Goal: Communication & Community: Answer question/provide support

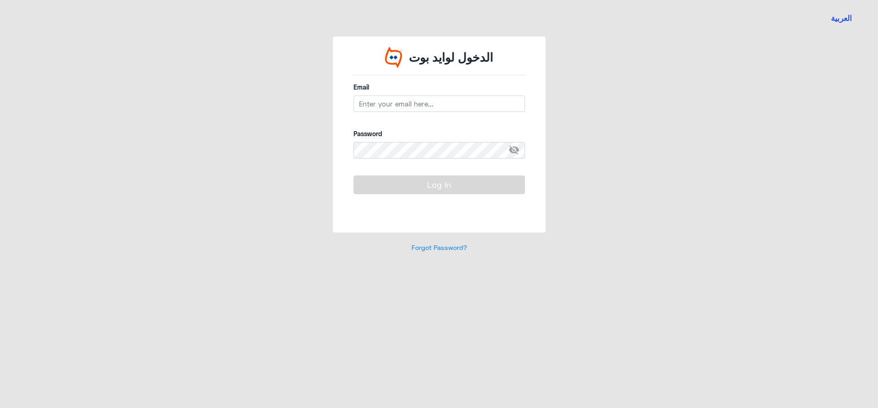
type input "n_qirnas@dallah-hospital.com"
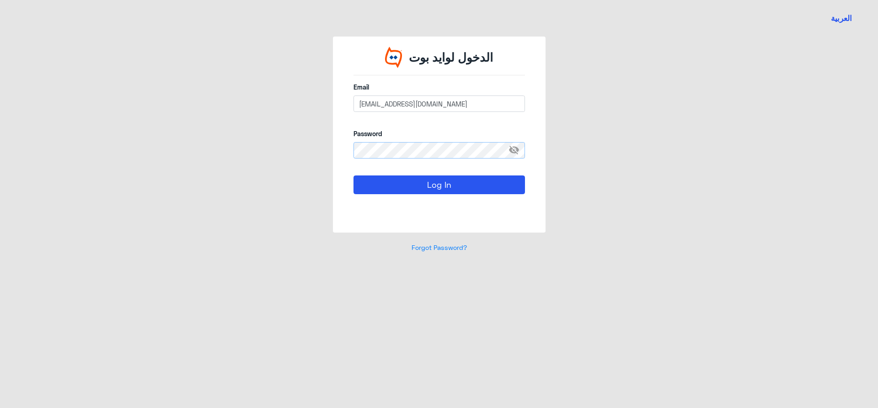
click at [353, 176] on button "Log In" at bounding box center [438, 185] width 171 height 18
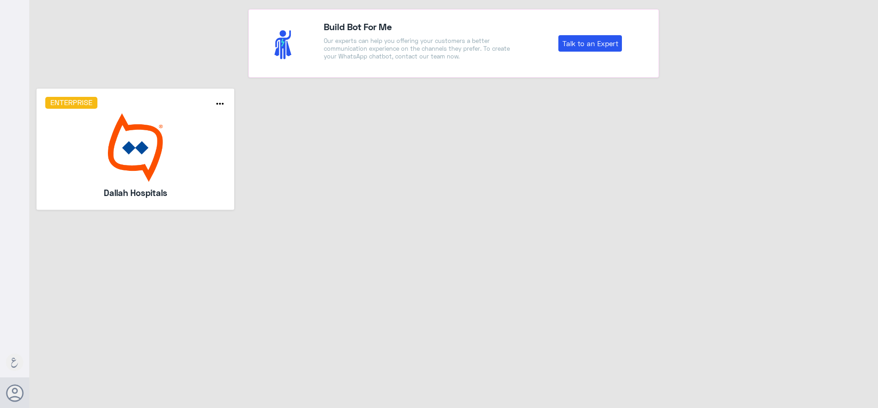
click at [106, 137] on img at bounding box center [135, 147] width 181 height 69
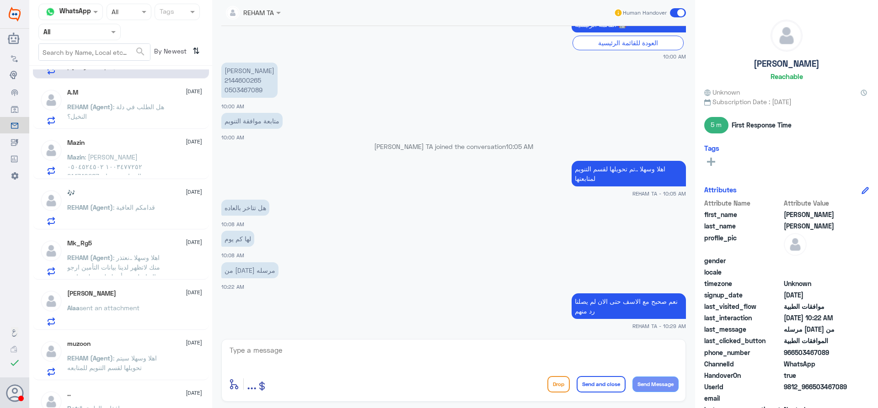
scroll to position [46, 0]
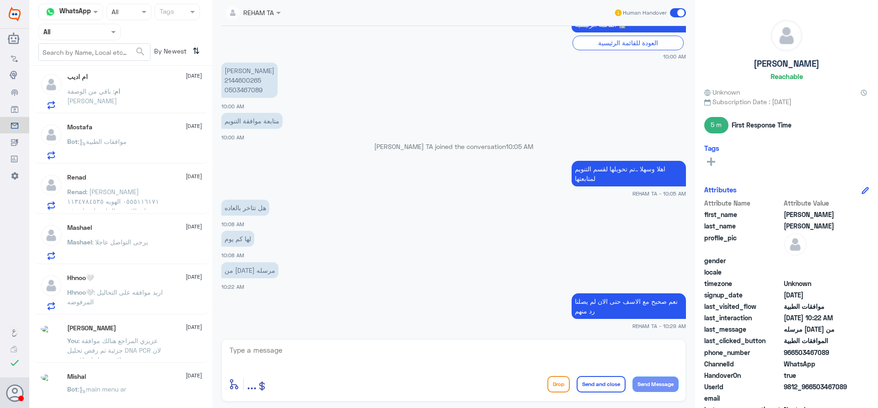
scroll to position [461, 0]
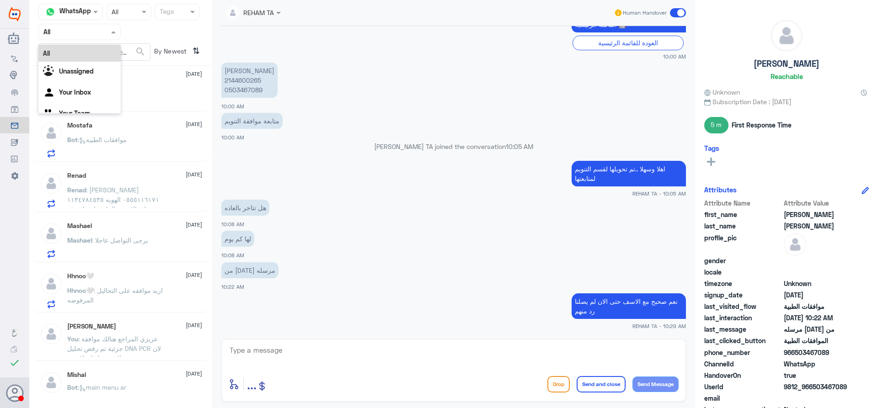
click at [87, 33] on input "text" at bounding box center [68, 32] width 50 height 11
click at [72, 109] on Team "Your Team" at bounding box center [74, 113] width 31 height 8
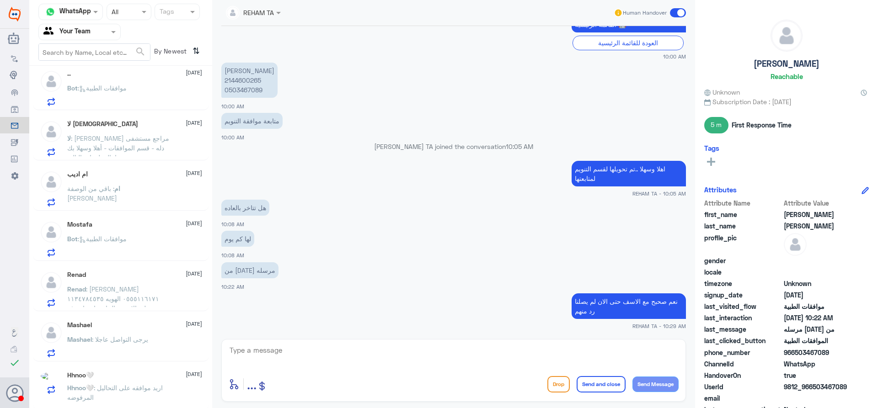
scroll to position [362, 0]
click at [136, 382] on div "Hhnoo🤍 22 August Hhnoo🤍 : اريد موافقه على التحاليل المرفوضه" at bounding box center [134, 389] width 135 height 36
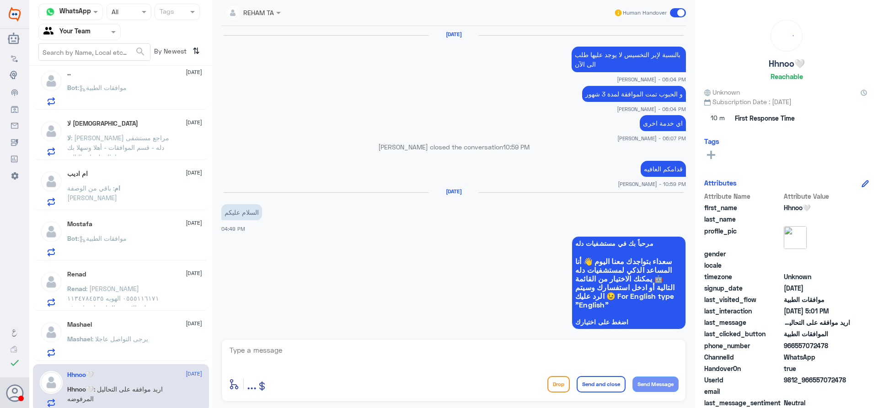
scroll to position [826, 0]
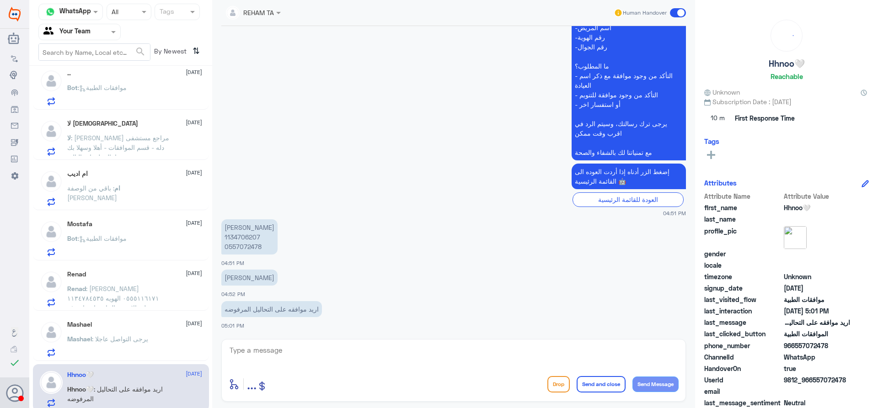
click at [235, 234] on p "ريوف ناصر الحكمي 1134706207 0557072478" at bounding box center [249, 237] width 56 height 35
copy p "1134706207"
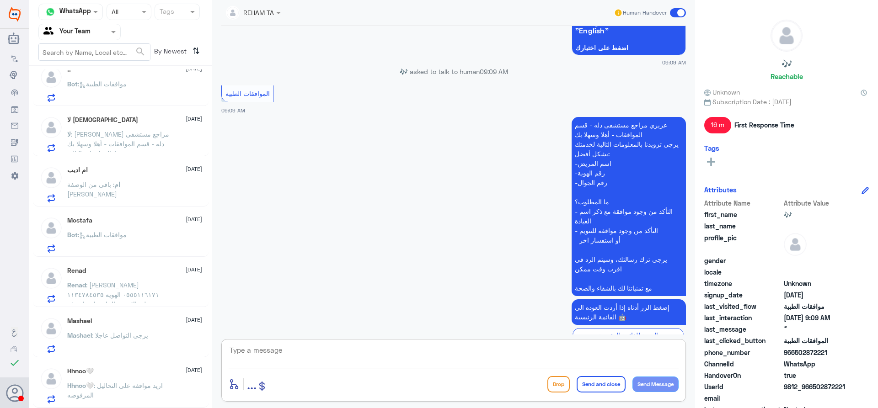
scroll to position [215, 0]
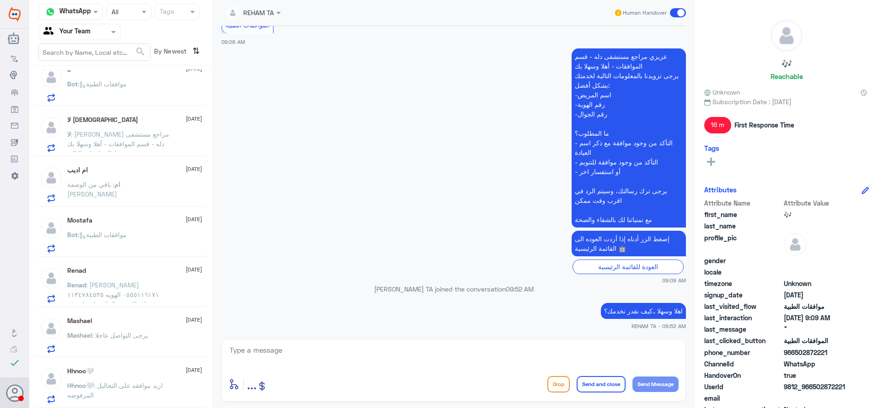
click at [150, 388] on span ": اريد موافقه على التحاليل المرفوضه" at bounding box center [115, 390] width 96 height 17
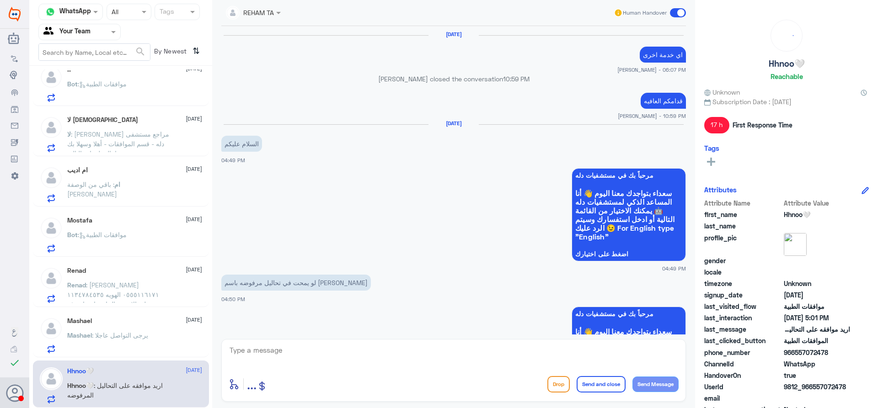
scroll to position [820, 0]
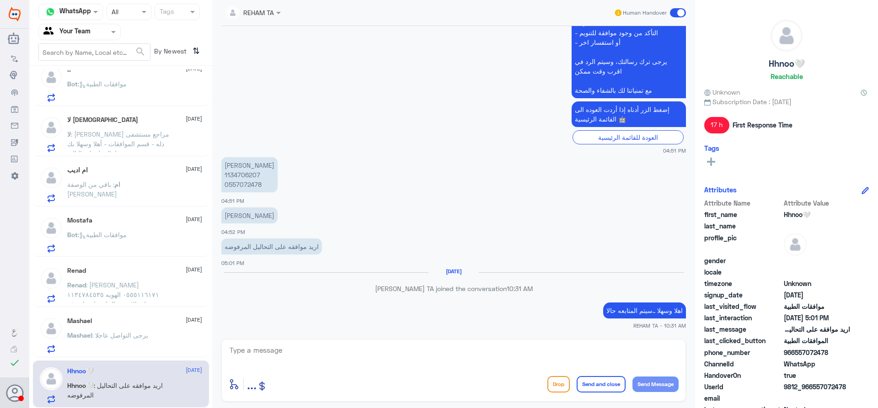
click at [306, 350] on textarea at bounding box center [454, 355] width 450 height 22
click at [150, 328] on div "Mashael 22 August Mashael : يرجى التواصل عاجلا" at bounding box center [134, 335] width 135 height 36
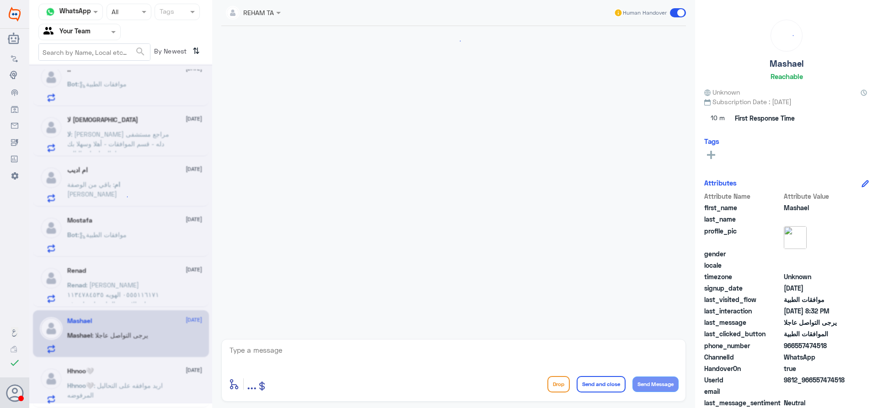
scroll to position [412, 0]
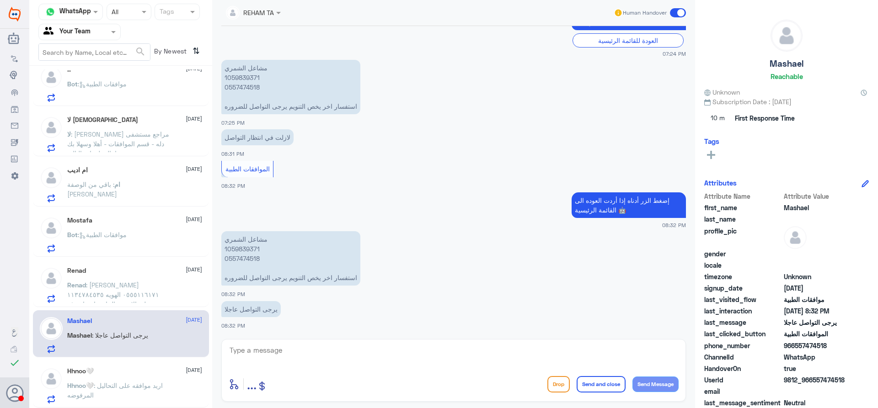
click at [242, 80] on p "مشاعل الشمري 1059839371 0557474518 استفسار اخر يخص التنويم يرجى التواصل للضروره" at bounding box center [290, 87] width 139 height 54
copy p "1059839371"
click at [134, 294] on span ": ريناد فهد السبيعي ٠٥٥٥١١٦١٧١ الهويه ١١٣٤٧٨٤٥٣٥ عندي عمليه الاسبوع الجاي وابي …" at bounding box center [118, 304] width 102 height 46
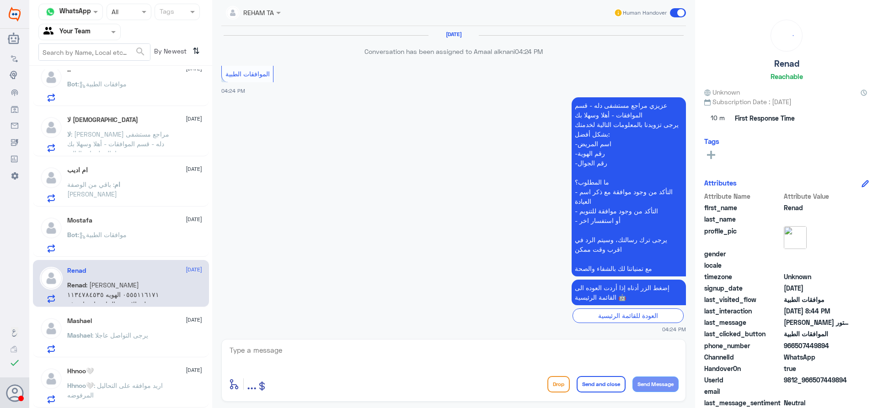
scroll to position [959, 0]
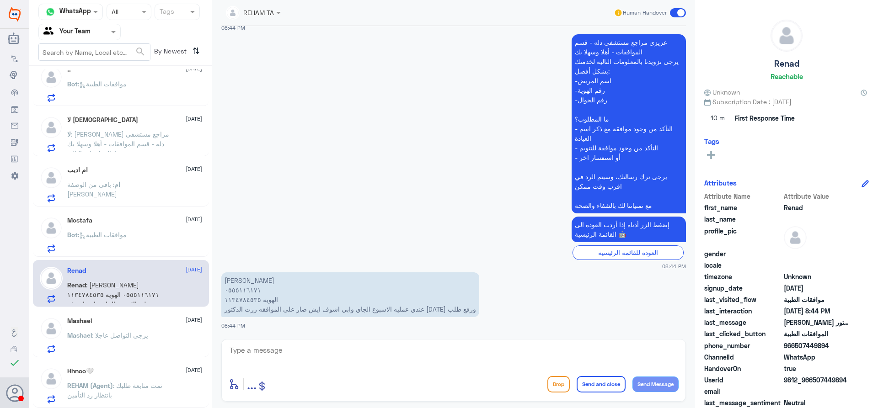
click at [316, 166] on app-msgs-text "عزيزي مراجع مستشفى دله - قسم الموافقات - أهلا وسهلا بك يرجى تزويدنا بالمعلومات …" at bounding box center [453, 124] width 465 height 180
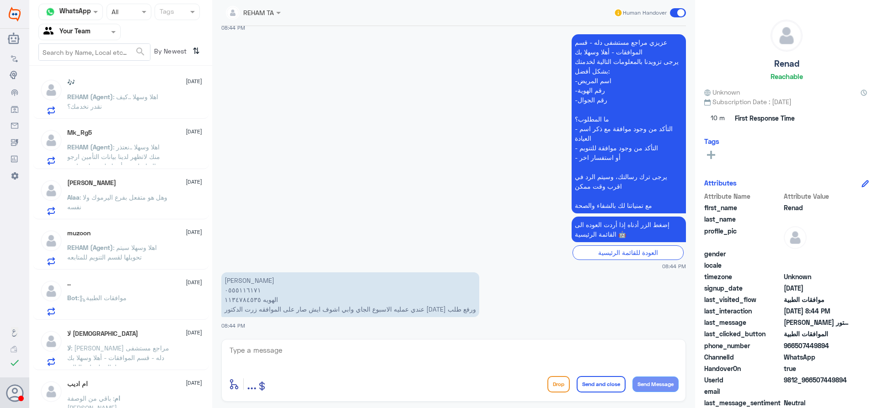
scroll to position [0, 0]
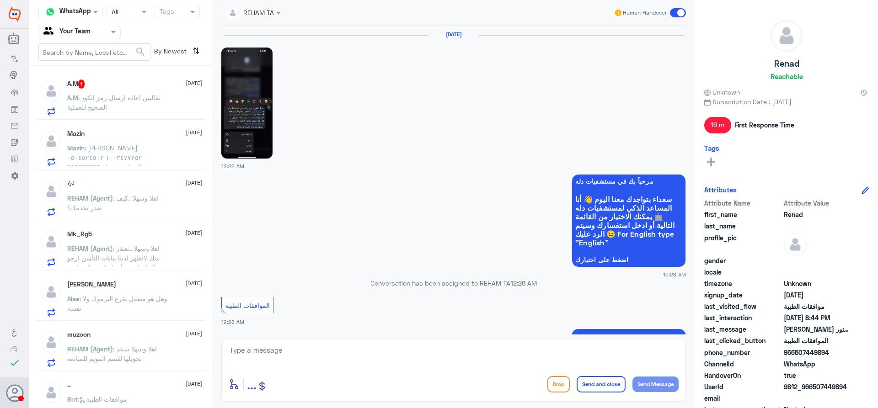
scroll to position [1100, 0]
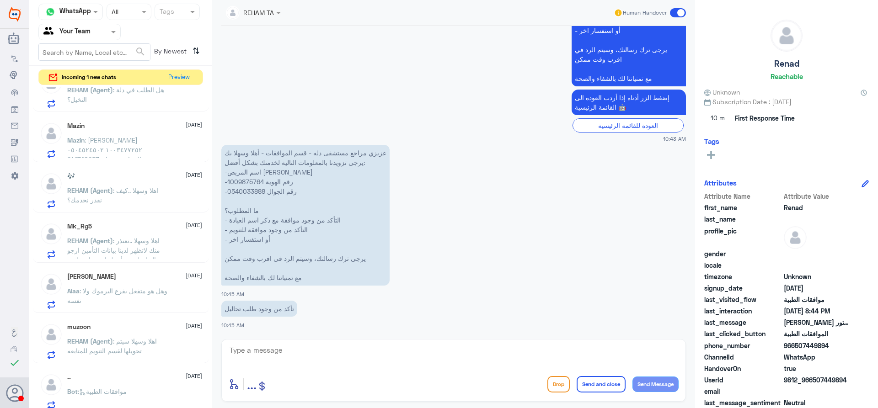
scroll to position [334, 0]
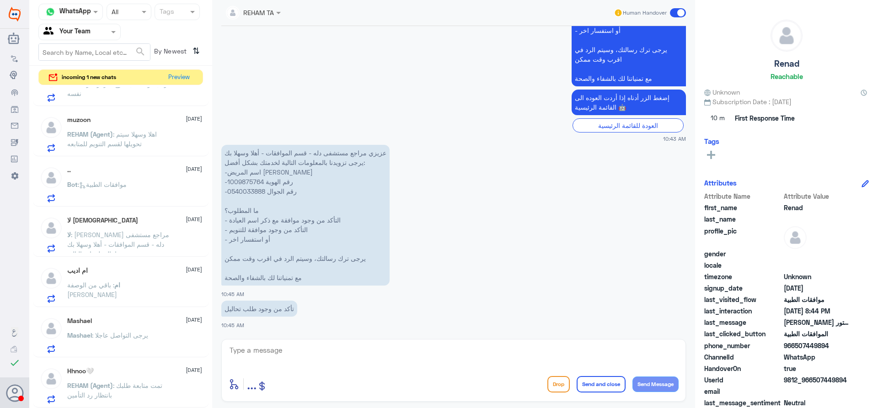
click at [129, 326] on div "Mashael 22 August Mashael : يرجى التواصل عاجلا" at bounding box center [134, 335] width 135 height 36
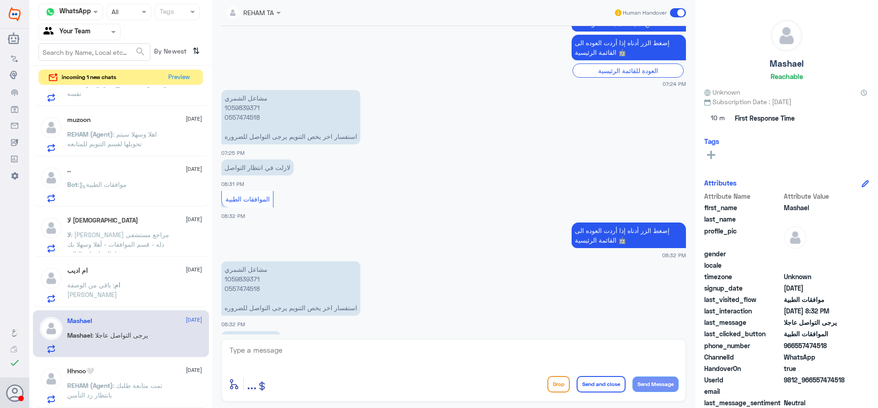
scroll to position [412, 0]
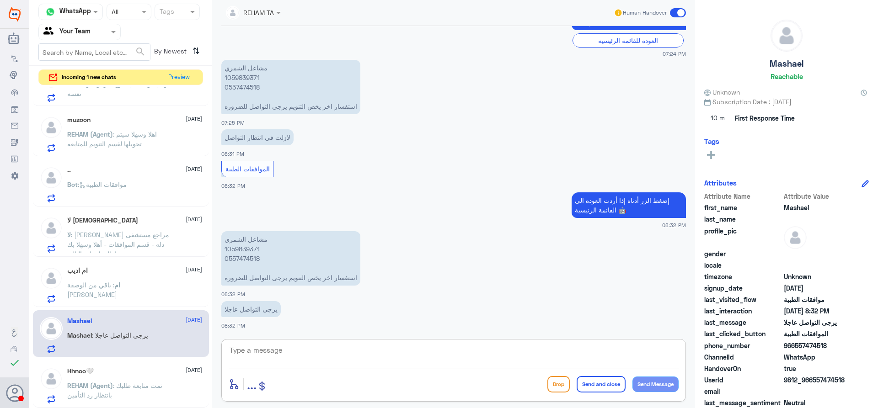
click at [422, 359] on textarea at bounding box center [454, 355] width 450 height 22
type textarea "اعتذر عزيزي المراجع , يوم الجمعة الراحة"
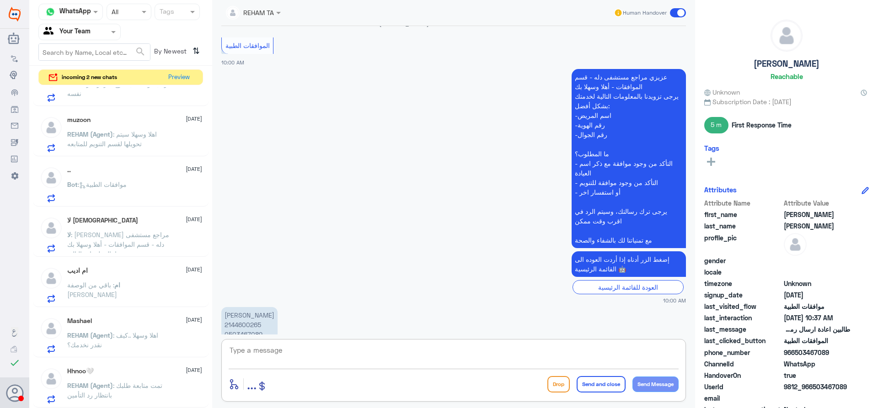
scroll to position [388, 0]
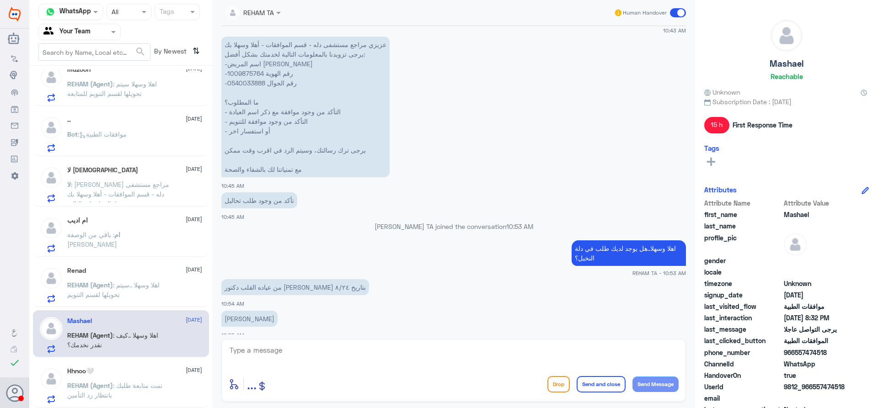
scroll to position [366, 0]
click at [150, 288] on span ": اهلا وسهلا ..سيتم تحويلها لقسم التنويم" at bounding box center [113, 289] width 92 height 17
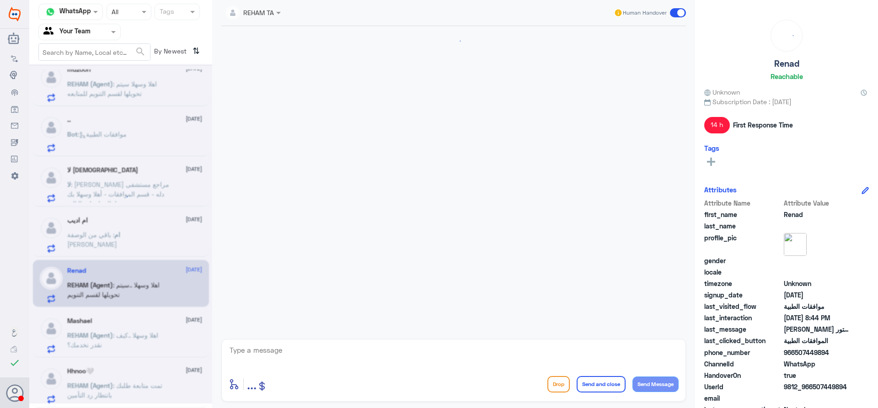
scroll to position [970, 0]
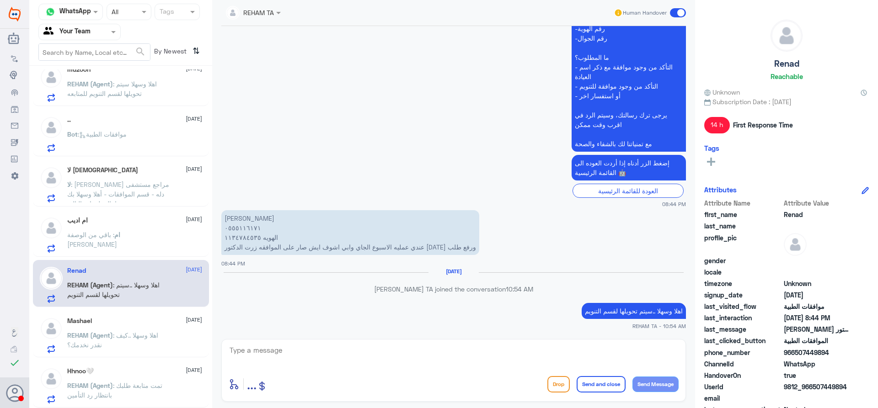
click at [155, 239] on div "ام : باقي من الوصفة [PERSON_NAME]" at bounding box center [134, 242] width 135 height 21
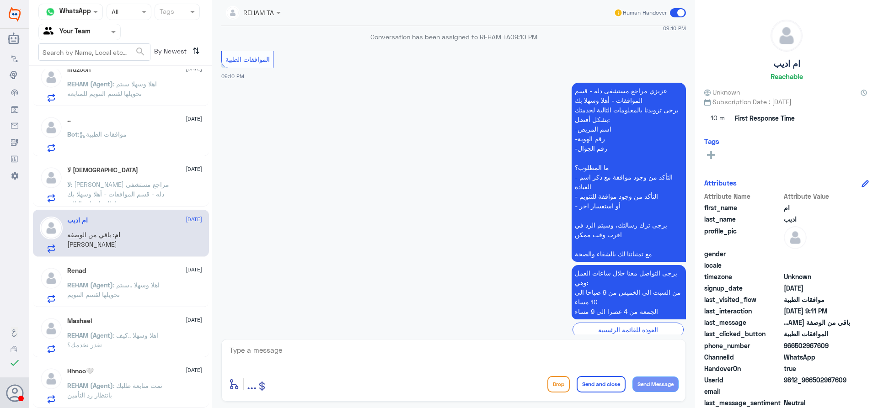
scroll to position [710, 0]
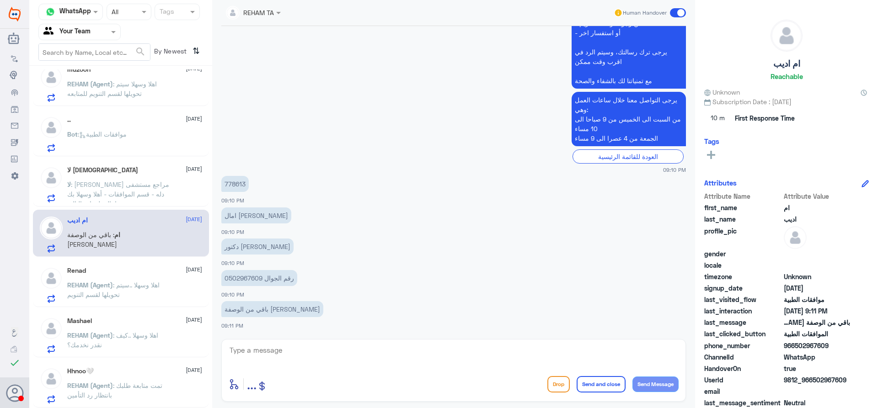
click at [236, 182] on p "778613" at bounding box center [234, 184] width 27 height 16
copy p "778613"
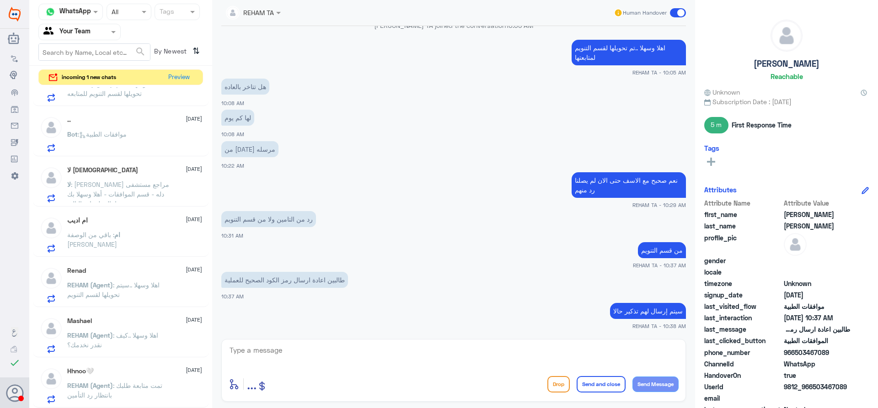
scroll to position [316, 0]
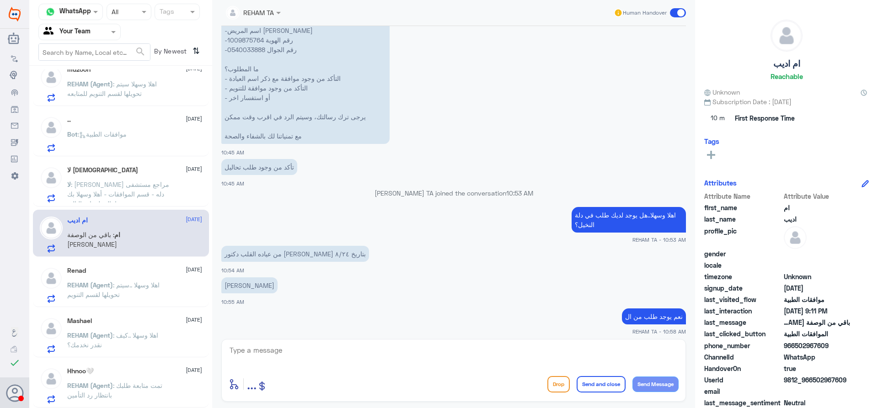
scroll to position [434, 0]
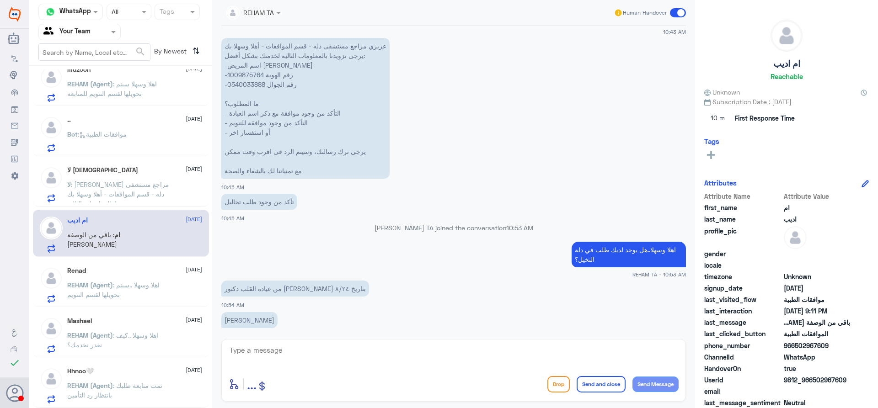
click at [146, 285] on span ": اهلا وسهلا ..سيتم تحويلها لقسم التنويم" at bounding box center [113, 289] width 92 height 17
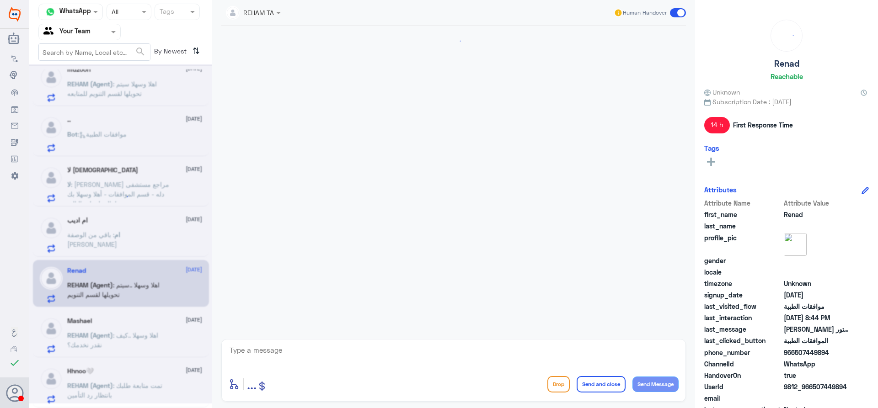
scroll to position [970, 0]
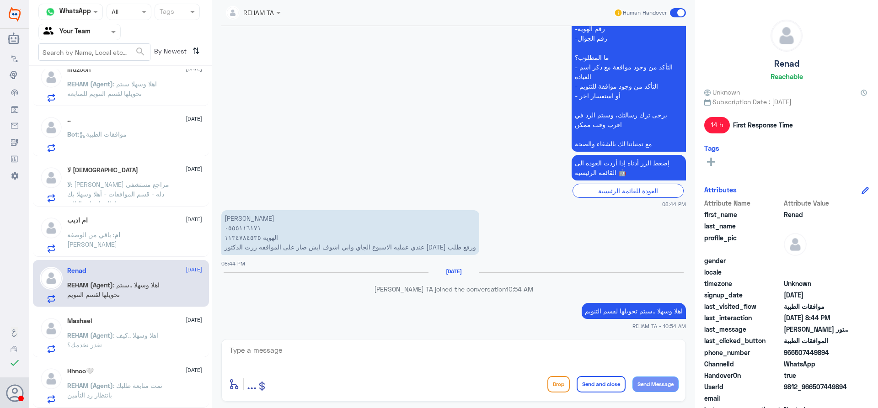
click at [142, 196] on span ": [PERSON_NAME] مراجع مستشفى دله - قسم الموافقات - أهلا وسهلا بك يرجى تزويدنا ب…" at bounding box center [118, 242] width 102 height 123
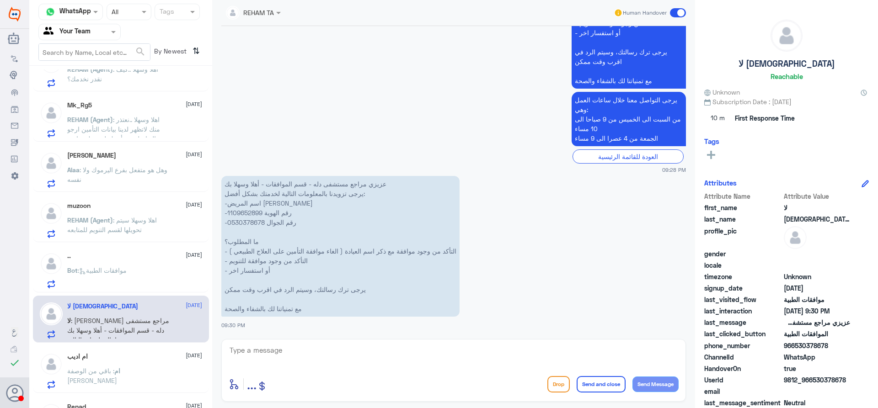
scroll to position [229, 0]
click at [132, 285] on div "Bot : موافقات الطبية" at bounding box center [134, 279] width 135 height 21
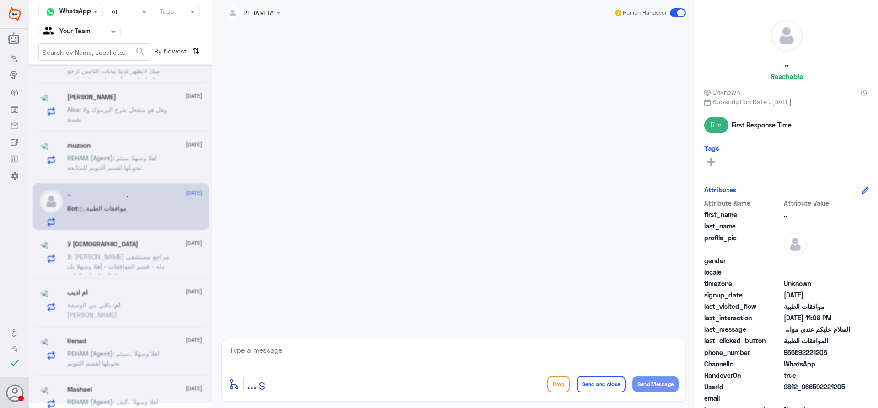
scroll to position [708, 0]
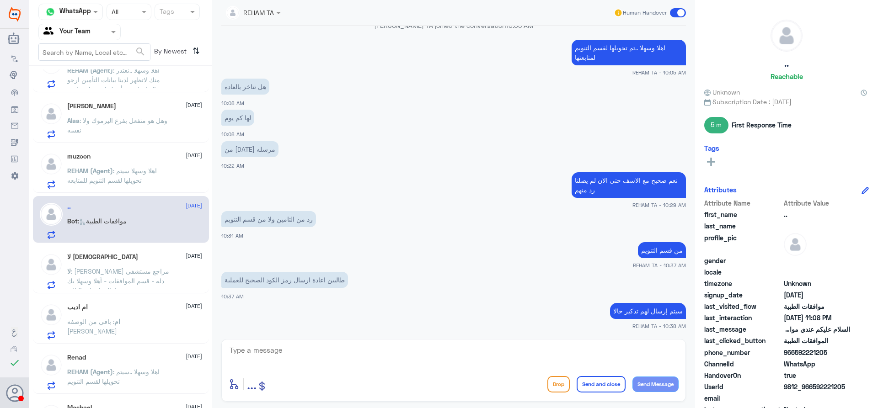
click at [148, 276] on p "لا : عزيزي مراجع مستشفى دله - قسم الموافقات - أهلا وسهلا بك يرجى تزويدنا بالمعل…" at bounding box center [118, 278] width 103 height 23
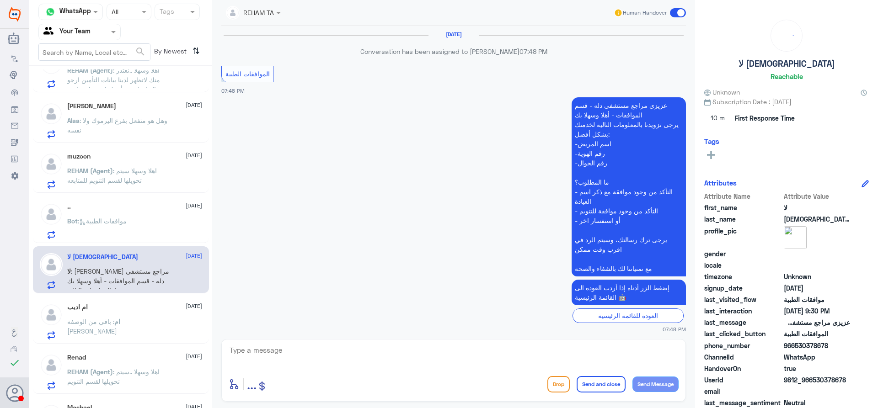
scroll to position [1140, 0]
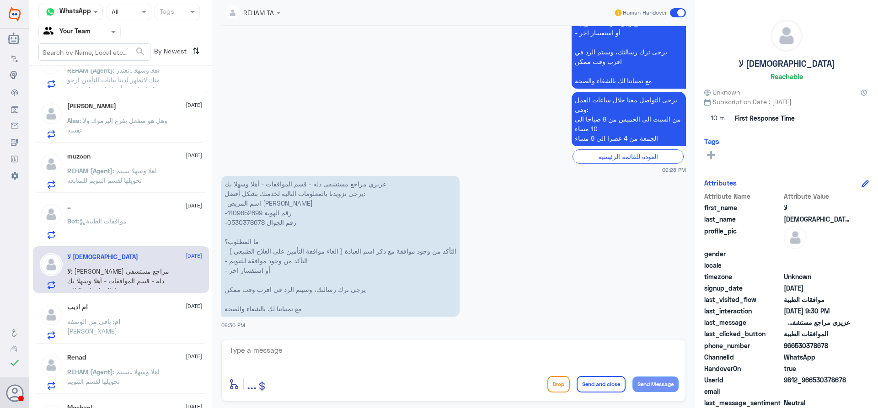
click at [153, 309] on div "ام اديب 22 August" at bounding box center [134, 308] width 135 height 8
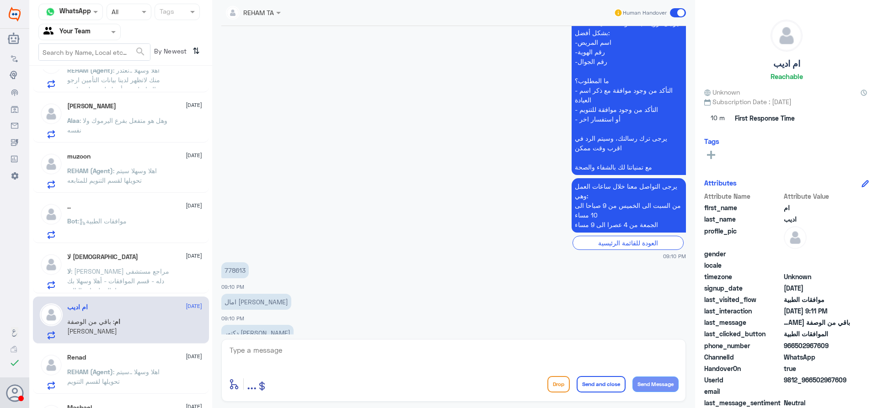
scroll to position [710, 0]
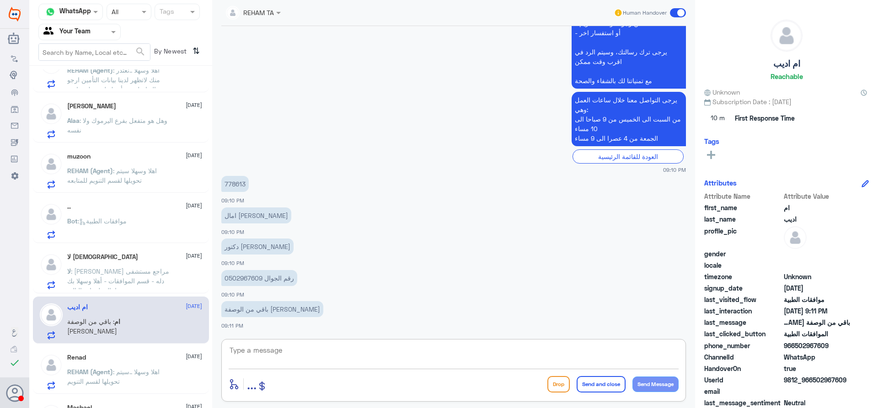
click at [368, 346] on textarea at bounding box center [454, 355] width 450 height 22
type textarea "عزيزي المراجع تم رفع الموافقة مرة اخرى بارفاق تقرير الطبيب والوصفة الطبيبة , ار…"
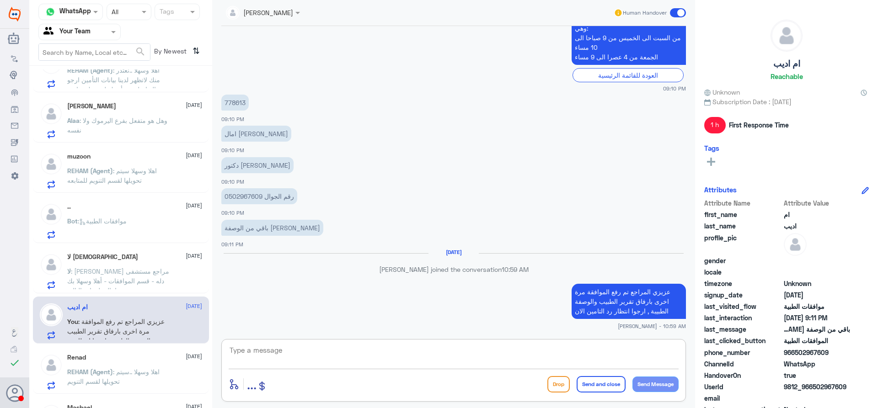
click at [106, 269] on span ": [PERSON_NAME] مراجع مستشفى دله - قسم الموافقات - أهلا وسهلا بك يرجى تزويدنا ب…" at bounding box center [118, 329] width 102 height 123
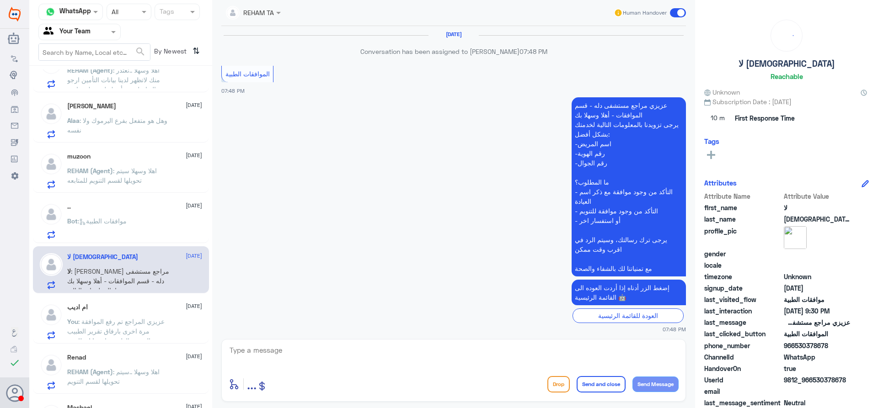
scroll to position [1140, 0]
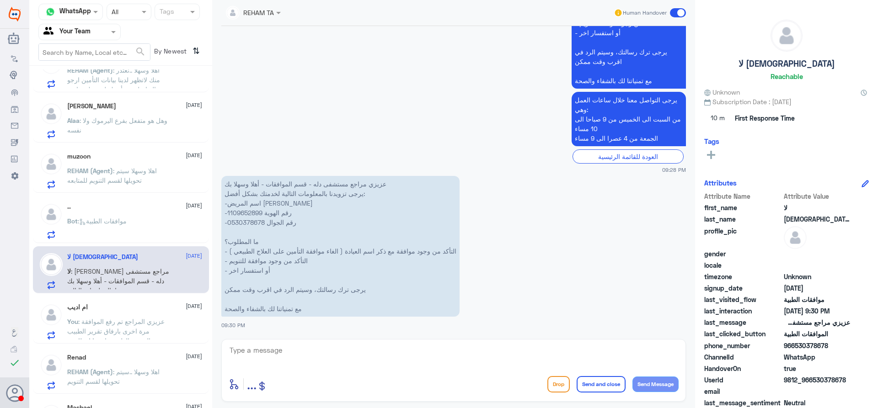
click at [253, 215] on p "عزيزي مراجع مستشفى دله - قسم الموافقات - أهلا وسهلا بك يرجى تزويدنا بالمعلومات …" at bounding box center [340, 246] width 238 height 141
copy p "1109652899"
click at [384, 357] on textarea at bounding box center [454, 355] width 450 height 22
type textarea "ع"
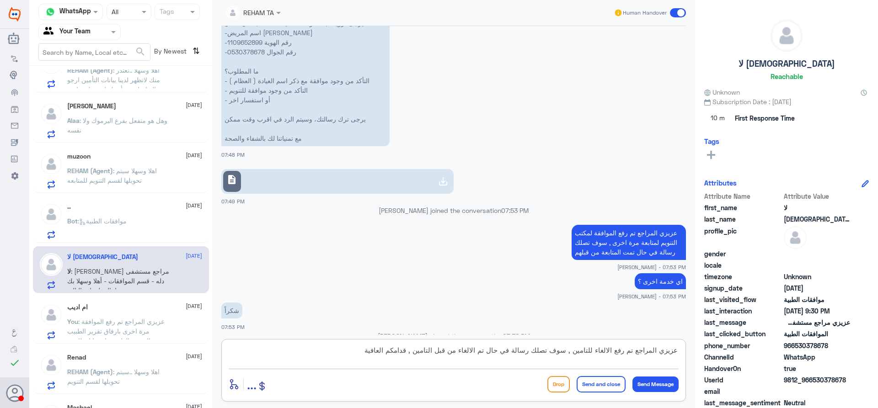
scroll to position [290, 0]
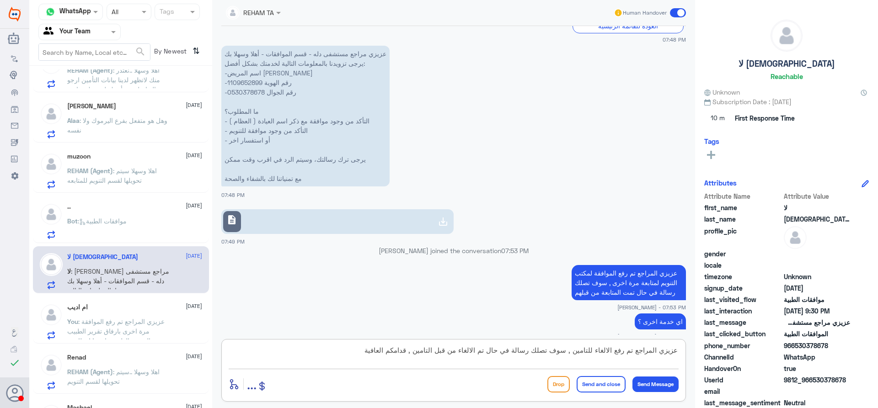
type textarea "عزيزي المراجع تم رفع الالغاء للتامين , سوف تصلك رسالة في حال تم الالغاء من قبل …"
drag, startPoint x: 691, startPoint y: 191, endPoint x: 690, endPoint y: 248, distance: 57.2
click at [690, 248] on div "REHAM TA Human Handover 11 Aug 2025 Conversation has been assigned to Areej ALB…" at bounding box center [453, 205] width 483 height 411
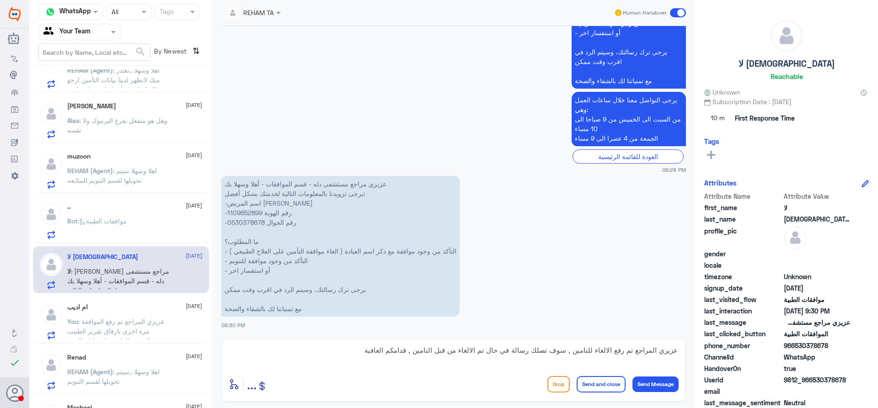
drag, startPoint x: 605, startPoint y: 387, endPoint x: 593, endPoint y: 381, distance: 13.7
click at [605, 387] on button "Send and close" at bounding box center [601, 384] width 49 height 16
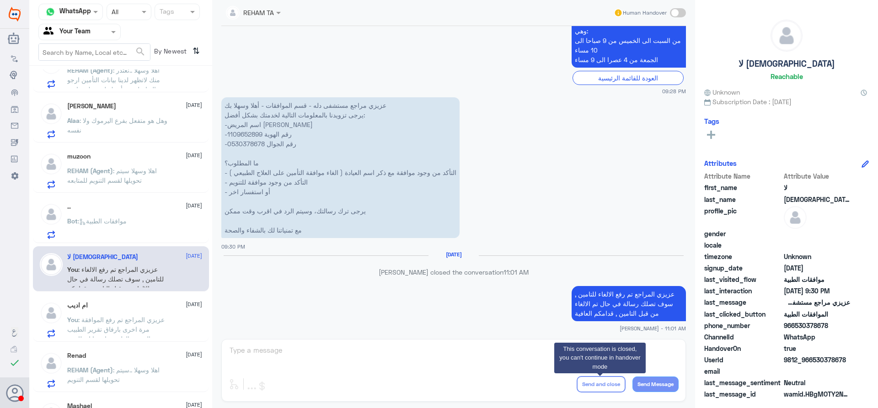
scroll to position [1203, 0]
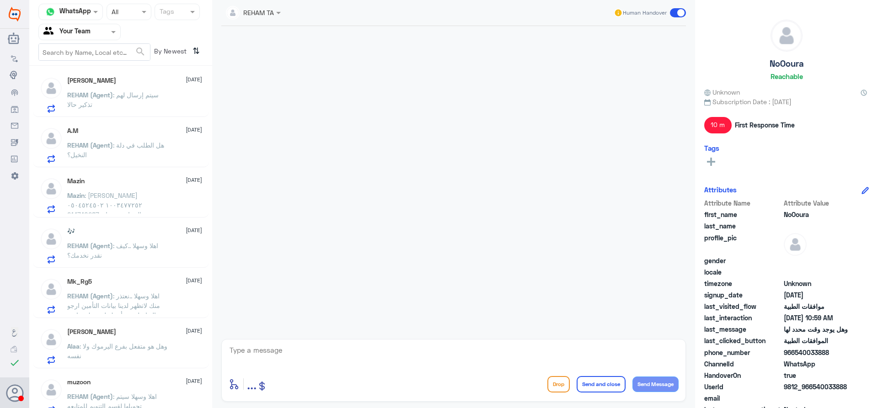
scroll to position [56, 0]
click at [173, 192] on div "Mazin : [PERSON_NAME] ١٠٠٣٤٧٧٢٥٢ ٠٥٠٤٥٢٤٥٠٢ 214740287 - عزيزي الرجاء تزويدنا بو…" at bounding box center [134, 200] width 135 height 21
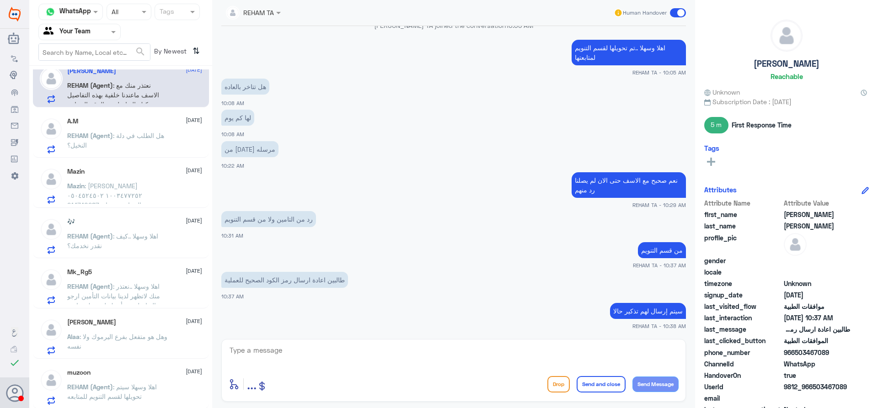
scroll to position [11, 0]
click at [109, 193] on p "Mazin : مازن منصور انديجاني ١٠٠٣٤٧٧٢٥٢ ٠٥٠٤٥٢٤٥٠٢ 214740287 - عزيزي الرجاء تزوي…" at bounding box center [118, 194] width 103 height 23
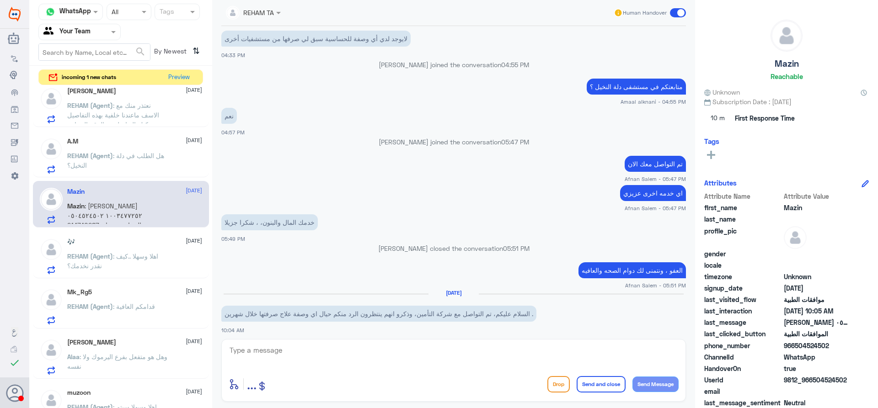
scroll to position [613, 0]
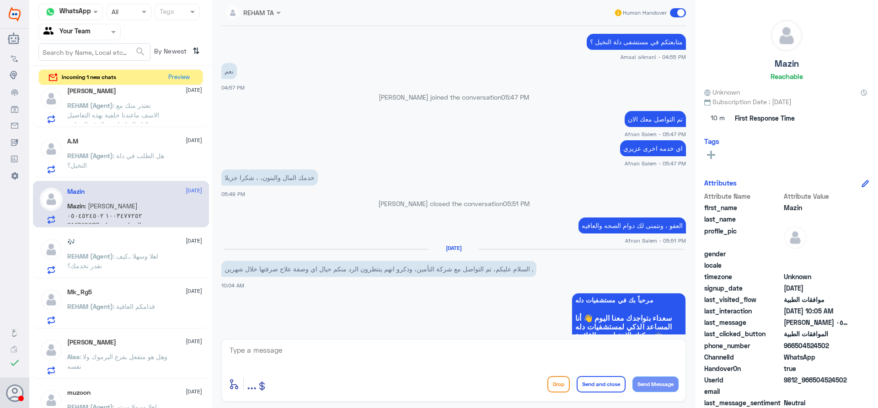
drag, startPoint x: 674, startPoint y: 183, endPoint x: 590, endPoint y: 179, distance: 83.3
click at [590, 179] on app-msgs-text "خدمك المال والبنون، ، شكرا جزيلا" at bounding box center [453, 178] width 465 height 17
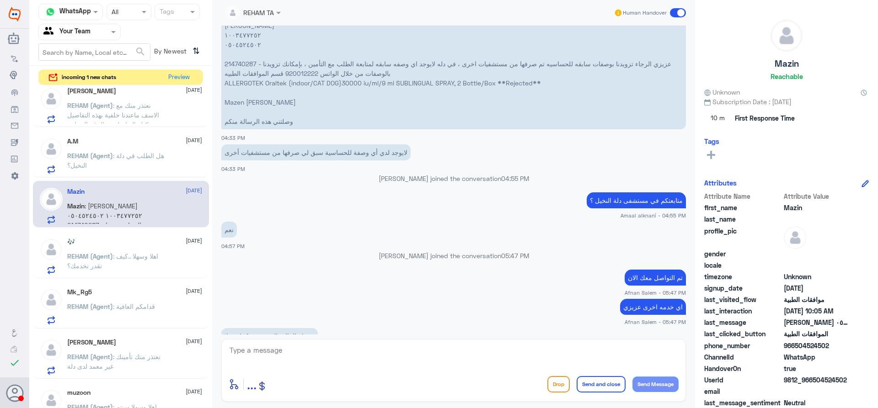
scroll to position [416, 0]
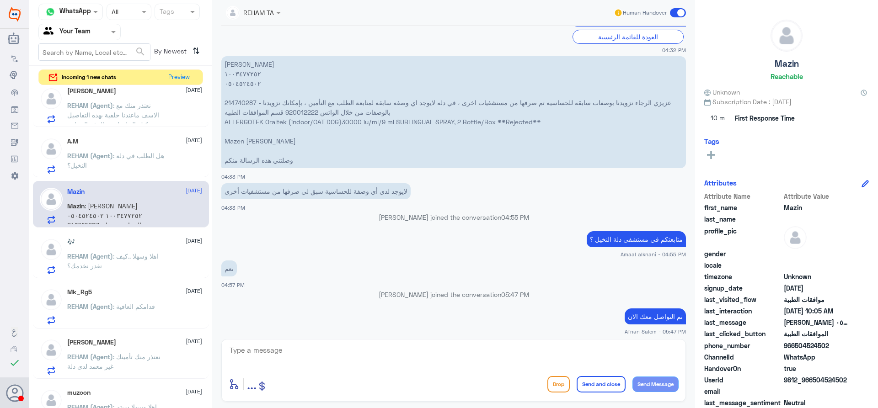
click at [335, 195] on p "لايوجد لدي أي وصفة للحساسية سبق لي صرفها من مستشفيات أخرى" at bounding box center [315, 191] width 189 height 16
click at [332, 196] on p "لايوجد لدي أي وصفة للحساسية سبق لي صرفها من مستشفيات أخرى" at bounding box center [315, 191] width 189 height 16
drag, startPoint x: 325, startPoint y: 191, endPoint x: 367, endPoint y: 188, distance: 42.2
click at [367, 188] on p "لايوجد لدي أي وصفة للحساسية سبق لي صرفها من مستشفيات أخرى" at bounding box center [315, 191] width 189 height 16
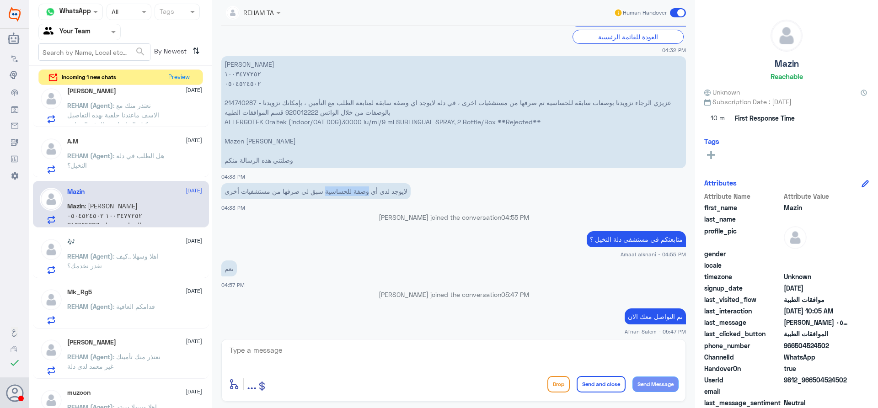
copy p "وصفة للحساسية"
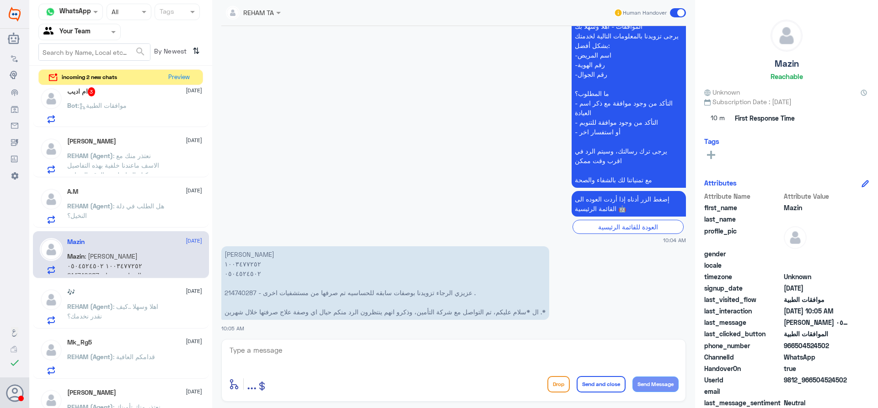
scroll to position [1056, 0]
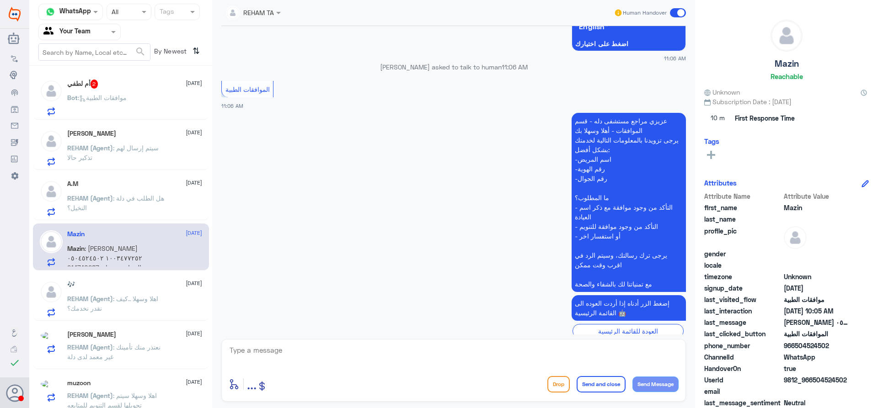
scroll to position [130, 0]
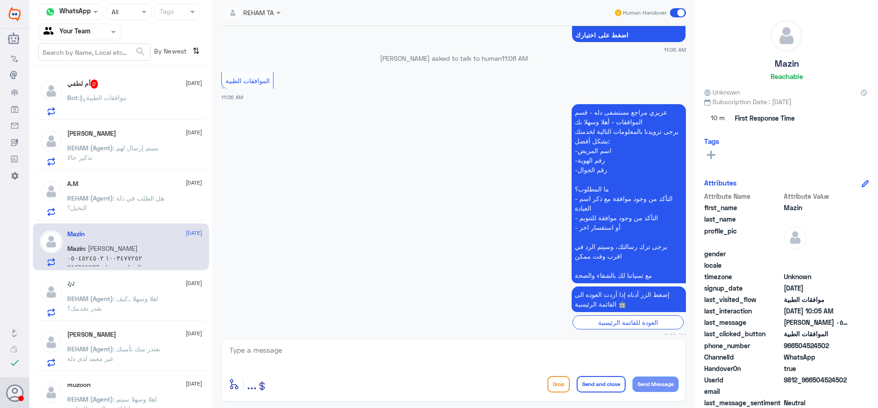
click at [156, 97] on div "Bot : موافقات الطبية" at bounding box center [134, 105] width 135 height 21
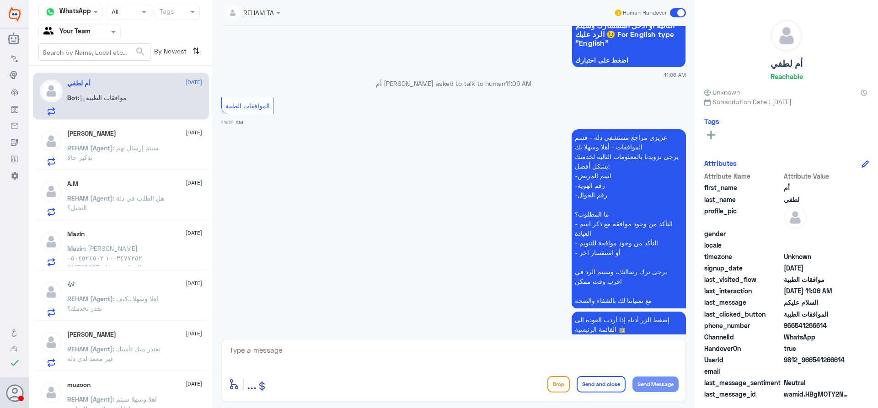
scroll to position [139, 0]
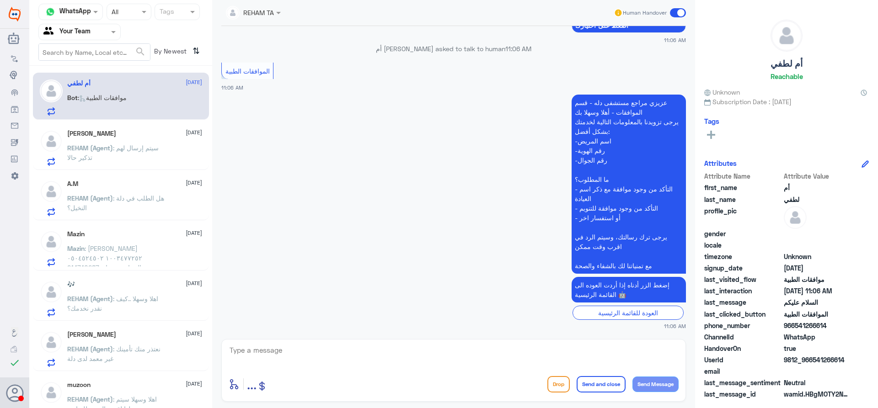
click at [396, 349] on textarea at bounding box center [454, 355] width 450 height 22
type textarea "وعليكم السلام تفص"
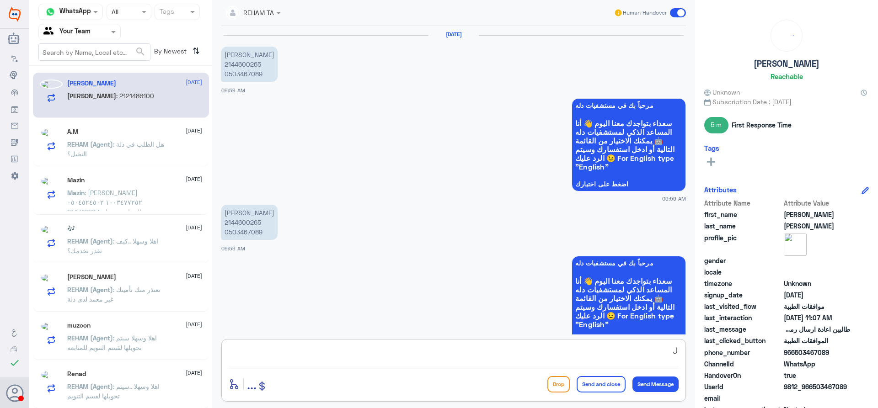
scroll to position [708, 0]
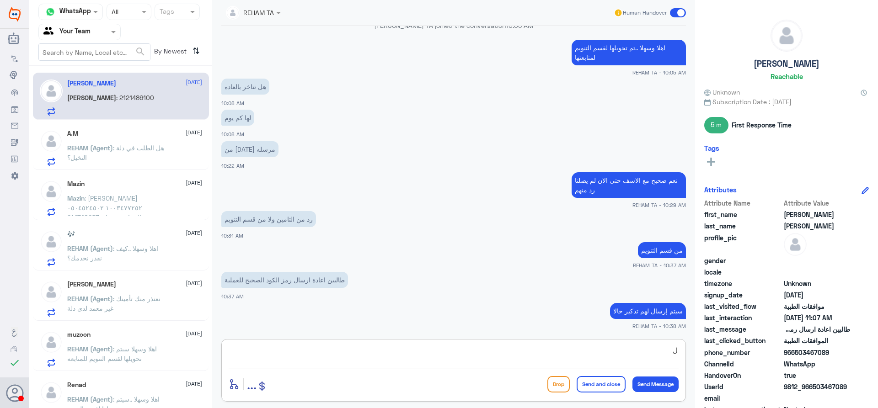
type textarea "ل"
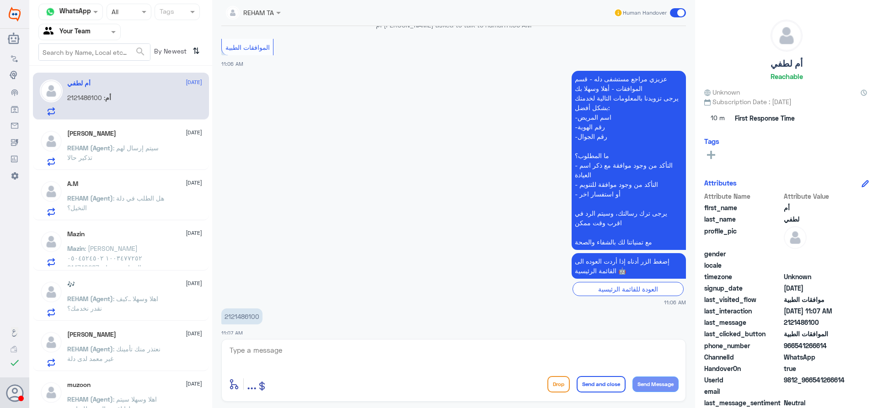
scroll to position [171, 0]
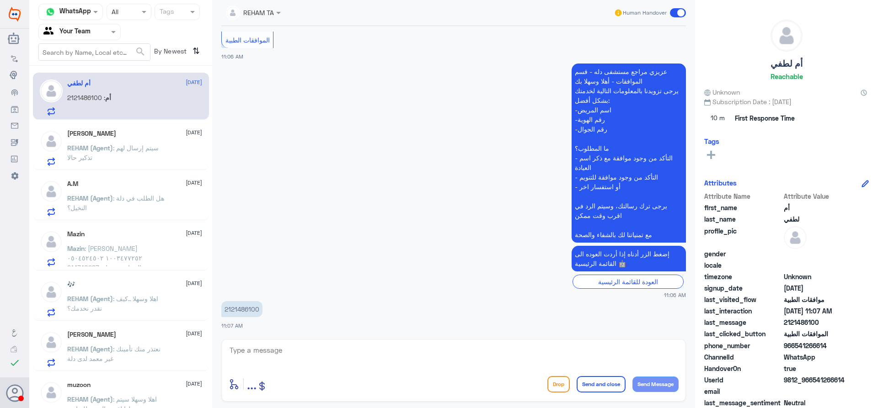
click at [274, 353] on textarea at bounding box center [454, 355] width 450 height 22
type textarea "تفضل كيف اقدر اخدمك ؟"
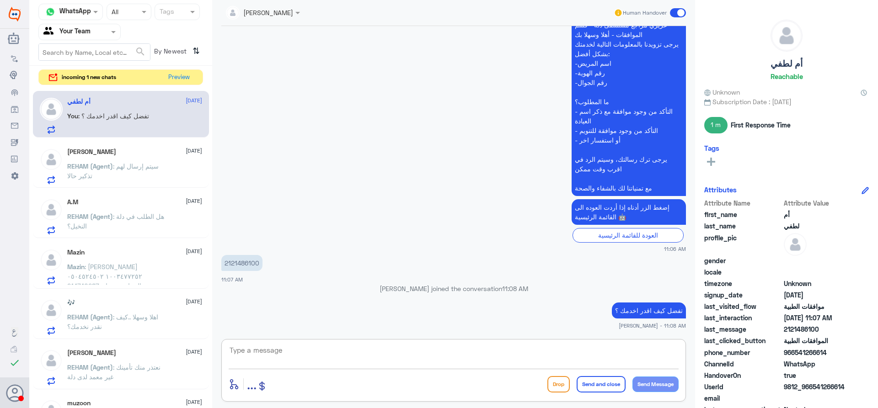
click at [233, 262] on p "2121486100" at bounding box center [241, 263] width 41 height 16
copy p "2121486100"
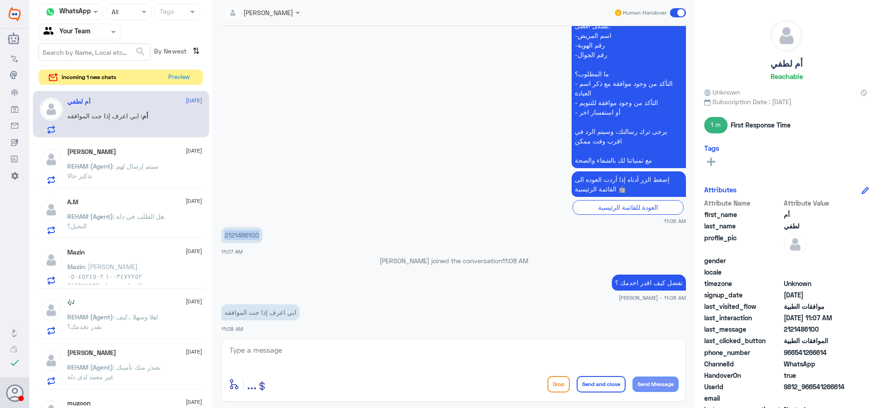
scroll to position [231, 0]
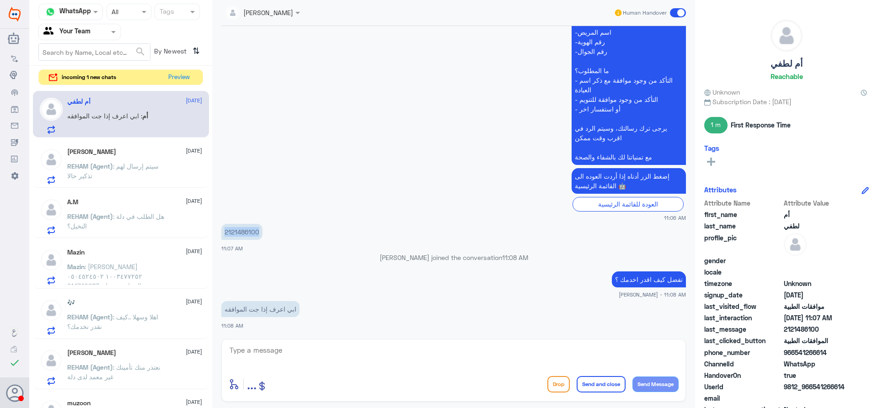
copy p "2121486100"
drag, startPoint x: 428, startPoint y: 343, endPoint x: 427, endPoint y: 348, distance: 6.1
click at [427, 348] on div "enter flow name ... Drop Send and close Send Message" at bounding box center [453, 370] width 465 height 63
click at [427, 348] on textarea at bounding box center [454, 355] width 450 height 22
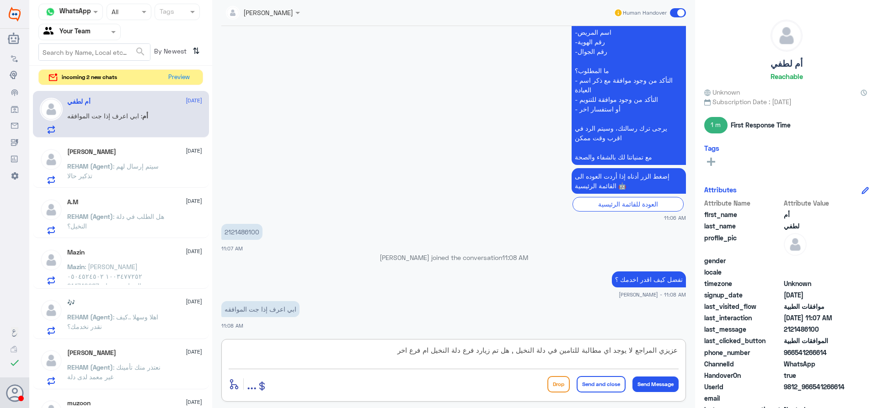
type textarea "عزيزي المراجع لا يوجد اي مطالبة للتامين في دلة النخيل , هل تم زيارد فرع دلة الن…"
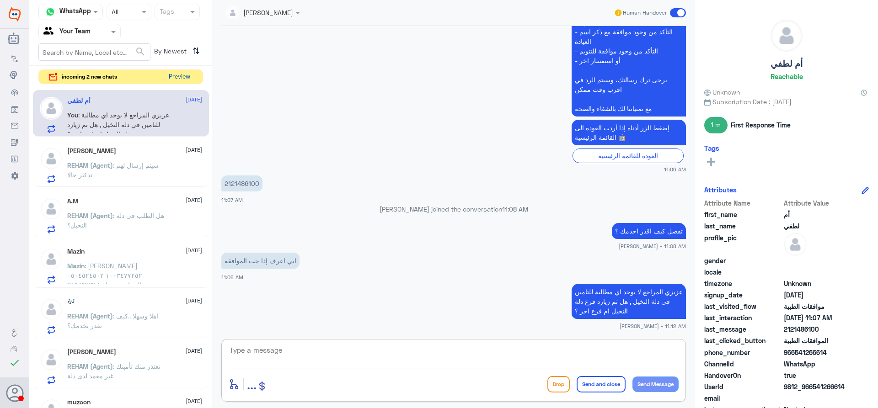
click at [185, 77] on button "Preview" at bounding box center [179, 77] width 28 height 14
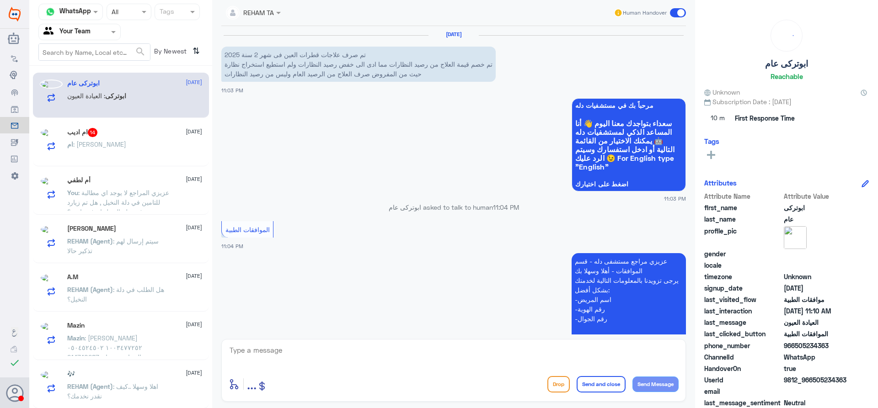
scroll to position [980, 0]
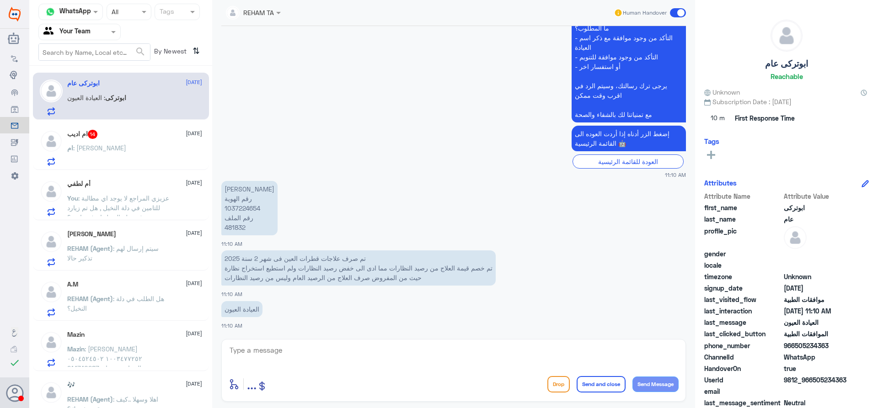
click at [139, 147] on div "ام : Tyenne" at bounding box center [134, 155] width 135 height 21
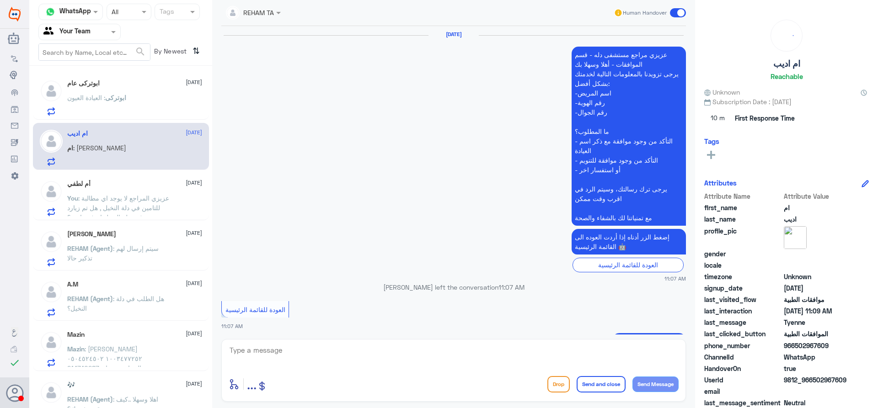
scroll to position [854, 0]
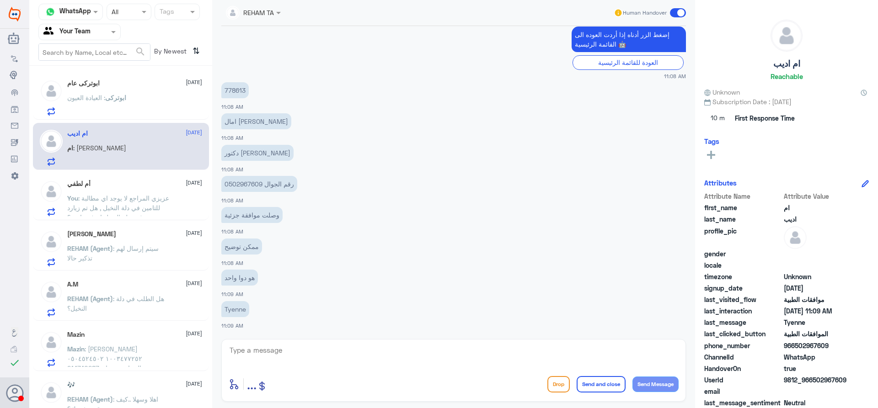
click at [237, 93] on p "778613" at bounding box center [234, 90] width 27 height 16
copy p "778613"
click at [237, 93] on p "778613" at bounding box center [234, 90] width 27 height 16
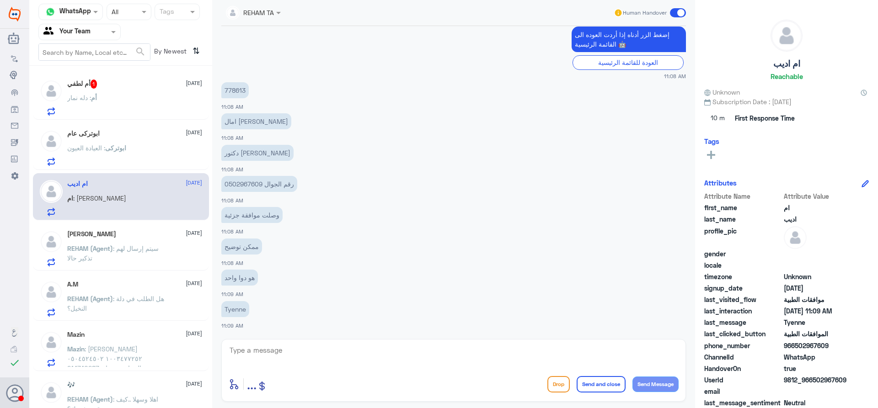
click at [112, 99] on div "أم : دله نمار" at bounding box center [134, 105] width 135 height 21
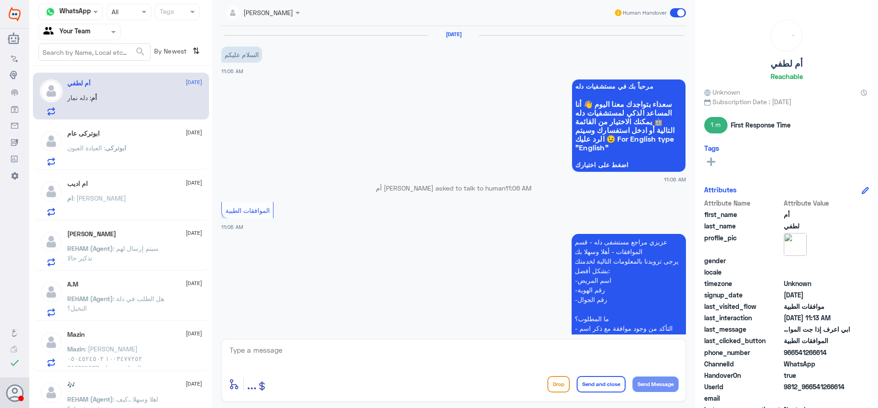
scroll to position [328, 0]
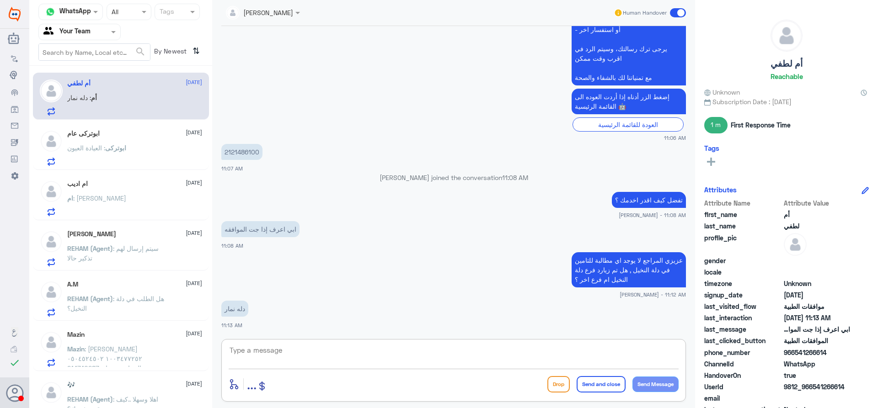
click at [303, 346] on textarea at bounding box center [454, 355] width 450 height 22
click at [450, 355] on textarea "مع الاسف هذا الرقم مخصص لدلة النخيل فقط , ارجوا التواصل مع الارقام" at bounding box center [454, 355] width 450 height 22
click at [592, 354] on textarea "مع الاسف هذا الرقم مخصص لدلة النخيل فقط , ارجوا التواصل مع الارقام (0112994881 …" at bounding box center [454, 355] width 450 height 22
click at [442, 350] on textarea "مع الاسف هذا الرقم مخصص لمراجعين لدلة النخيل فقط , ارجوا التواصل مع الارقام (01…" at bounding box center [454, 355] width 450 height 22
type textarea "مع الاسف هذا الرقم مخصص لمراجعين لدلة النخيل فقط , ارجوا التواصل مع الارقام الخ…"
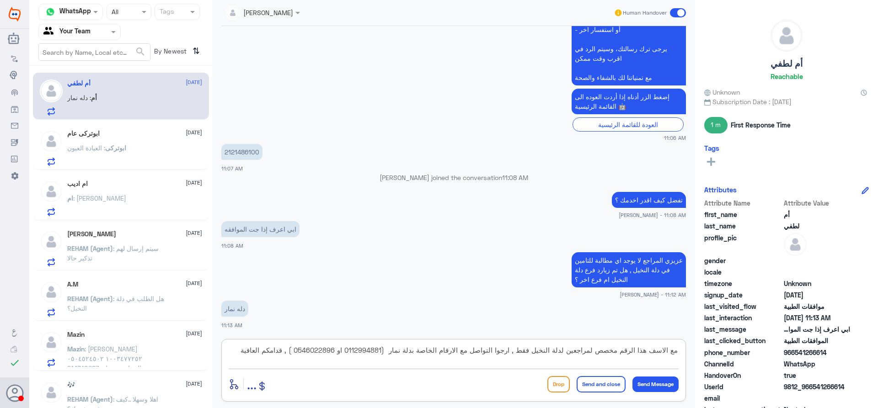
click at [587, 382] on button "Send and close" at bounding box center [601, 384] width 49 height 16
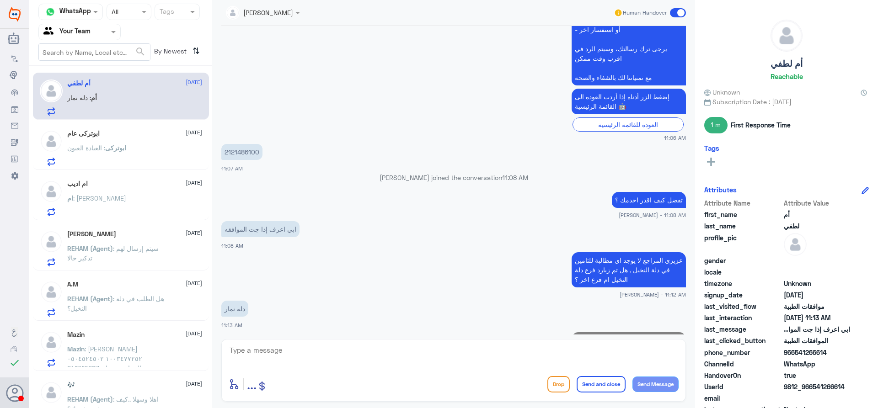
scroll to position [386, 0]
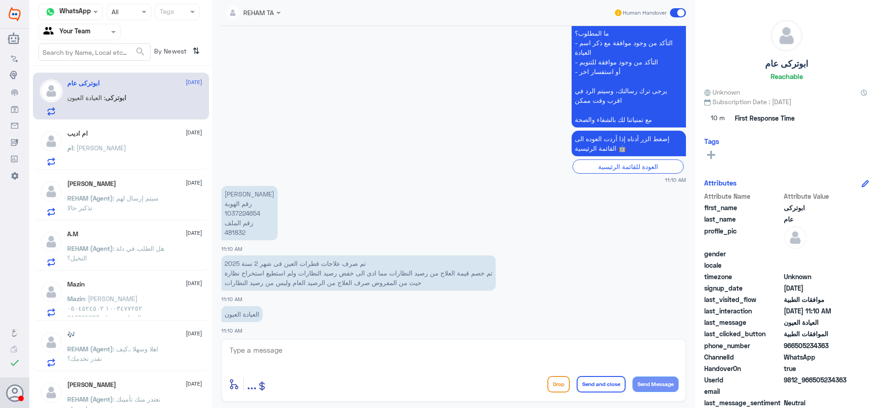
scroll to position [980, 0]
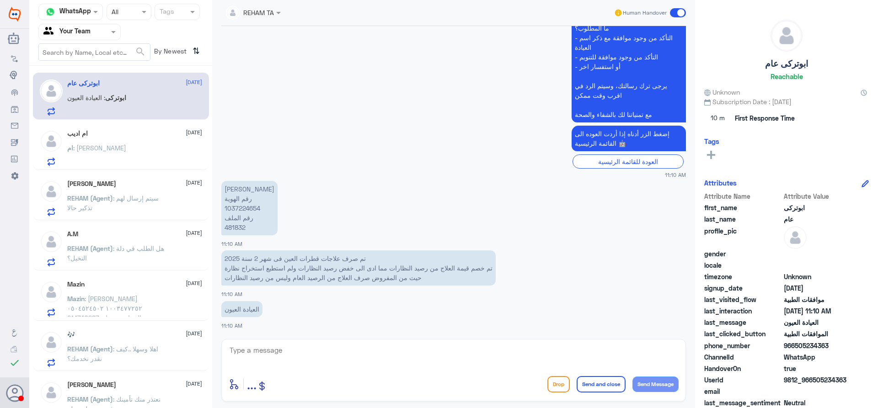
click at [147, 137] on div "ام اديب [DATE]" at bounding box center [134, 134] width 135 height 8
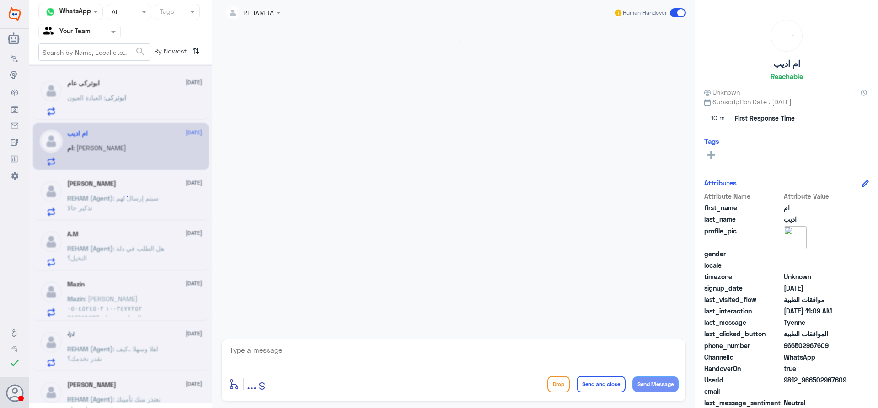
scroll to position [854, 0]
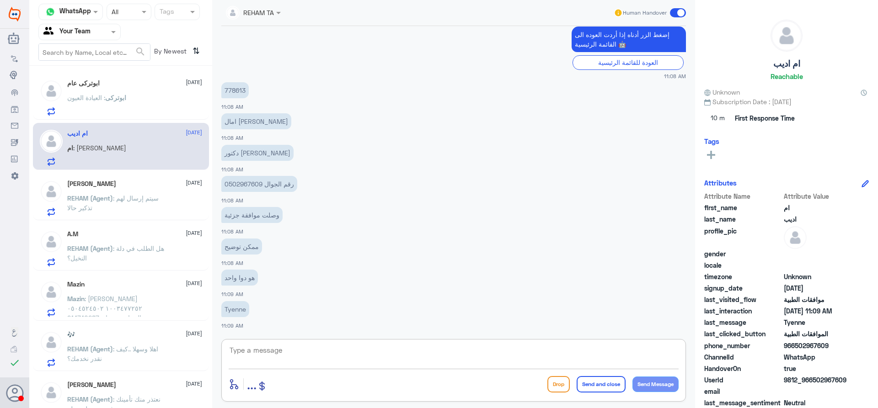
click at [365, 363] on textarea at bounding box center [454, 355] width 450 height 22
type textarea "عزيزي المراجع الطلب الاساسي هنالك ادوية غير tyenne ."
click at [497, 355] on textarea "عزيزي المراجع الطلب الاساسي هنالك ادوية غير tyenne ." at bounding box center [454, 355] width 450 height 22
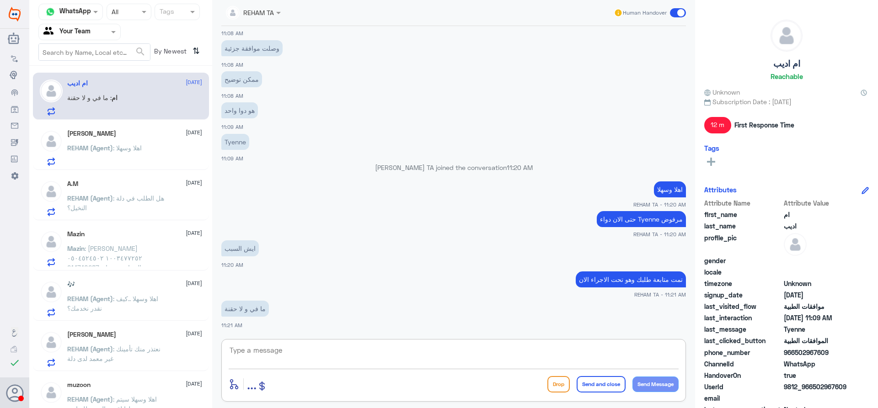
scroll to position [766, 0]
click at [142, 252] on span ": مازن منصور انديجاني ١٠٠٣٤٧٧٢٥٢ ٠٥٠٤٥٢٤٥٠٢ 214740287 - عزيزي الرجاء تزويدنا بو…" at bounding box center [118, 282] width 102 height 75
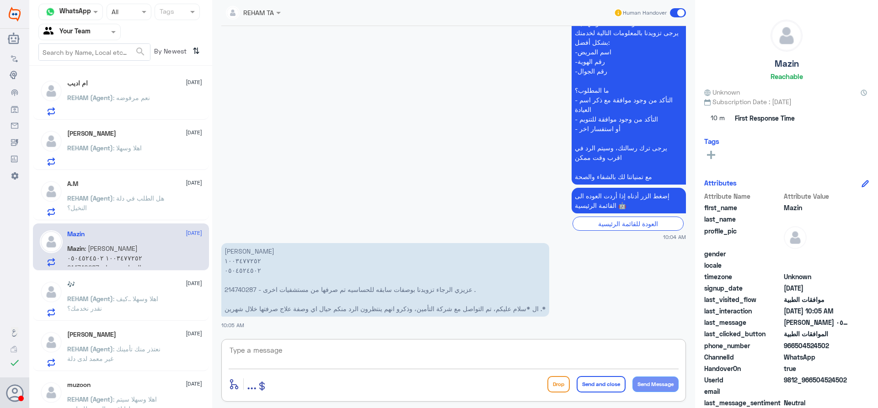
click at [321, 364] on textarea at bounding box center [454, 355] width 450 height 22
click at [404, 357] on textarea "عزيزي" at bounding box center [454, 355] width 450 height 22
paste textarea "- Please provide last 2 Months prescriptions for Medical TTT that patient used …"
type textarea "[PERSON_NAME] المراجع مازالت الرد من قبل التامين (- Please provide last 2 Month…"
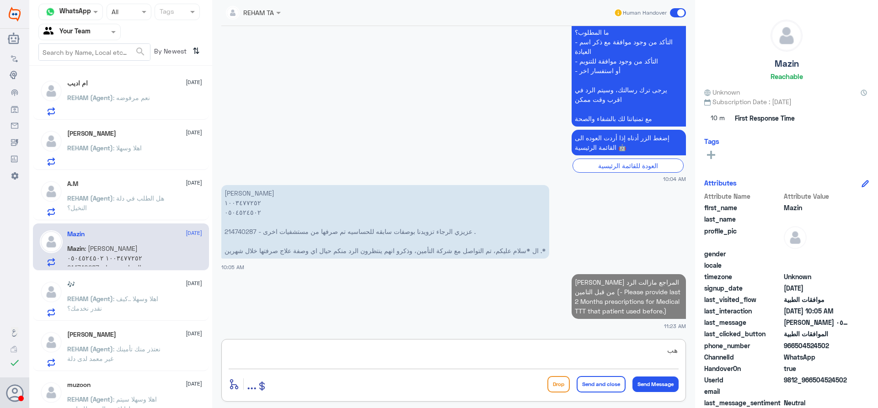
type textarea "ه"
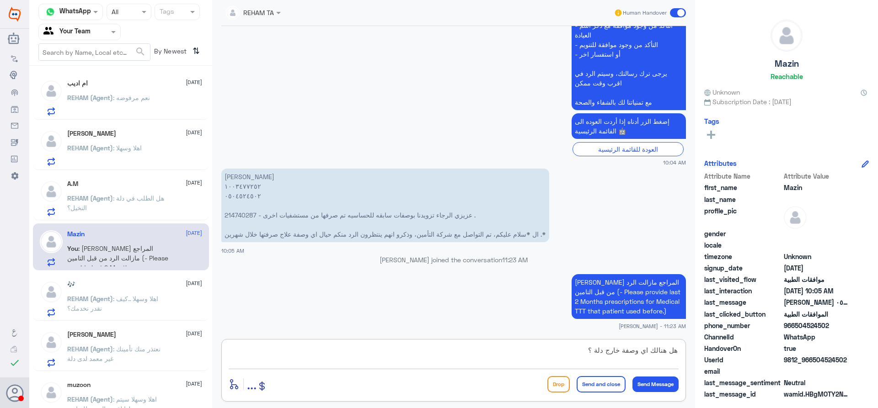
type textarea "هل هنالك اي وصفة خارج دلة ؟"
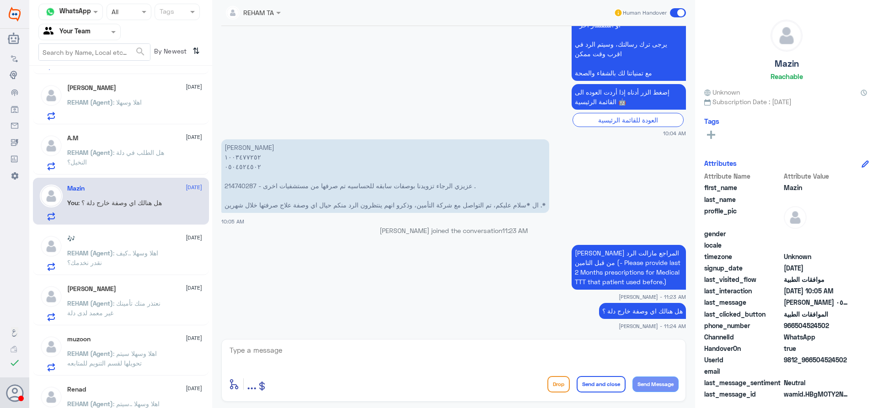
scroll to position [0, 0]
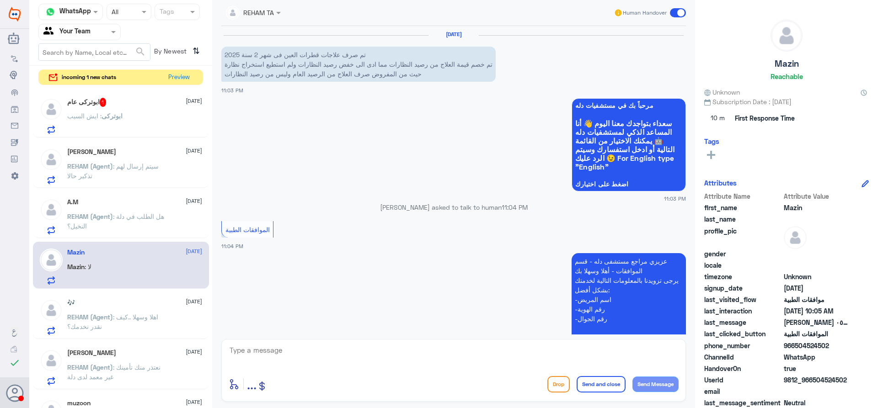
scroll to position [980, 0]
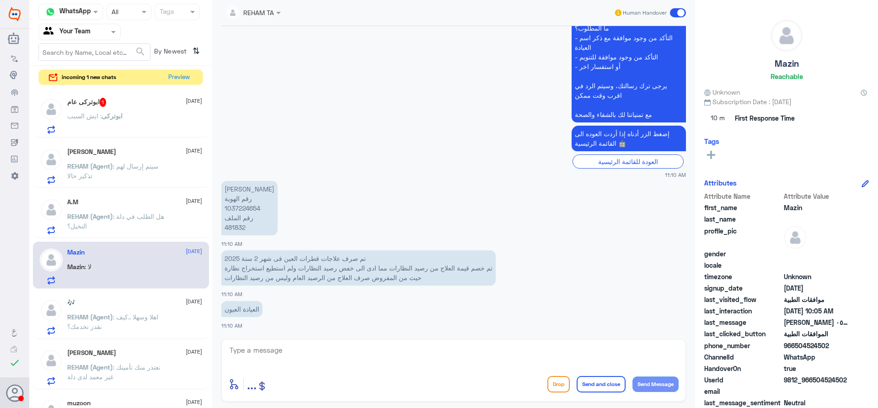
click at [236, 231] on p "[PERSON_NAME] رقم الهوية 1037224654 رقم الملف 481832" at bounding box center [249, 208] width 56 height 54
click at [236, 231] on p "سعد الدوسري رقم الهوية 1037224654 رقم الملف 481832" at bounding box center [249, 208] width 56 height 54
copy p "481832"
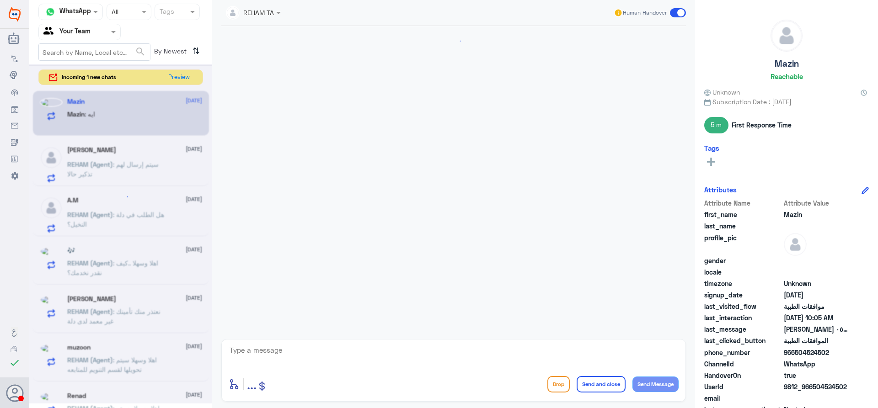
scroll to position [708, 0]
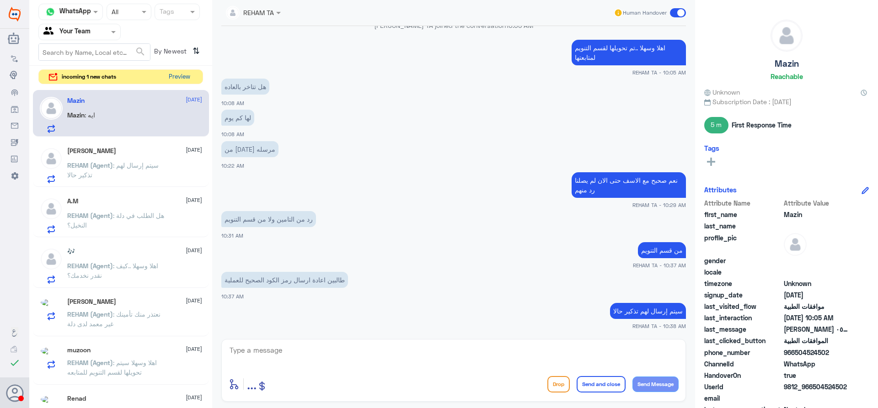
click at [188, 76] on button "Preview" at bounding box center [179, 77] width 28 height 14
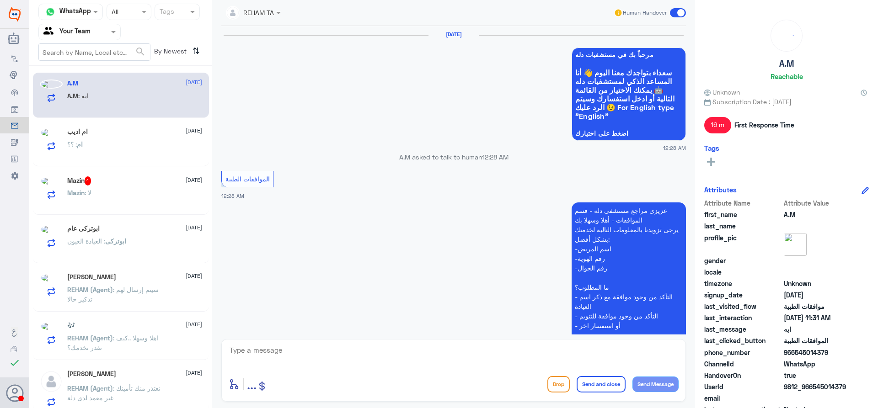
scroll to position [1005, 0]
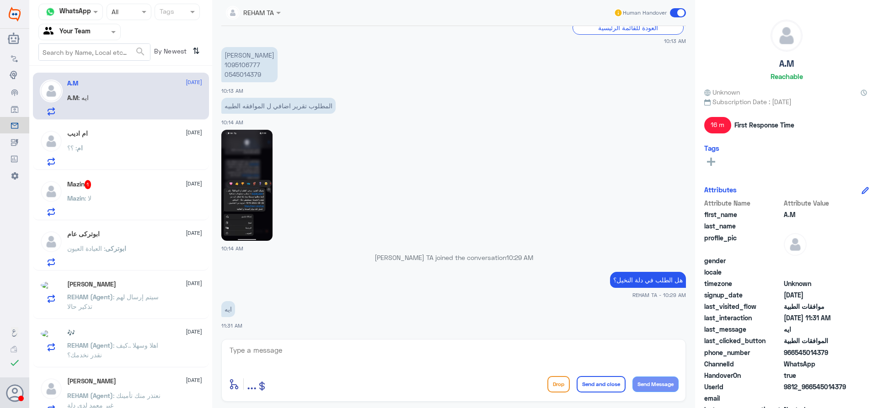
click at [154, 204] on div "Mazin : لا" at bounding box center [134, 206] width 135 height 21
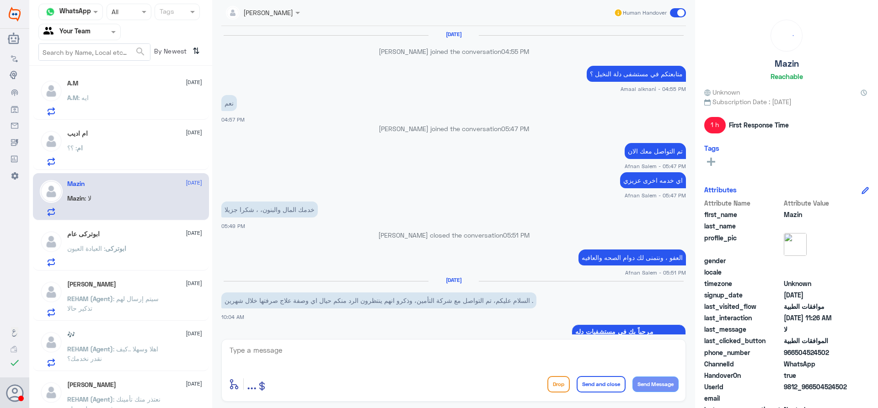
scroll to position [610, 0]
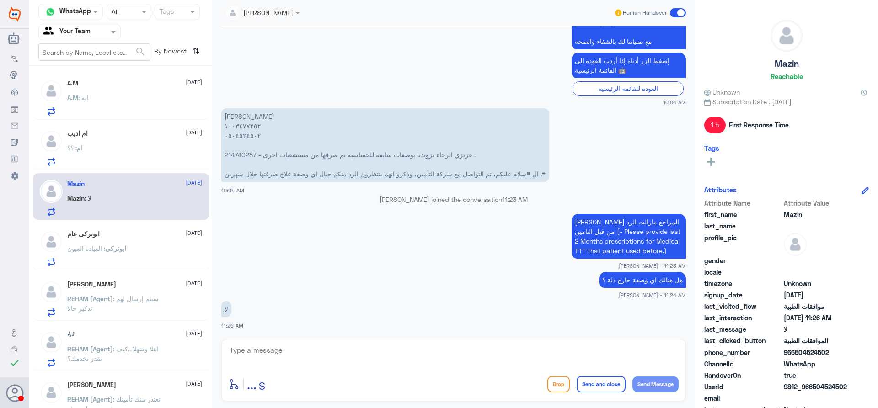
click at [81, 140] on div "ام اديب 23 August ام : ؟؟" at bounding box center [134, 148] width 135 height 36
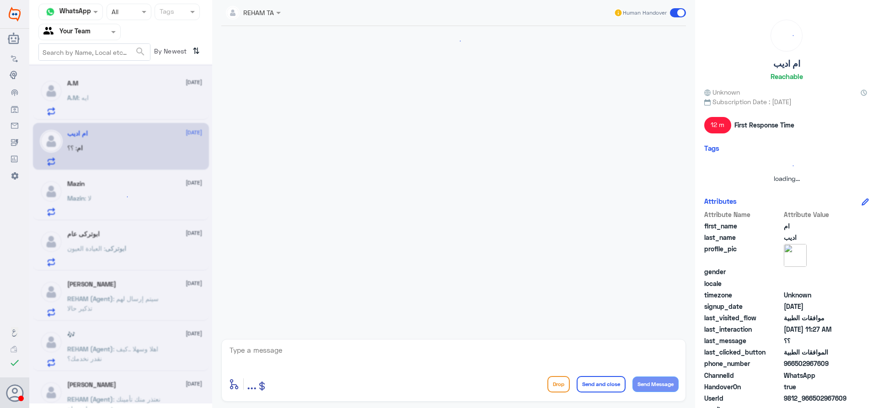
scroll to position [512, 0]
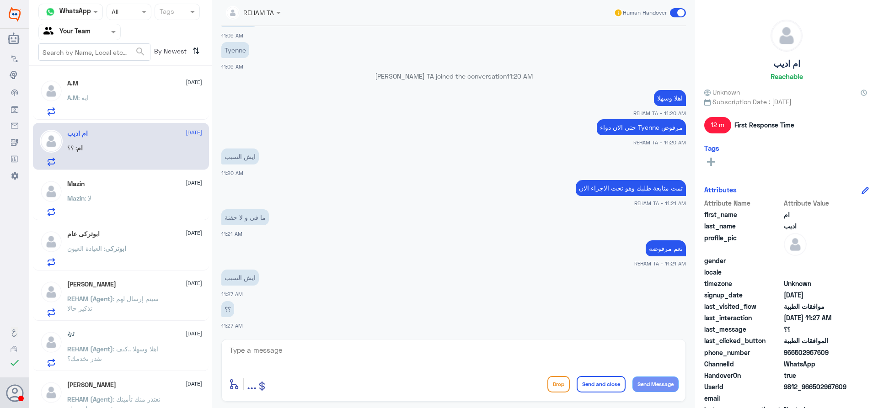
click at [98, 105] on div "A.M : ايه" at bounding box center [134, 105] width 135 height 21
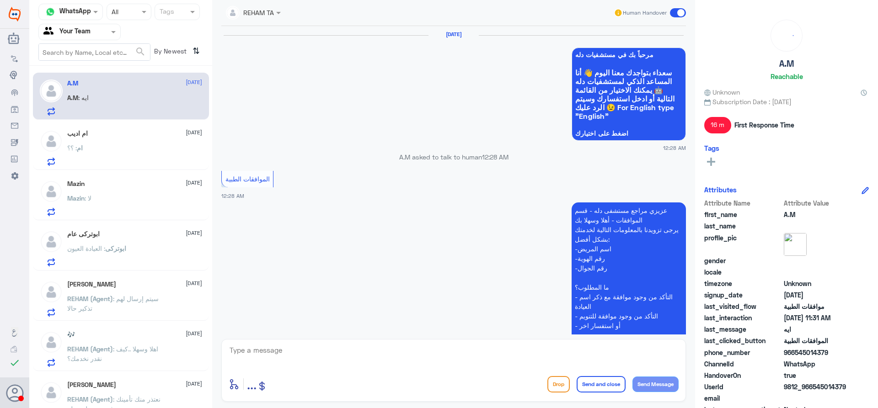
scroll to position [1005, 0]
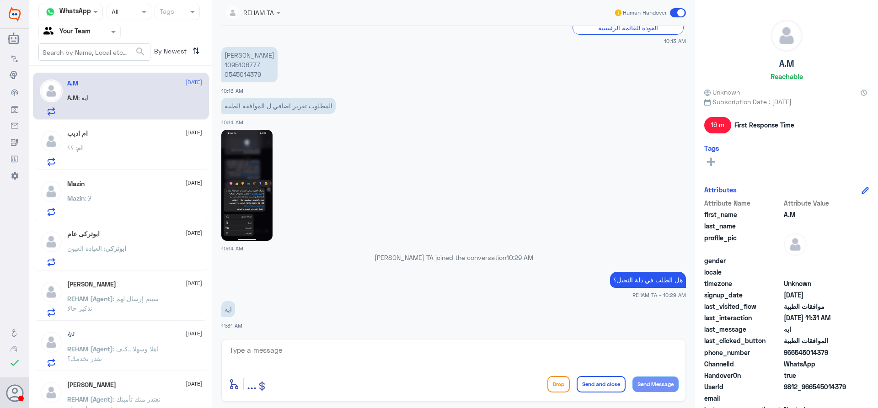
click at [130, 214] on div "Mazin : لا" at bounding box center [134, 206] width 135 height 21
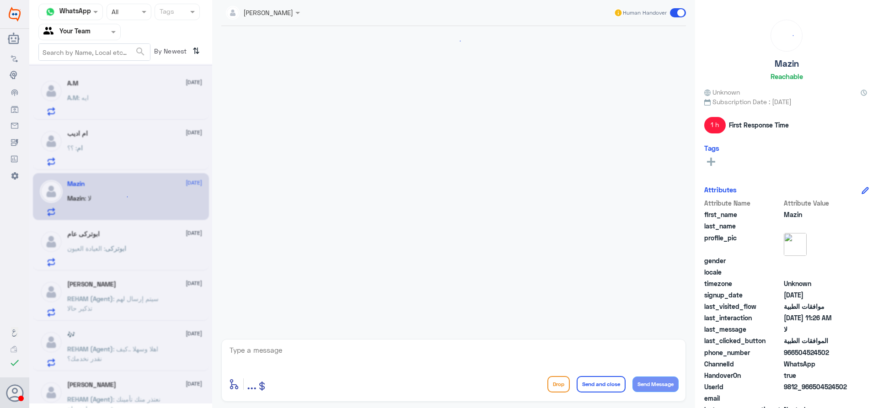
scroll to position [610, 0]
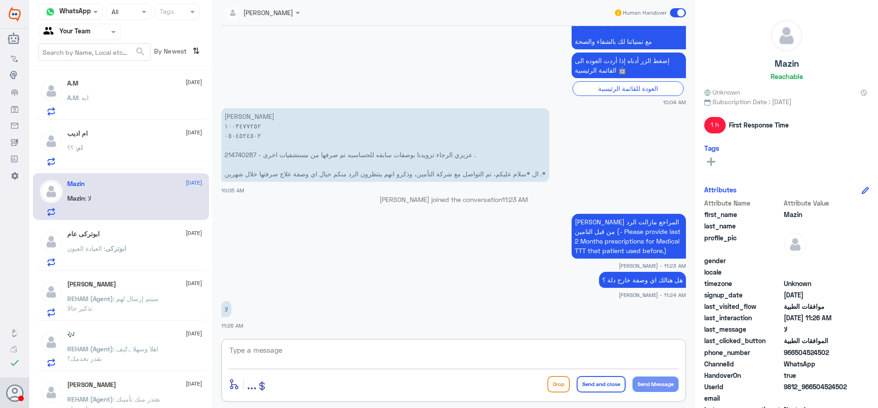
click at [318, 355] on textarea at bounding box center [454, 355] width 450 height 22
type textarea "سوف يتم التوضيح للتامين"
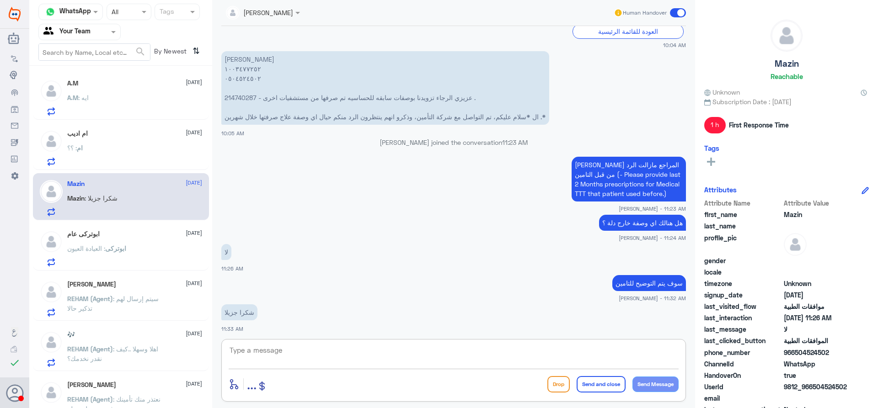
scroll to position [670, 0]
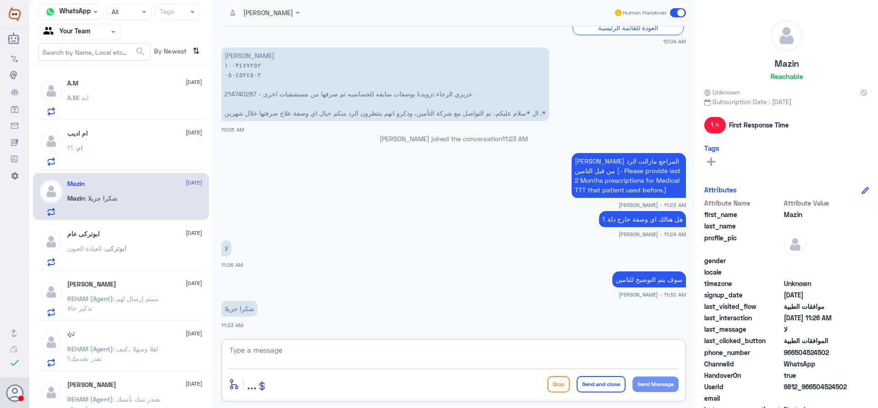
click at [320, 350] on textarea at bounding box center [454, 355] width 450 height 22
type textarea "تم التوضيح وتزويدهم بتقرير الطبيب ونتيجة تحليل التي تم عملها للتامين , ارجوا ان…"
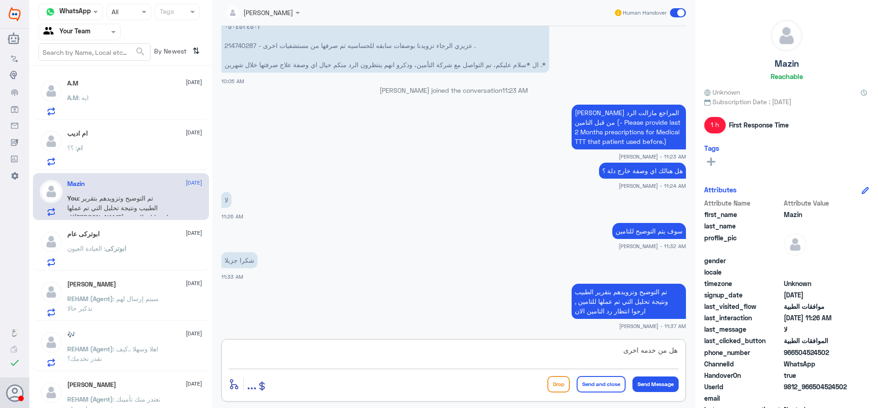
type textarea "هل من خدمه اخرى ؟"
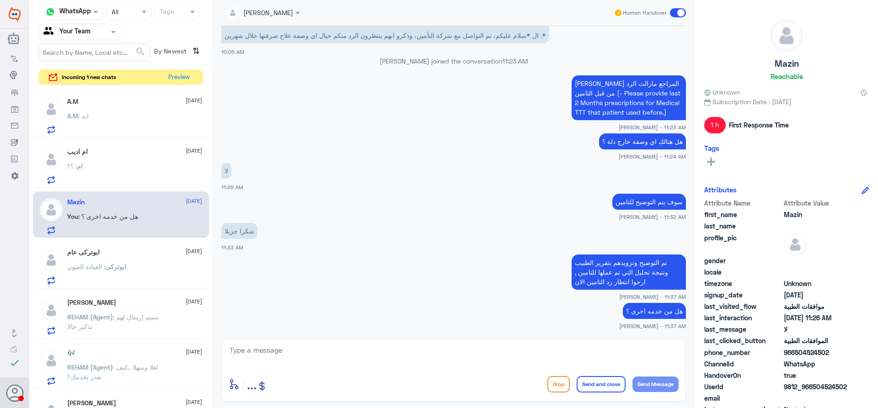
click at [155, 127] on div "A.M : ايه" at bounding box center [134, 123] width 135 height 21
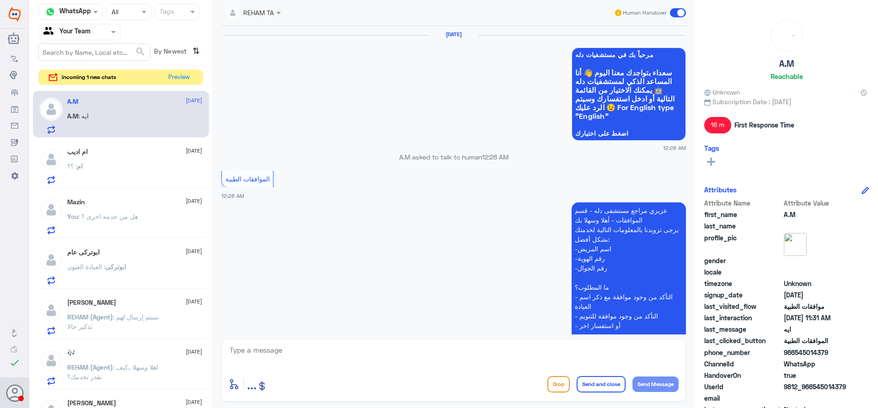
scroll to position [1005, 0]
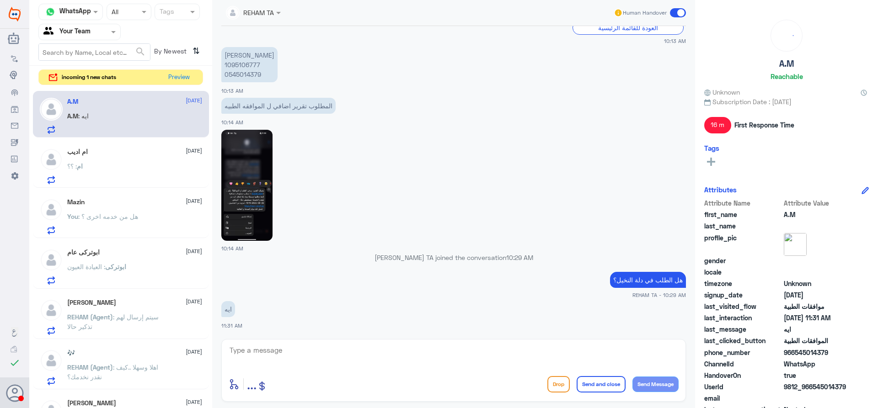
click at [144, 153] on div "ام اديب 23 August" at bounding box center [134, 152] width 135 height 8
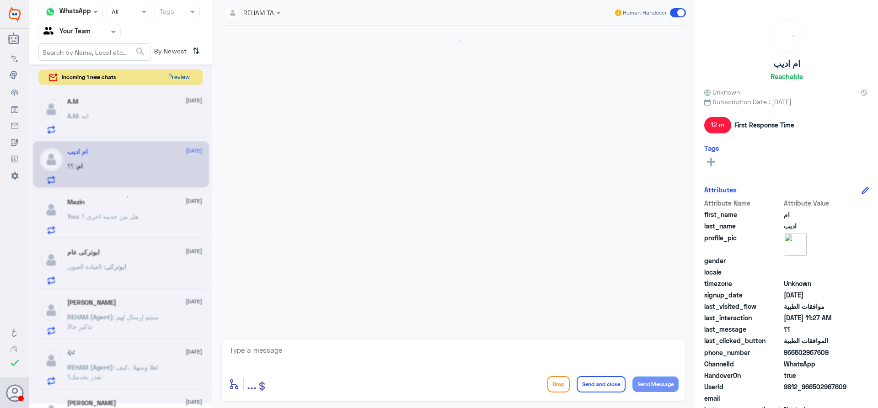
scroll to position [512, 0]
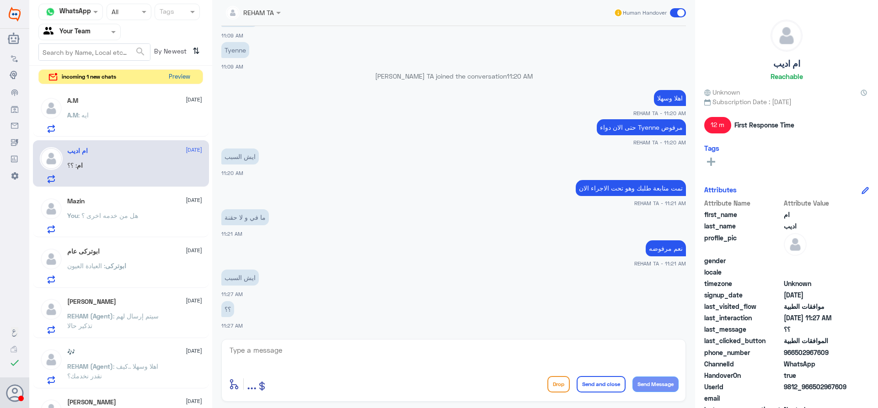
click at [174, 77] on button "Preview" at bounding box center [179, 77] width 28 height 14
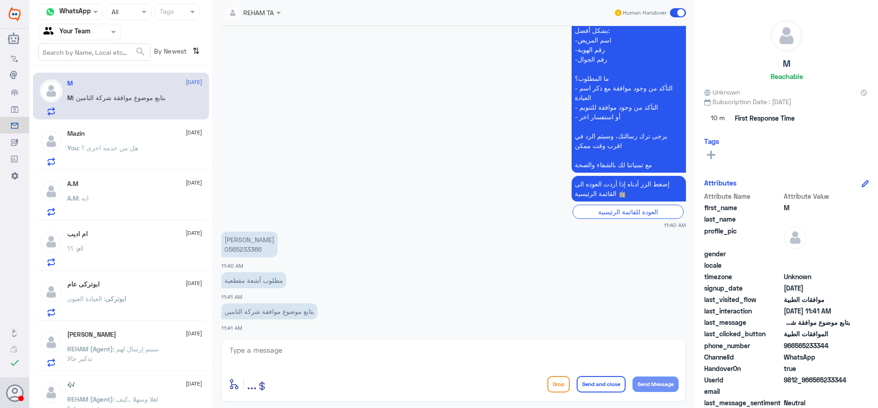
scroll to position [382, 0]
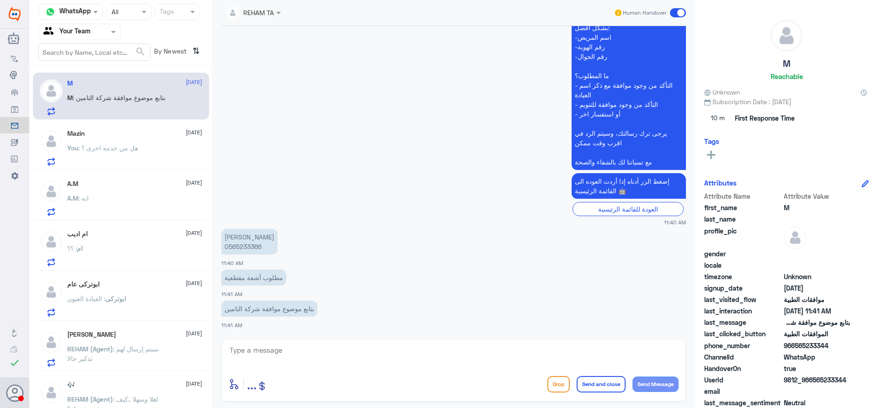
click at [238, 245] on p "عبدالله محمد المطيري 0565233366" at bounding box center [249, 242] width 56 height 26
copy p "0565233366"
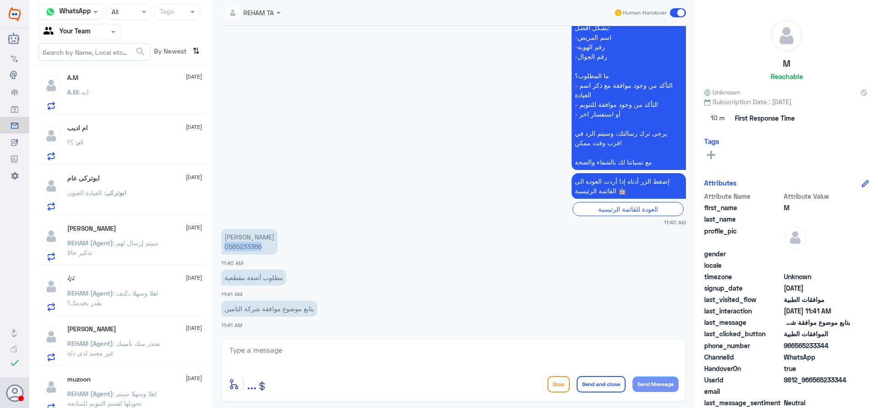
scroll to position [82, 0]
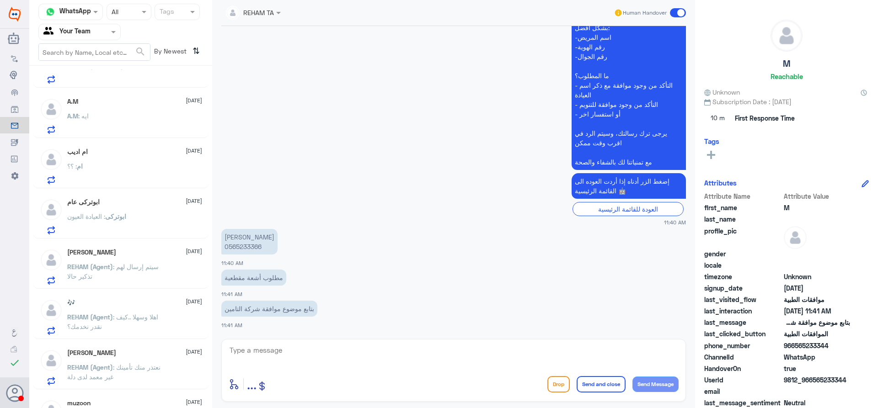
click at [123, 174] on div "ام : ؟؟" at bounding box center [134, 174] width 135 height 21
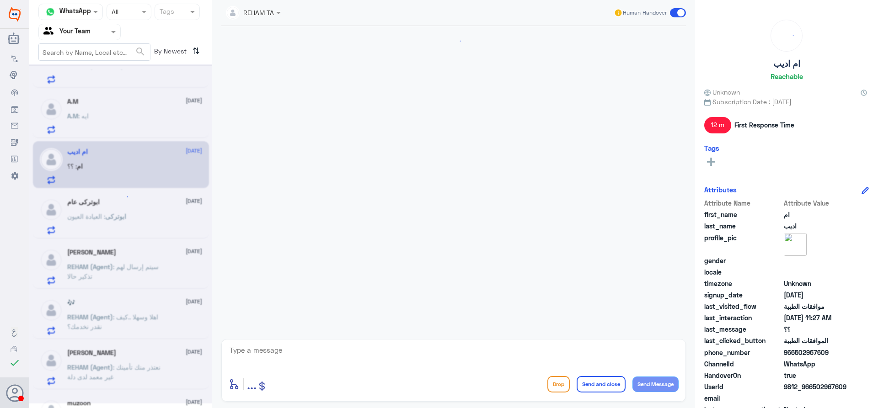
scroll to position [512, 0]
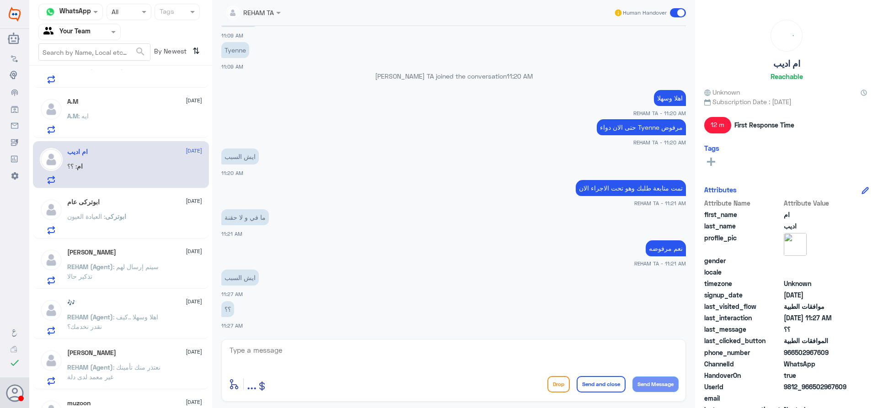
click at [118, 203] on div "ابوتركى عام 23 August" at bounding box center [134, 202] width 135 height 8
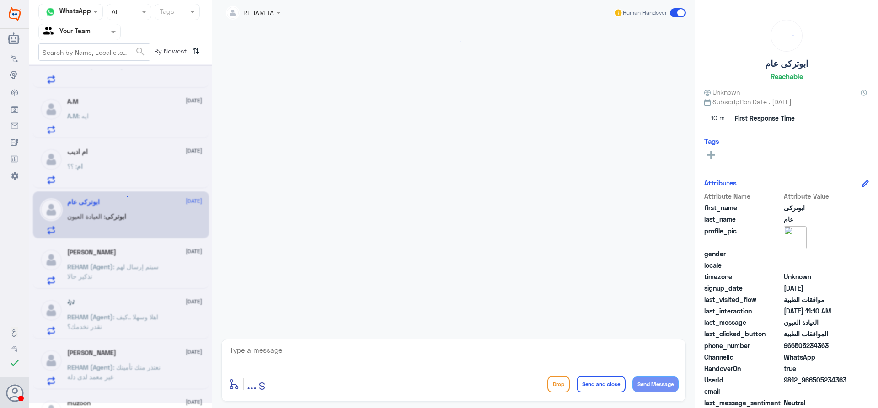
scroll to position [980, 0]
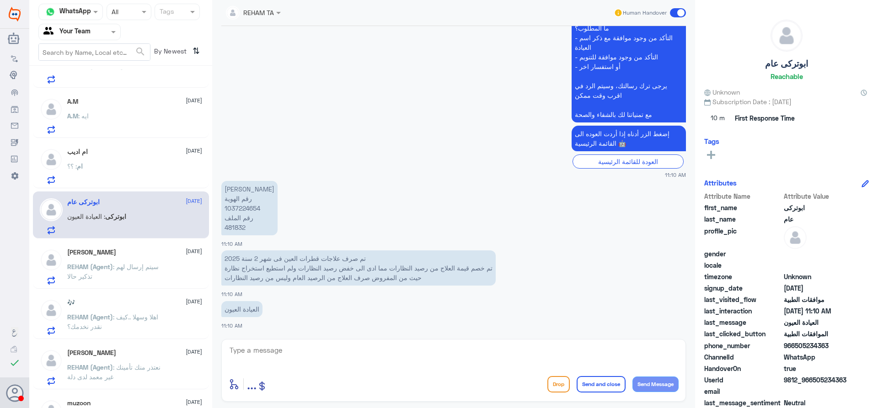
click at [112, 167] on div "ام : ؟؟" at bounding box center [134, 174] width 135 height 21
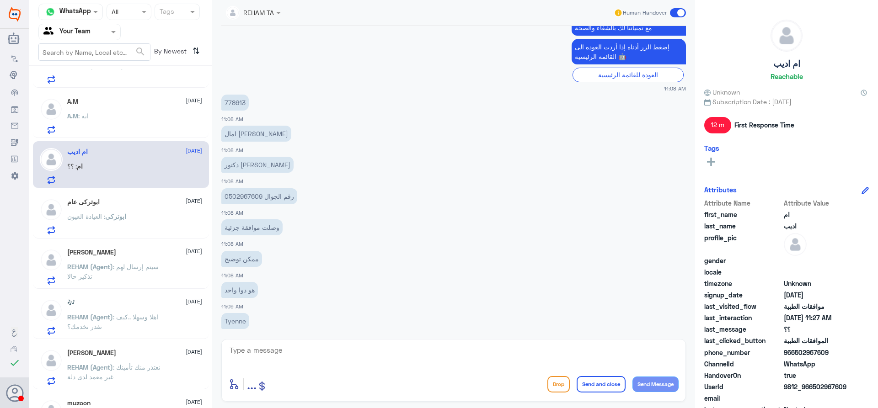
scroll to position [238, 0]
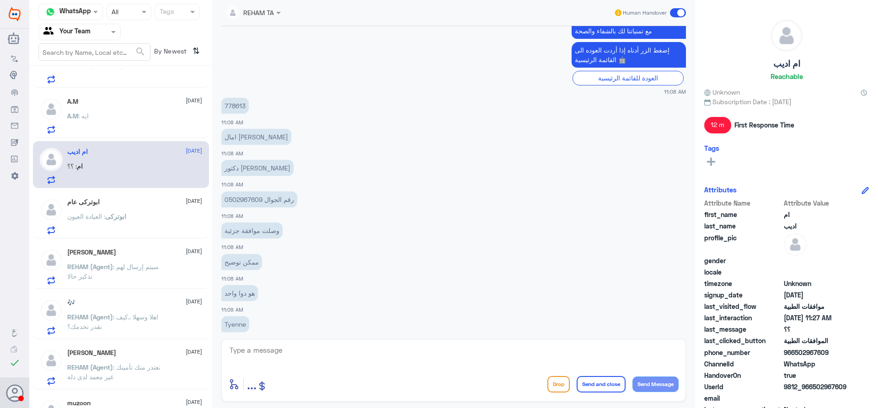
click at [237, 104] on p "778613" at bounding box center [234, 106] width 27 height 16
copy p "778613"
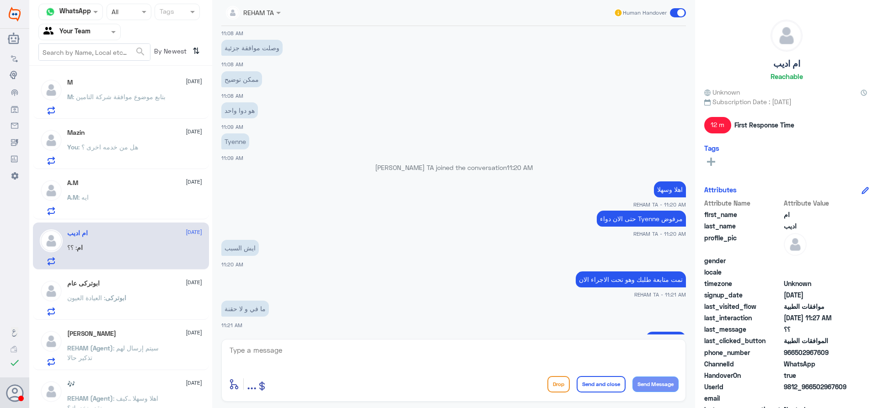
scroll to position [0, 0]
click at [145, 106] on p "M : بتابع موضوع موافقة شركة التامين" at bounding box center [116, 104] width 98 height 23
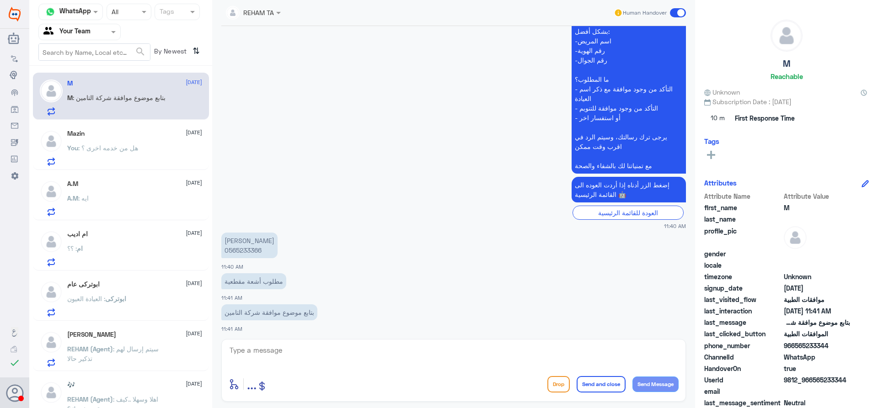
scroll to position [382, 0]
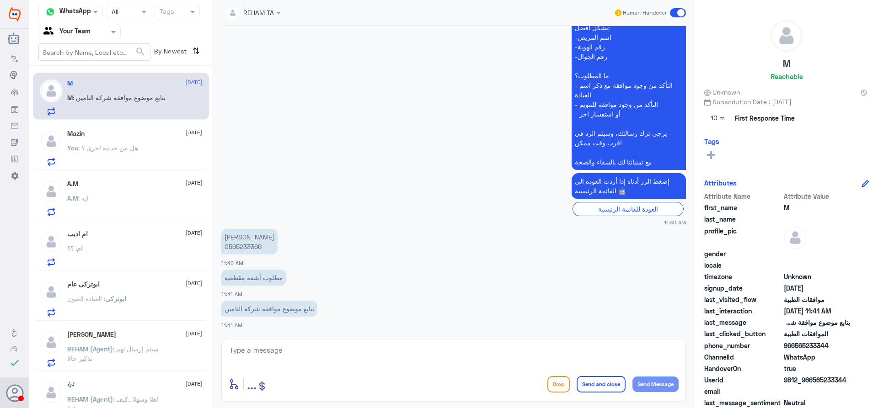
click at [242, 241] on p "عبدالله محمد المطيري 0565233366" at bounding box center [249, 242] width 56 height 26
click at [241, 246] on p "عبدالله محمد المطيري 0565233366" at bounding box center [249, 242] width 56 height 26
copy p "0565233366"
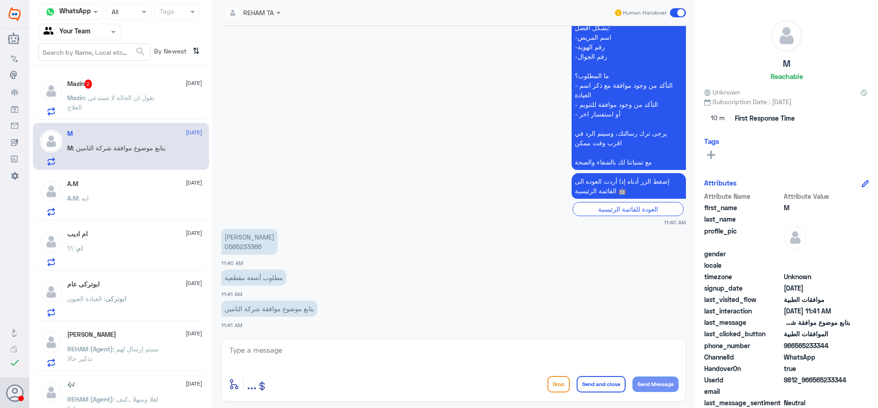
click at [147, 112] on p "Mazin : تقول ان الحالة لا تستدعي العلاج" at bounding box center [118, 104] width 103 height 23
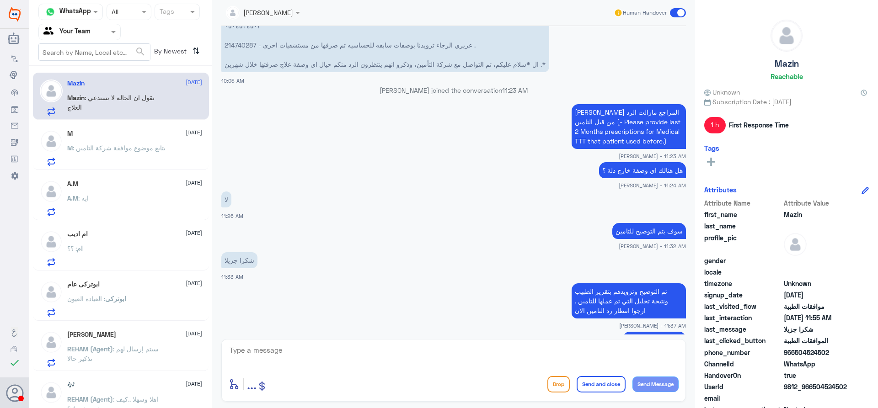
scroll to position [519, 0]
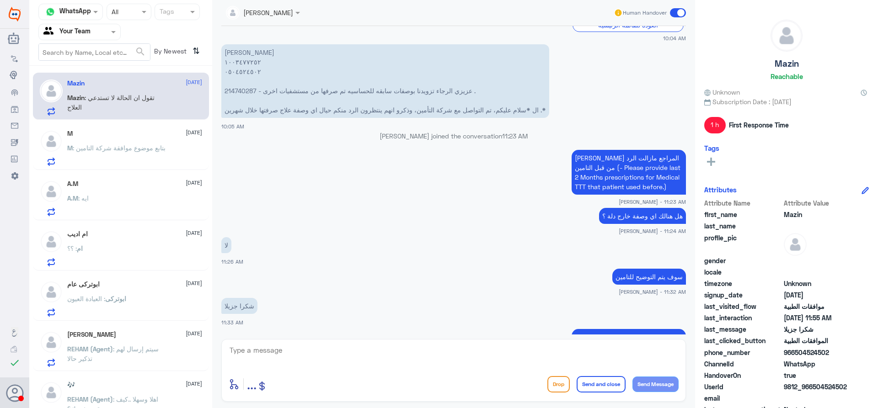
click at [117, 149] on span ": بتابع موضوع موافقة شركة التامين" at bounding box center [119, 148] width 93 height 8
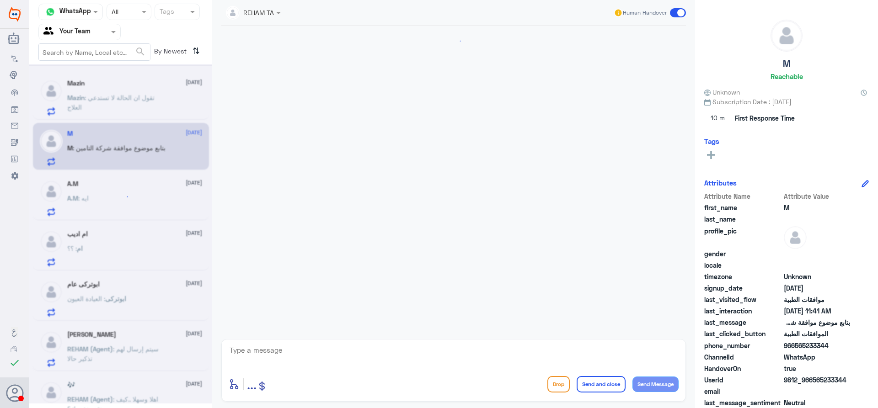
scroll to position [382, 0]
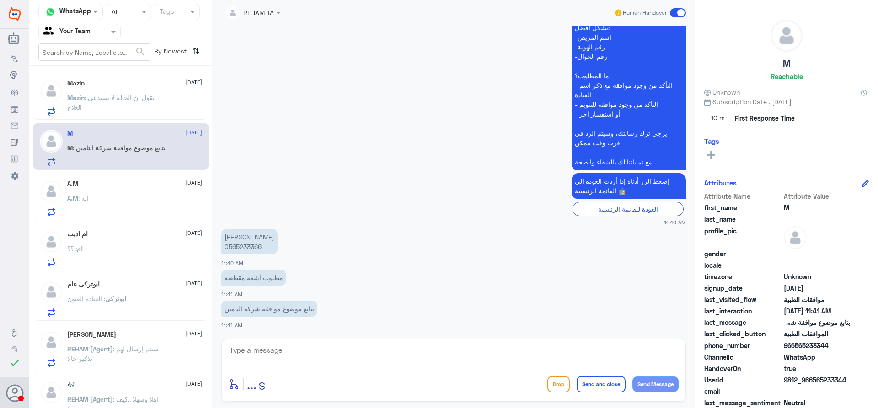
click at [231, 247] on p "عبدالله محمد المطيري 0565233366" at bounding box center [249, 242] width 56 height 26
copy p "0565233366"
click at [410, 352] on textarea at bounding box center [454, 355] width 450 height 22
type textarea "عزيزي المراجع تمت المتابعة اكثر مرة ومازالت اشعة المقطية مرفوضة لا يوجد دواعي ط…"
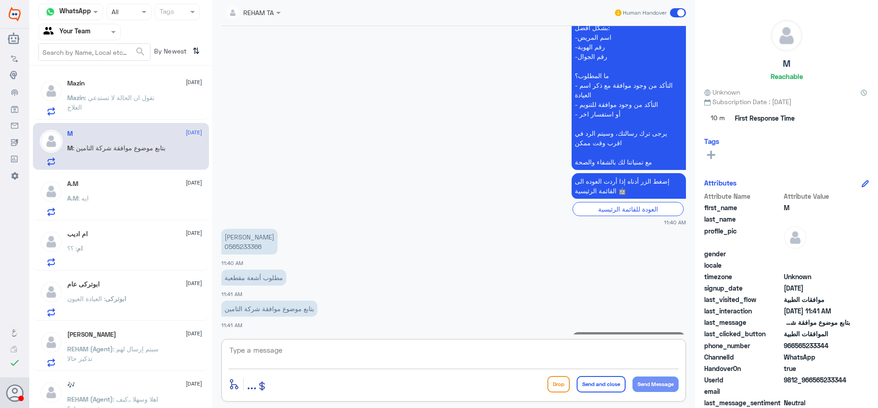
scroll to position [440, 0]
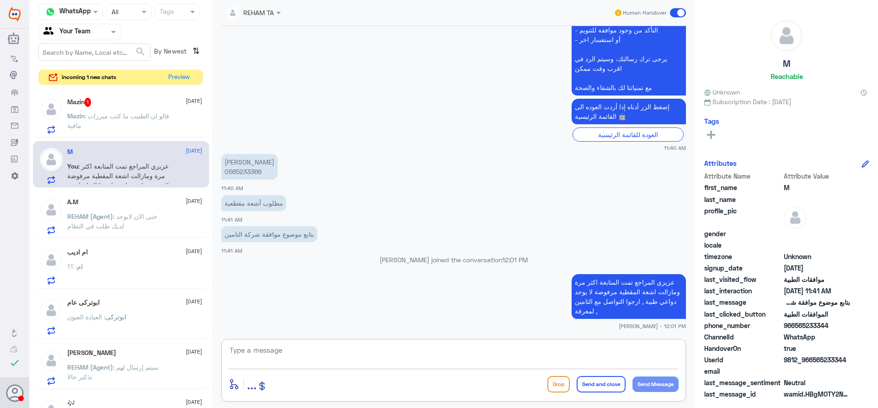
click at [155, 113] on span ": قالو ان الطبيب ما كتب مبررات مافية" at bounding box center [118, 120] width 102 height 17
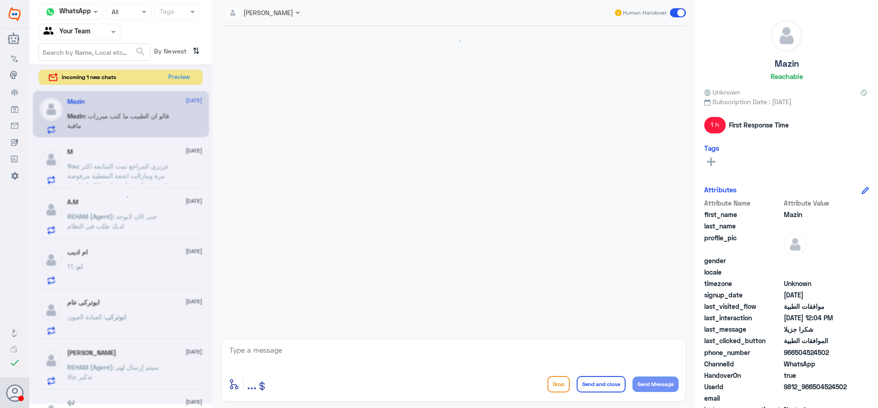
scroll to position [658, 0]
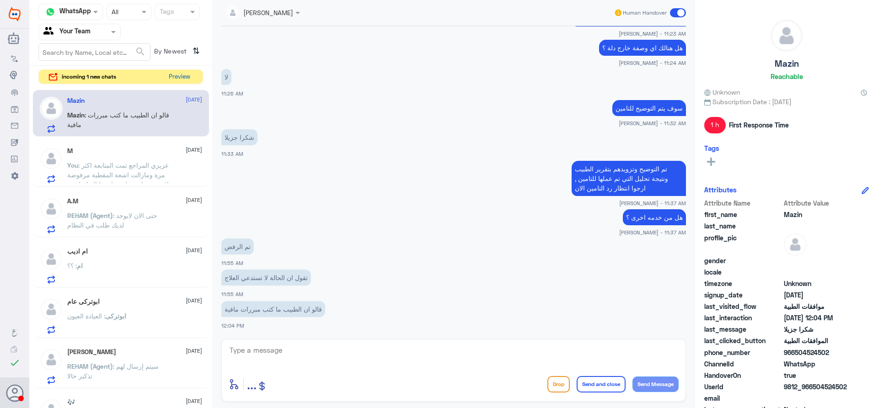
click at [176, 79] on button "Preview" at bounding box center [179, 77] width 28 height 14
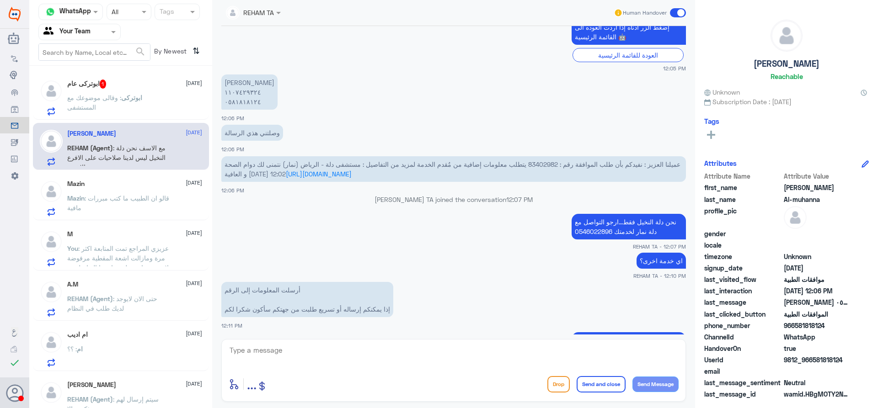
scroll to position [723, 0]
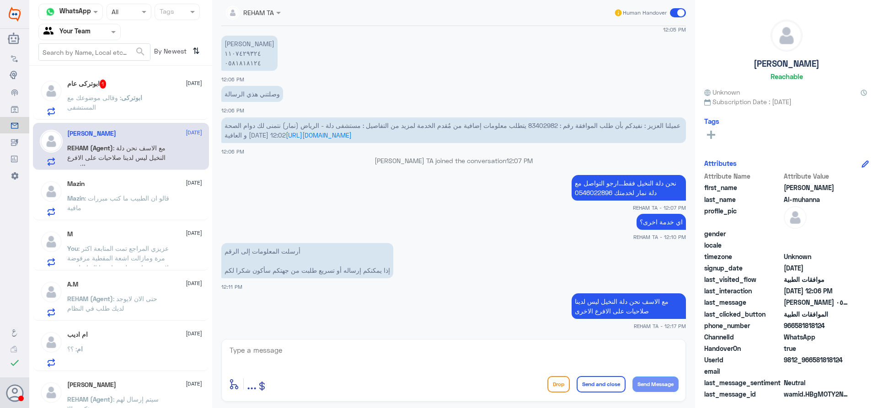
click at [102, 98] on span ": وقالى موضوعك مع المستشفى" at bounding box center [94, 102] width 54 height 17
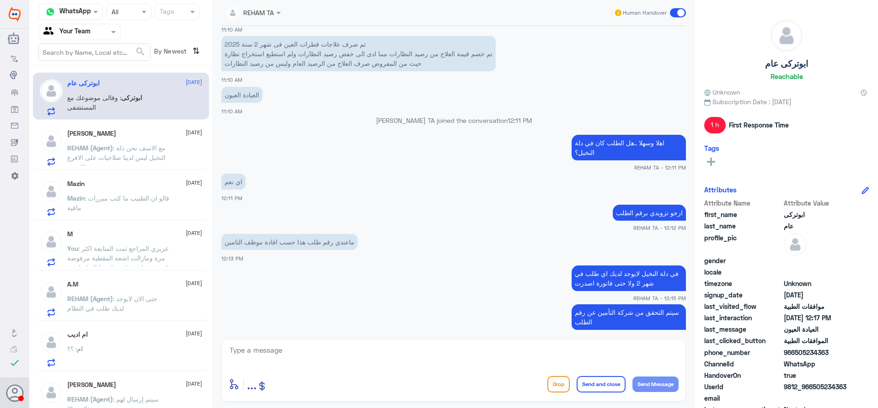
scroll to position [502, 0]
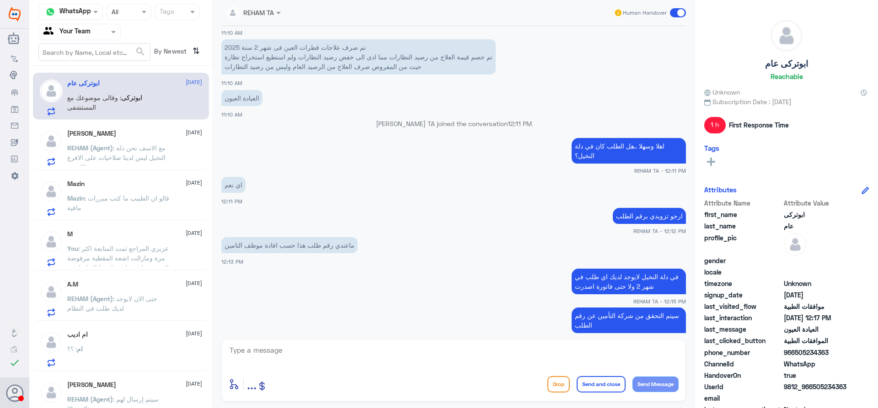
click at [134, 212] on p "Mazin : قالو ان الطبيب ما كتب مبررات مافية" at bounding box center [118, 204] width 103 height 23
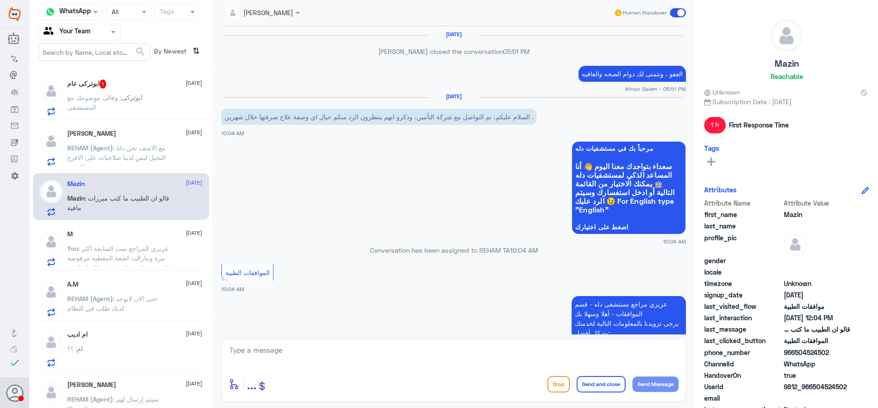
scroll to position [658, 0]
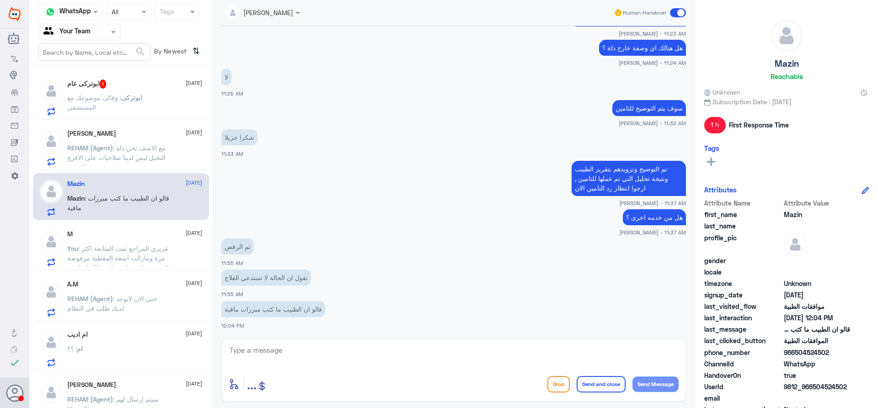
click at [128, 84] on div "ابوتركى عام 1 23 August" at bounding box center [134, 84] width 135 height 9
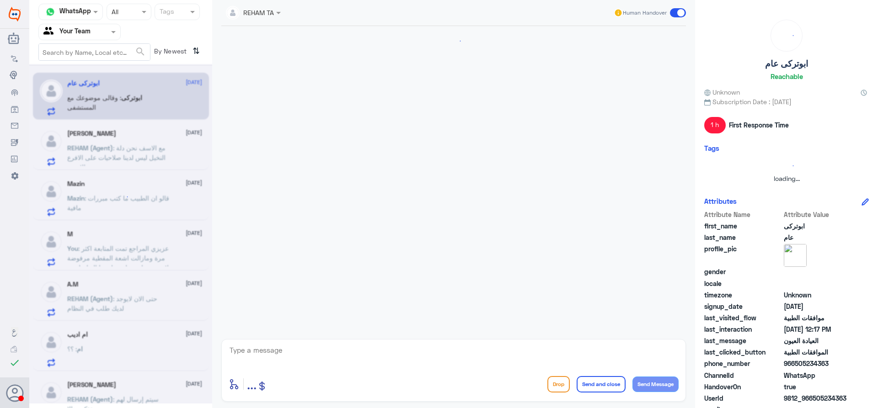
scroll to position [639, 0]
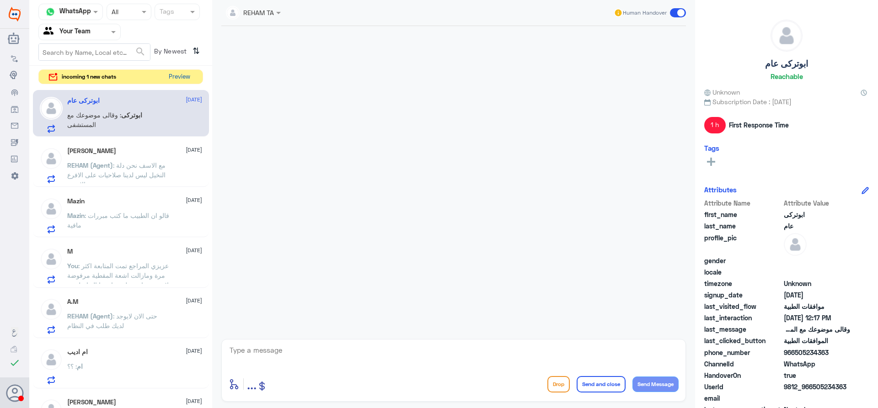
click at [190, 75] on button "Preview" at bounding box center [179, 77] width 28 height 14
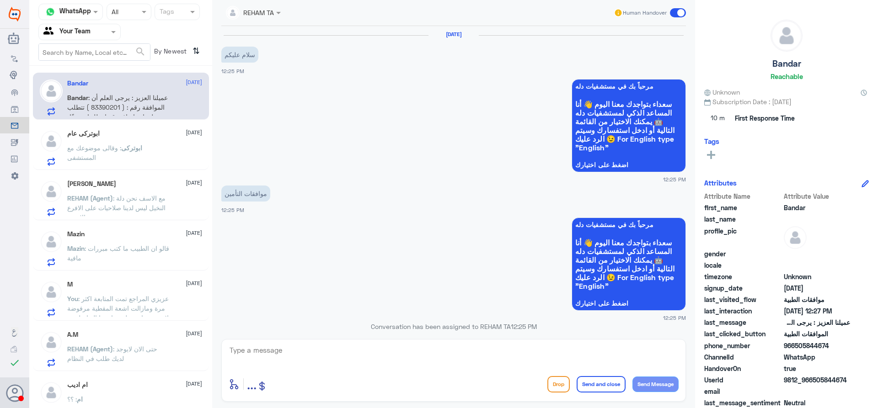
scroll to position [369, 0]
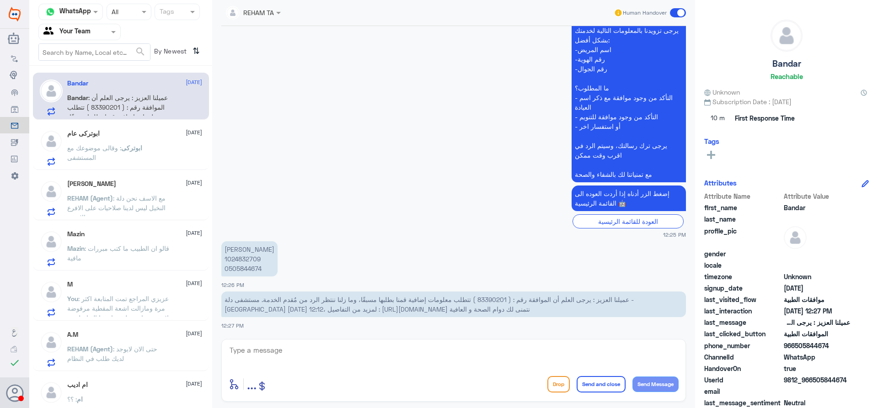
click at [535, 301] on span "عميلنا العزيز : يرجى العلم أن الموافقة رقم : ( 83390201 ) تتطلب معلومات إضافية …" at bounding box center [429, 304] width 409 height 17
copy span "83390201"
click at [125, 157] on p "ابوتركى : وقالى موضوعك مع المستشفى" at bounding box center [118, 154] width 103 height 23
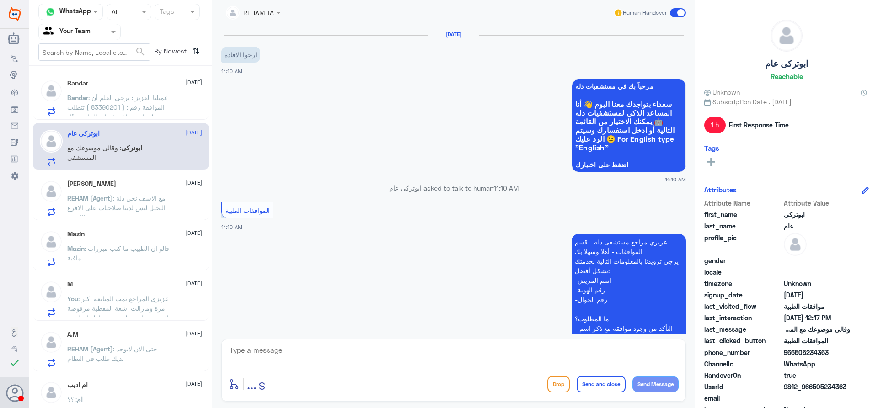
scroll to position [639, 0]
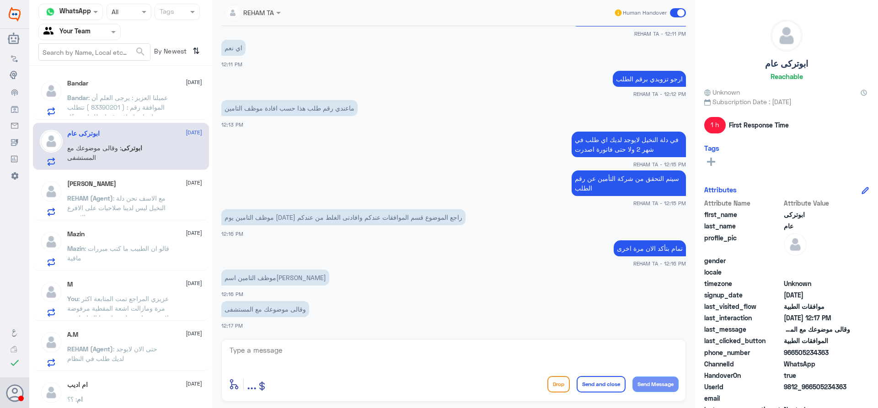
click at [175, 253] on div "Mazin : قالو ان الطبيب ما كتب مبررات مافية" at bounding box center [134, 256] width 135 height 21
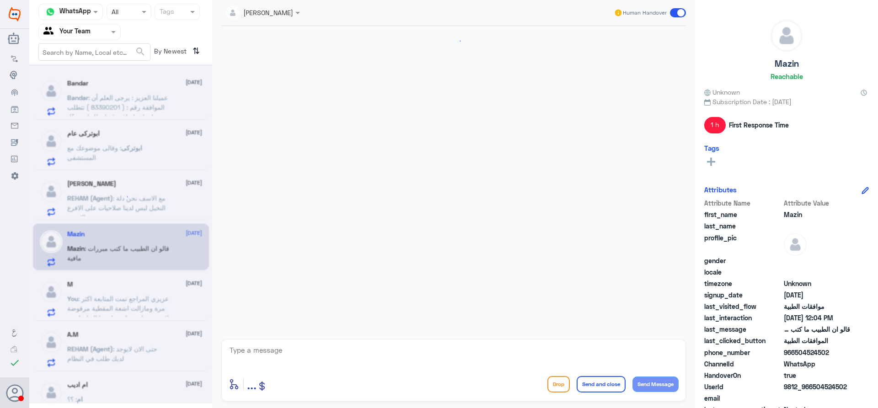
scroll to position [658, 0]
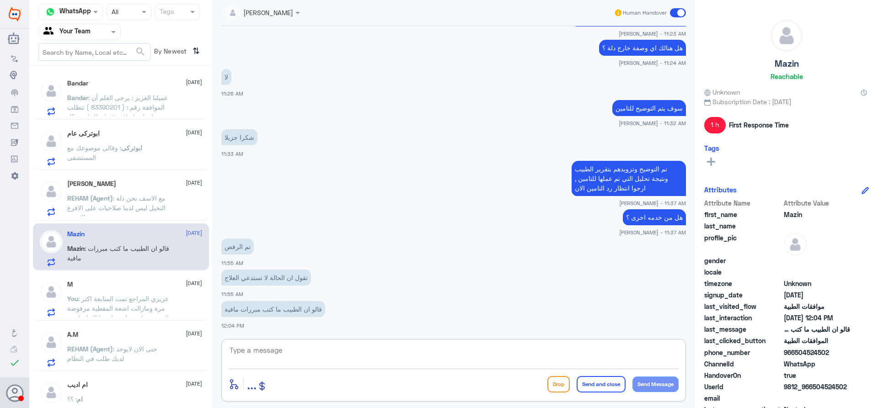
click at [332, 348] on textarea at bounding box center [454, 355] width 450 height 22
type textarea "س"
type textarea "سوف يتم رفع الموافقة لفريق المختص لمتابعة الطلب مع الطبيب المعالج , سوف تصلك رس…"
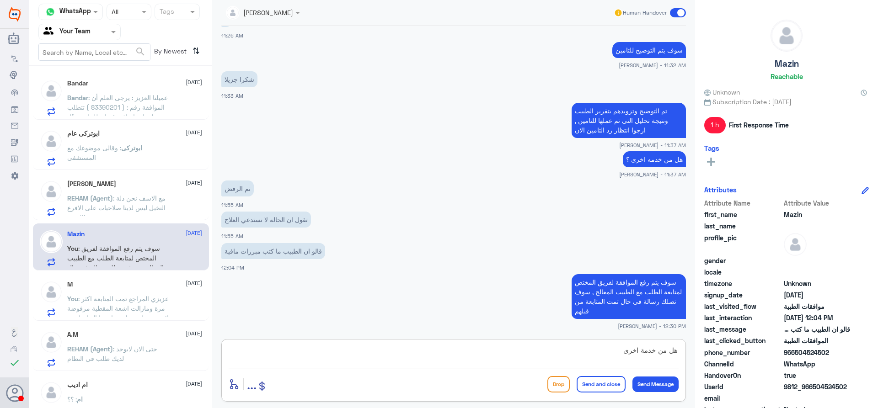
type textarea "هل من خدمة اخرى ؟"
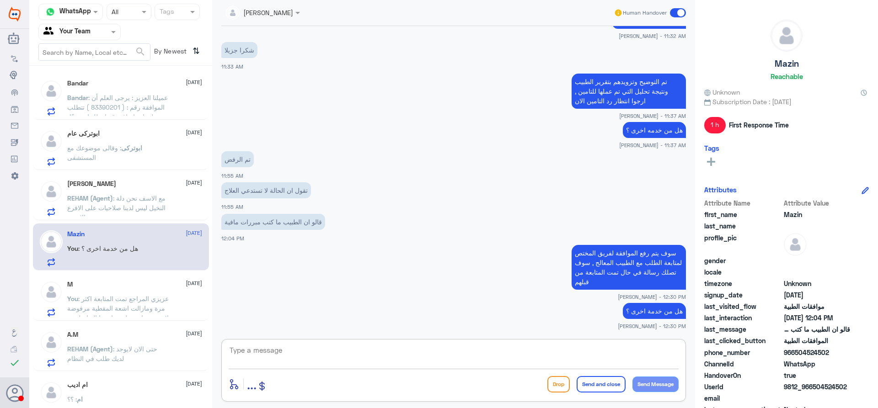
scroll to position [745, 0]
click at [144, 307] on span ": عزيزي المراجع تمت المتابعة اكثر مرة ومازالت اشعة المقطية مرفوضة لا يوجد دواعي…" at bounding box center [118, 313] width 102 height 37
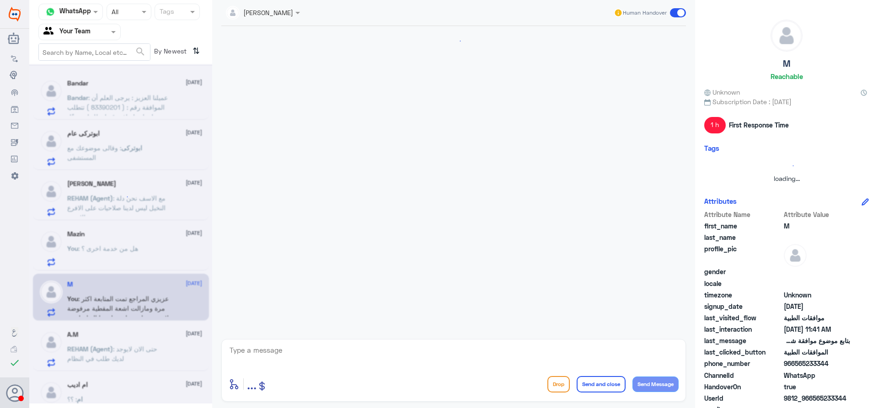
scroll to position [456, 0]
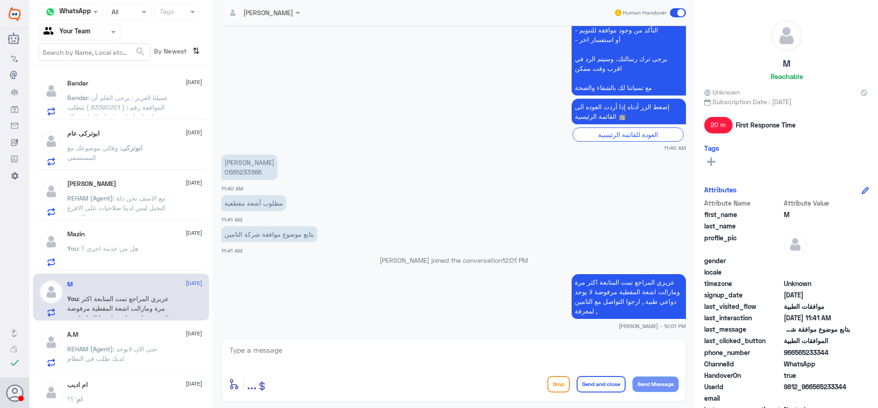
click at [250, 172] on p "عبدالله محمد المطيري 0565233366" at bounding box center [249, 168] width 56 height 26
click at [309, 368] on div at bounding box center [454, 356] width 450 height 25
click at [316, 358] on textarea at bounding box center [454, 355] width 450 height 22
type textarea "هل من خدمه اخرى ؟"
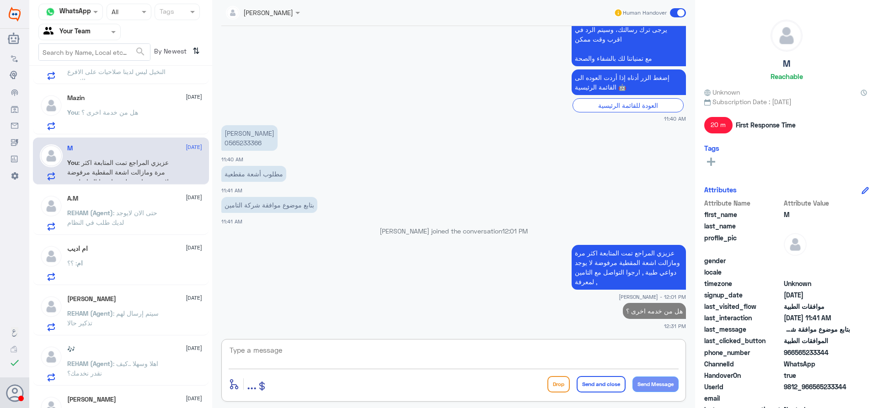
scroll to position [137, 0]
click at [114, 263] on div "ام : ؟؟" at bounding box center [134, 270] width 135 height 21
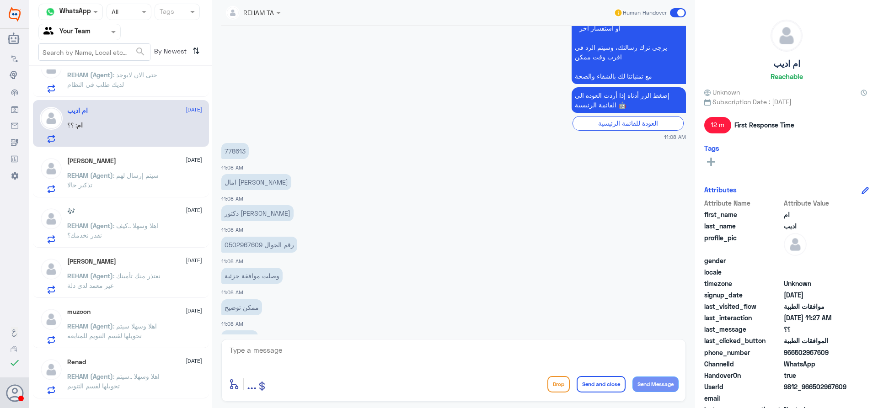
scroll to position [192, 0]
click at [234, 153] on p "778613" at bounding box center [234, 152] width 27 height 16
copy p "778613"
click at [234, 153] on p "778613" at bounding box center [234, 152] width 27 height 16
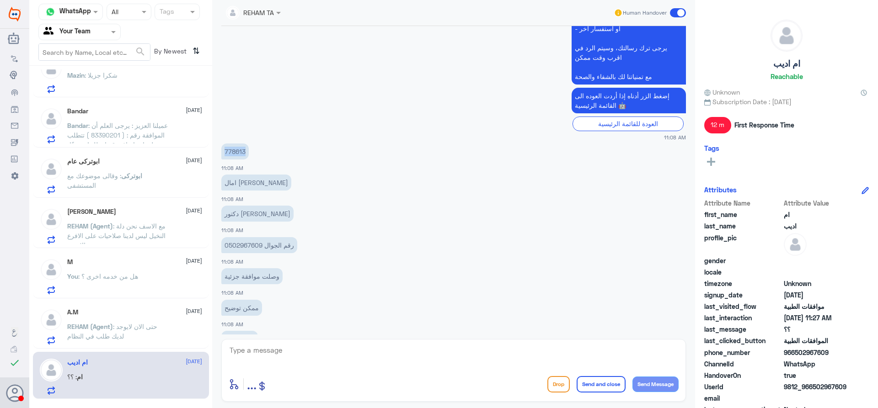
scroll to position [0, 0]
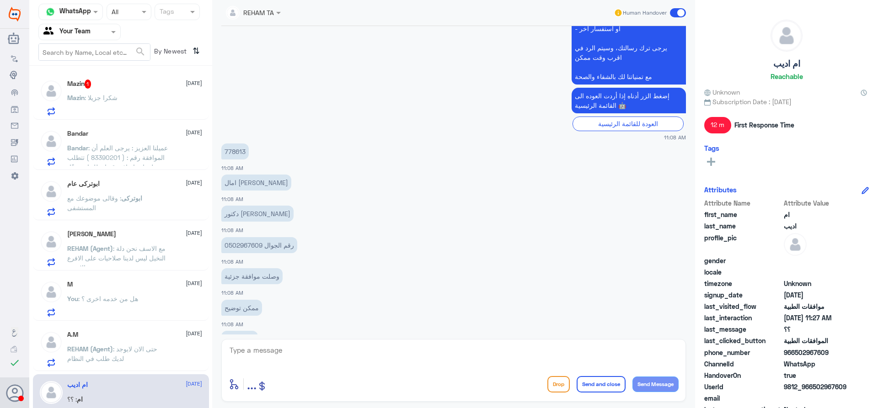
click at [150, 102] on div "Mazin : شكرا جزيلا" at bounding box center [134, 105] width 135 height 21
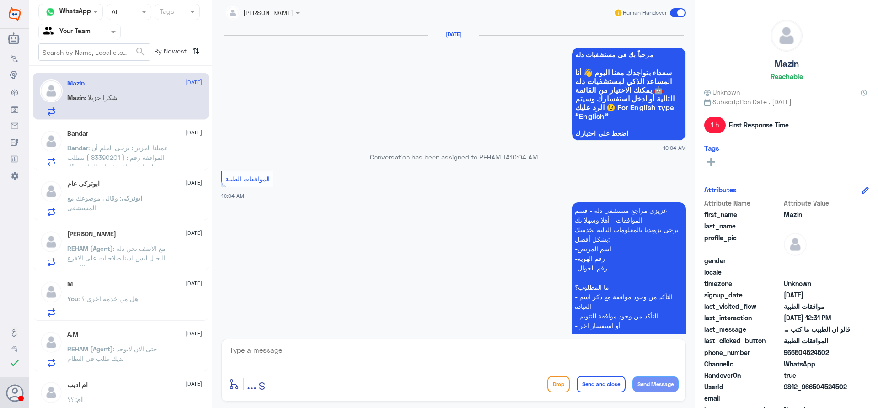
scroll to position [684, 0]
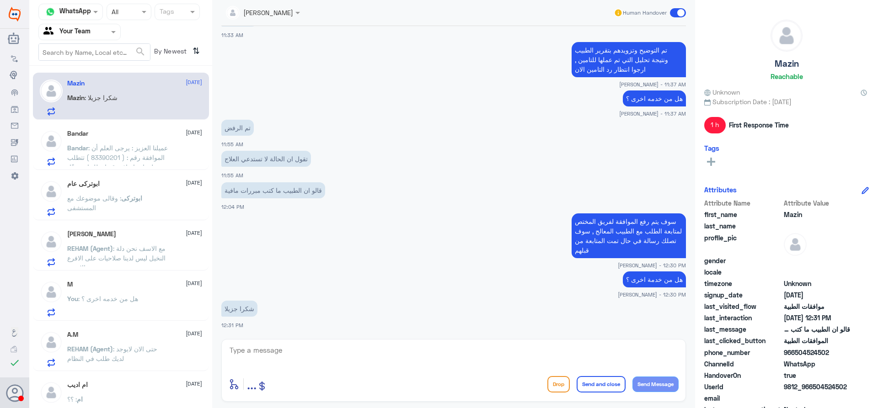
click at [372, 341] on div "enter flow name ... Drop Send and close Send Message" at bounding box center [453, 370] width 465 height 63
click at [372, 343] on div "enter flow name ... Drop Send and close Send Message" at bounding box center [453, 370] width 465 height 63
click at [371, 347] on textarea at bounding box center [454, 355] width 450 height 22
type textarea "العفو قدامكم العافية"
click at [581, 385] on button "Send and close" at bounding box center [601, 384] width 49 height 16
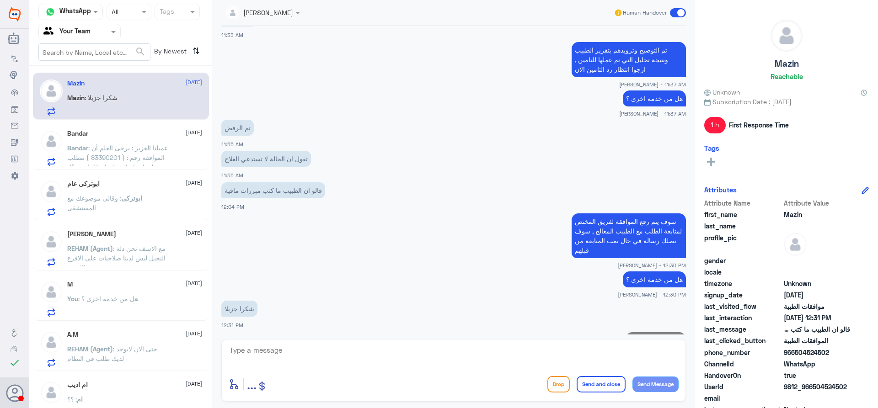
scroll to position [713, 0]
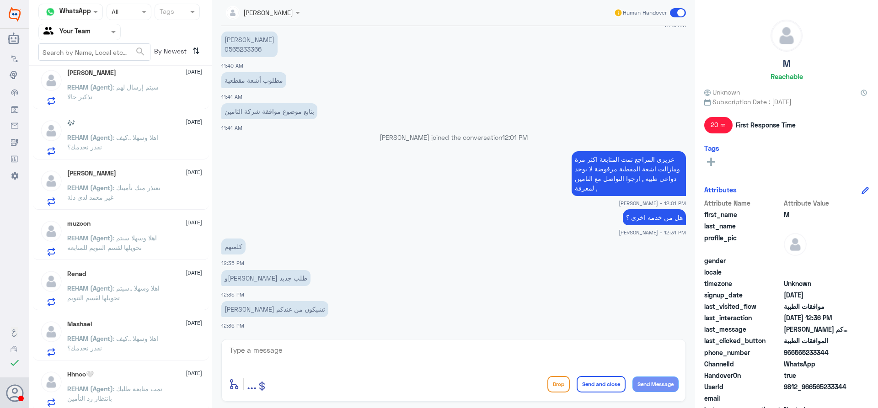
scroll to position [316, 0]
click at [241, 54] on p "[PERSON_NAME] 0565233366" at bounding box center [249, 45] width 56 height 26
click at [242, 51] on p "[PERSON_NAME] 0565233366" at bounding box center [249, 45] width 56 height 26
copy p "0565233366"
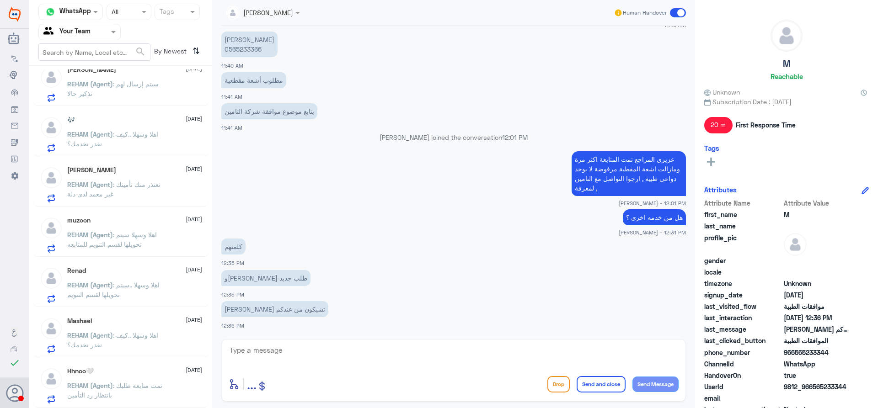
click at [94, 393] on span ": تمت متابعة طلبك بانتظار رد التأمين" at bounding box center [114, 390] width 95 height 17
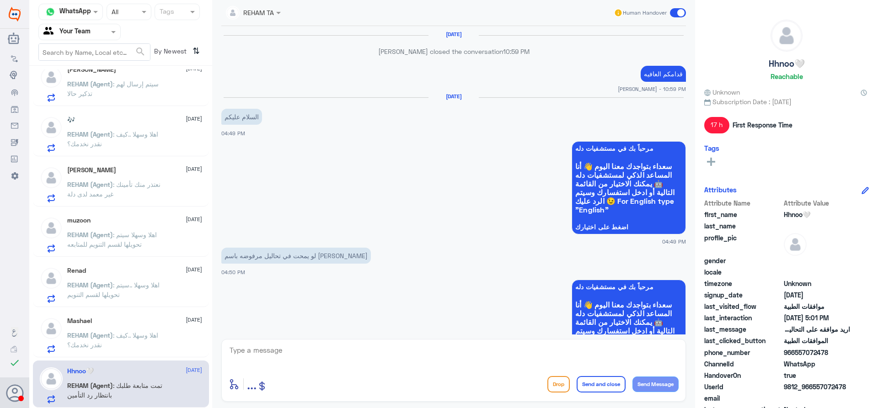
scroll to position [823, 0]
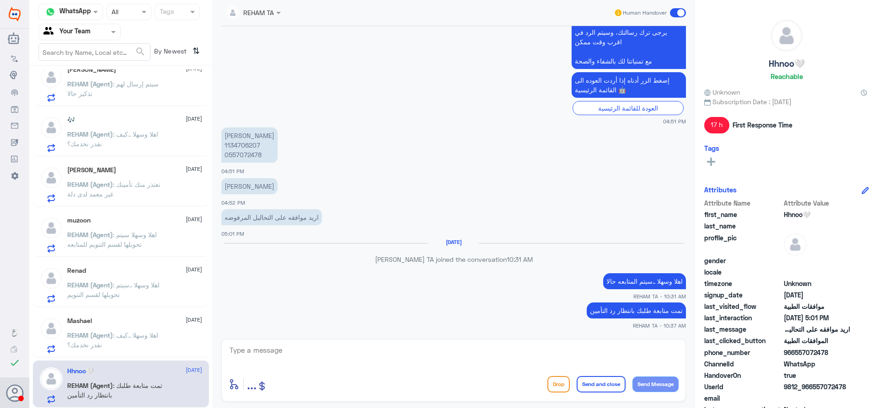
click at [236, 146] on p "ريوف ناصر الحكمي 1134706207 0557072478" at bounding box center [249, 145] width 56 height 35
copy p "1134706207"
click at [391, 354] on textarea at bounding box center [454, 355] width 450 height 22
type textarea "عزيزي المراجع تمت متابعة الطلب ومازالت موافقة جزئية ارجوا التواصل مع التامين لم…"
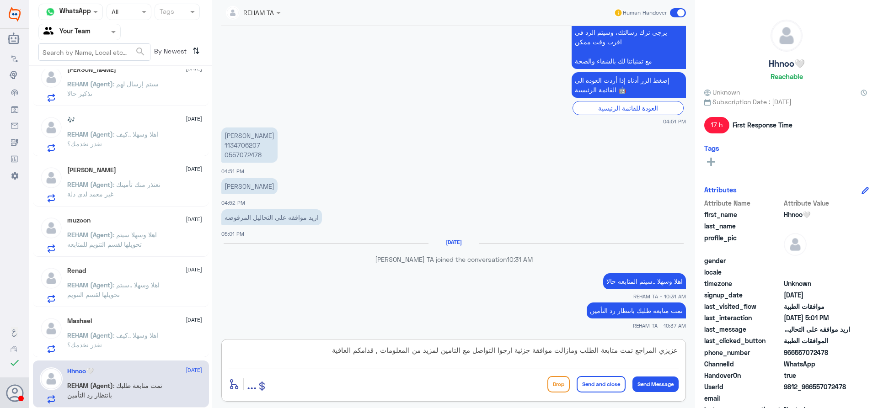
click at [595, 390] on button "Send and close" at bounding box center [601, 384] width 49 height 16
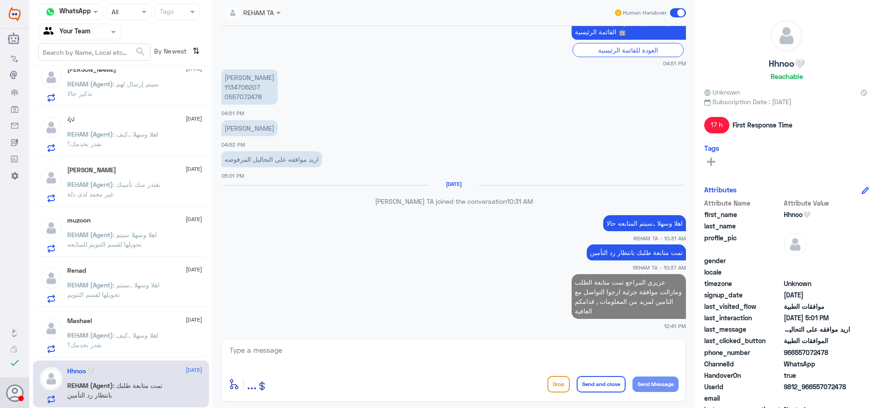
scroll to position [314, 0]
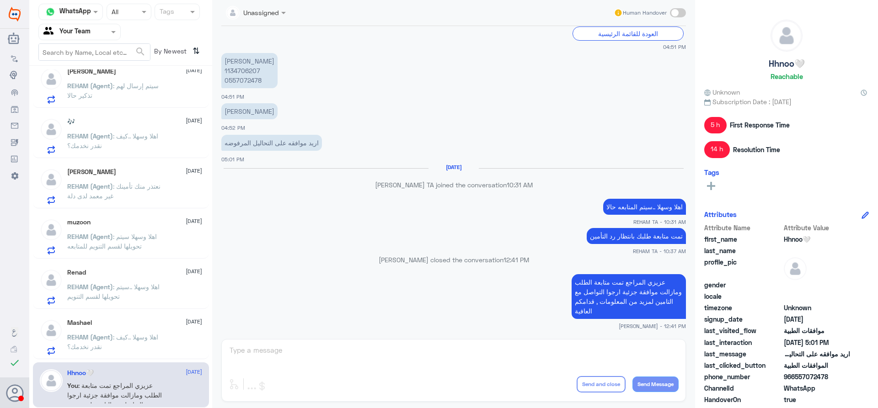
click at [139, 326] on div "Mashael 22 August" at bounding box center [134, 323] width 135 height 8
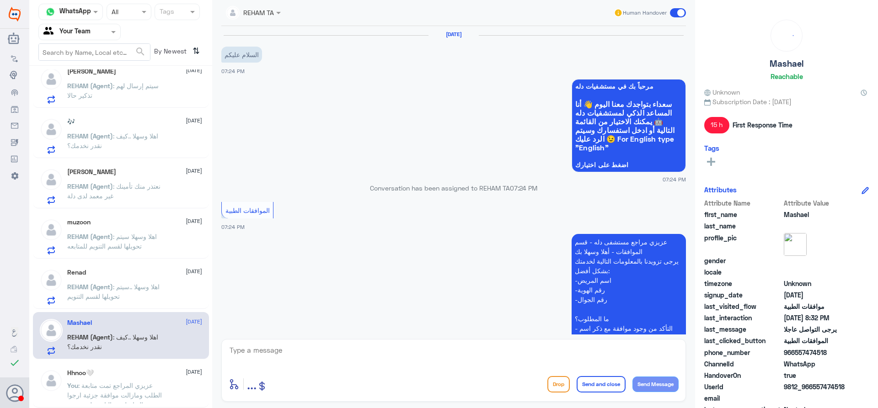
scroll to position [474, 0]
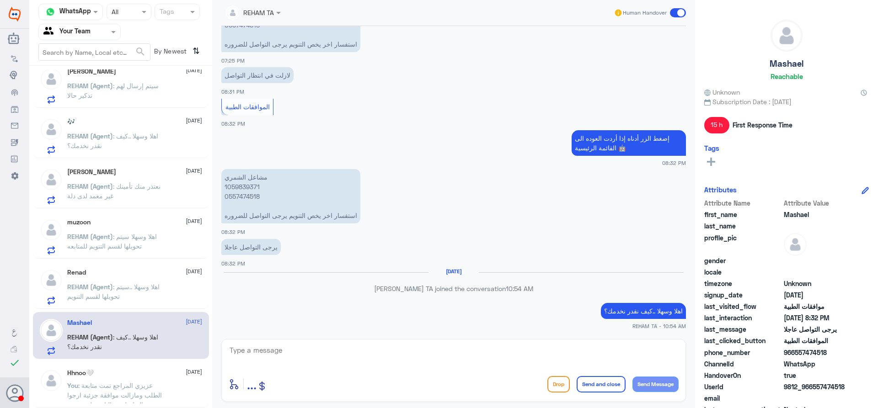
click at [381, 351] on textarea at bounding box center [454, 355] width 450 height 22
click at [162, 296] on p "REHAM (Agent) : اهلا وسهلا ..سيتم تحويلها لقسم التنويم" at bounding box center [118, 293] width 103 height 23
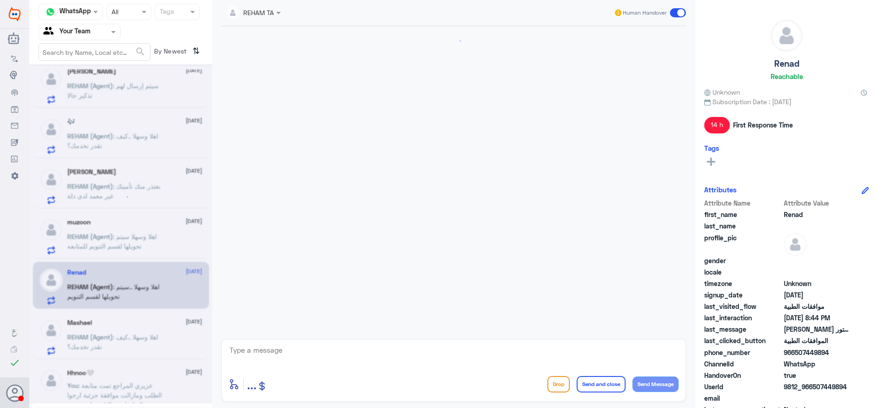
scroll to position [970, 0]
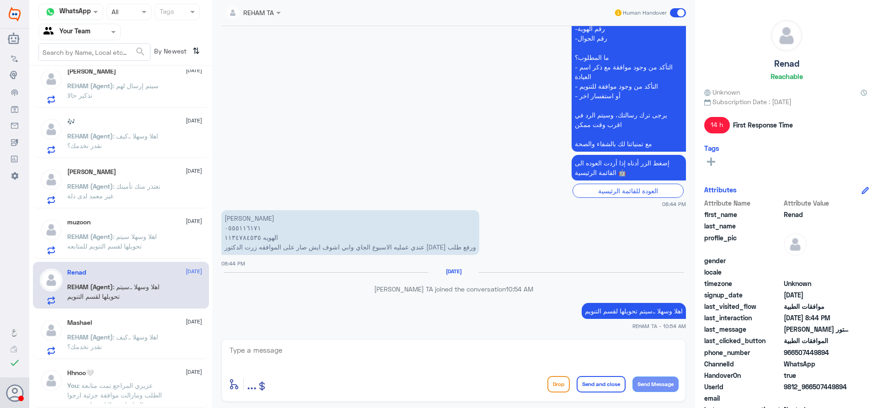
click at [112, 190] on span "REHAM (Agent)" at bounding box center [90, 186] width 46 height 8
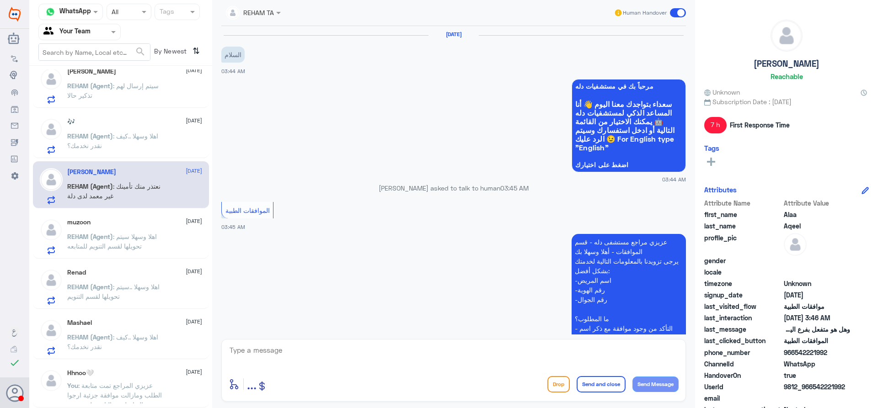
scroll to position [388, 0]
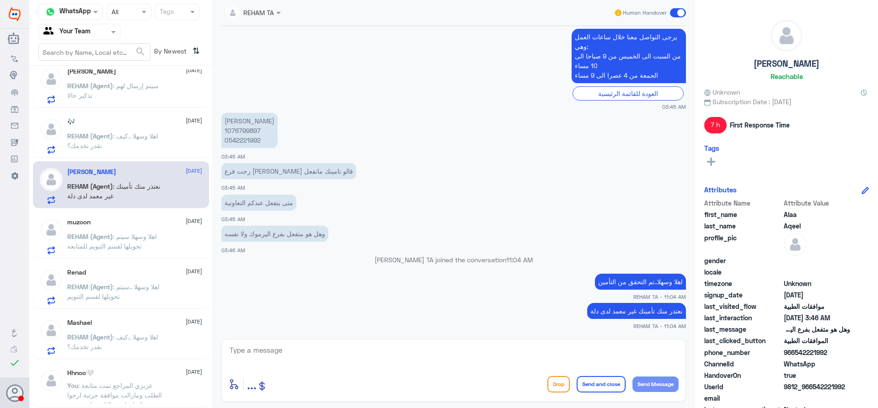
click at [501, 361] on textarea at bounding box center [454, 355] width 450 height 22
type textarea "ف"
type textarea "قدامكم العافية"
click at [595, 384] on button "Send and close" at bounding box center [601, 384] width 49 height 16
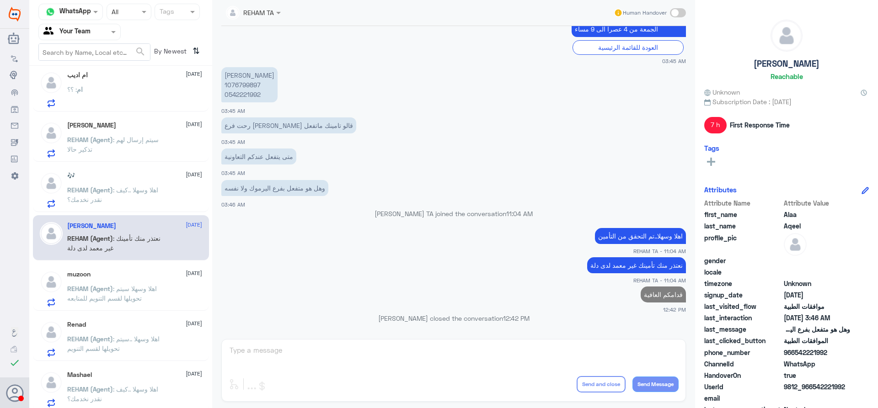
scroll to position [310, 0]
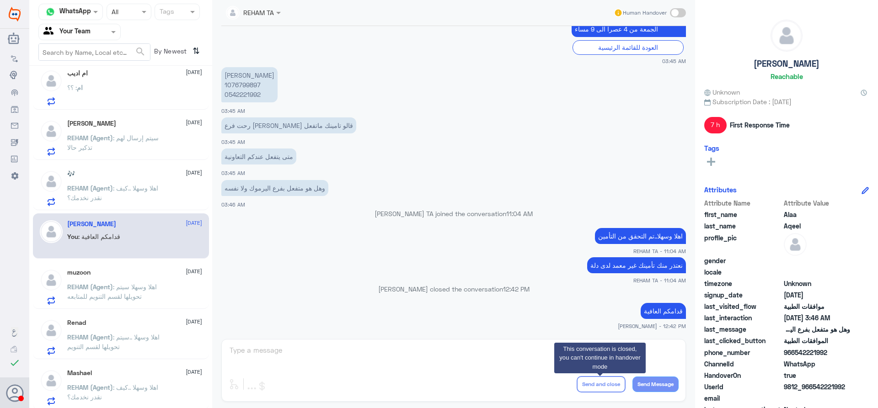
click at [134, 202] on p "REHAM (Agent) : اهلا وسهلا ..كيف نقدر نخدمك؟" at bounding box center [118, 194] width 103 height 23
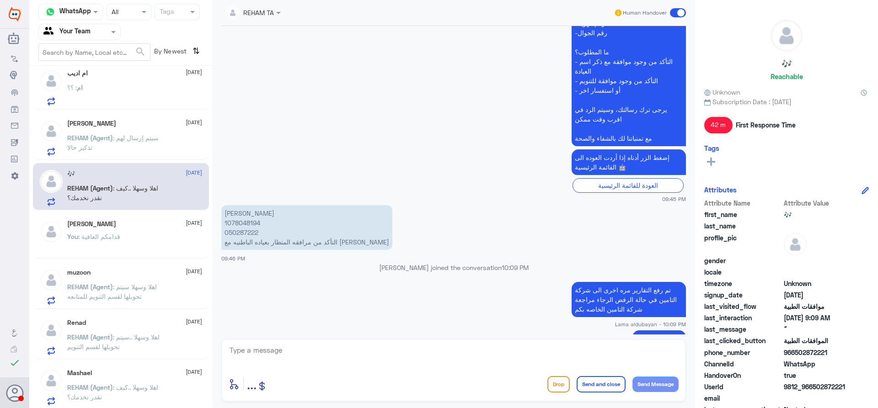
scroll to position [72, 0]
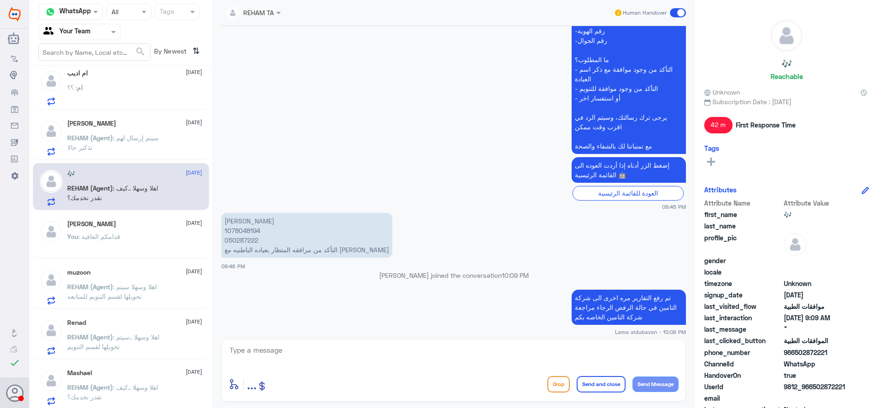
click at [230, 229] on p "مريم مجرشي 1078048194 050287222 التأكد من مرافقه المتظار بعياده الباطنيه مع الد…" at bounding box center [306, 235] width 171 height 45
copy p "1078048194"
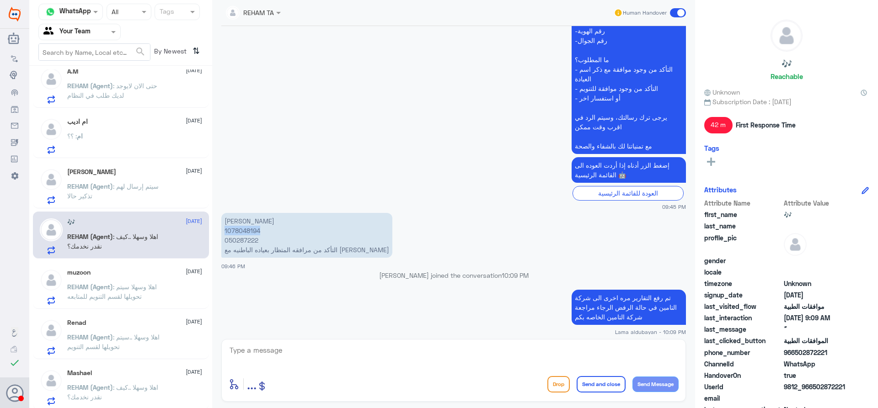
scroll to position [308, 0]
click at [108, 187] on span "REHAM (Agent)" at bounding box center [90, 188] width 46 height 8
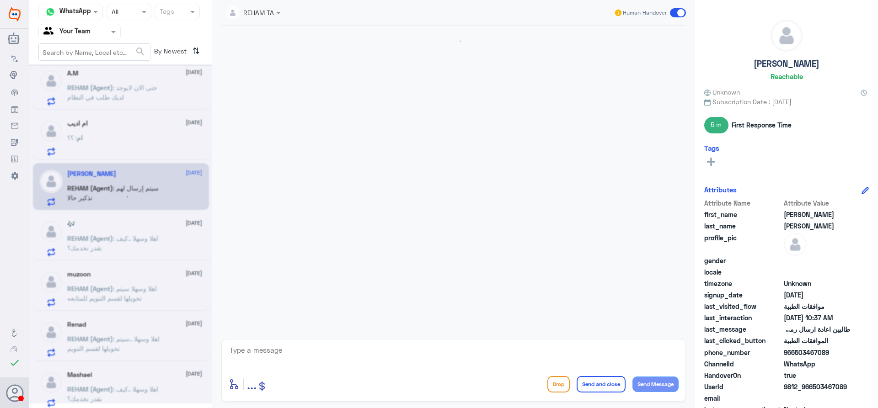
scroll to position [708, 0]
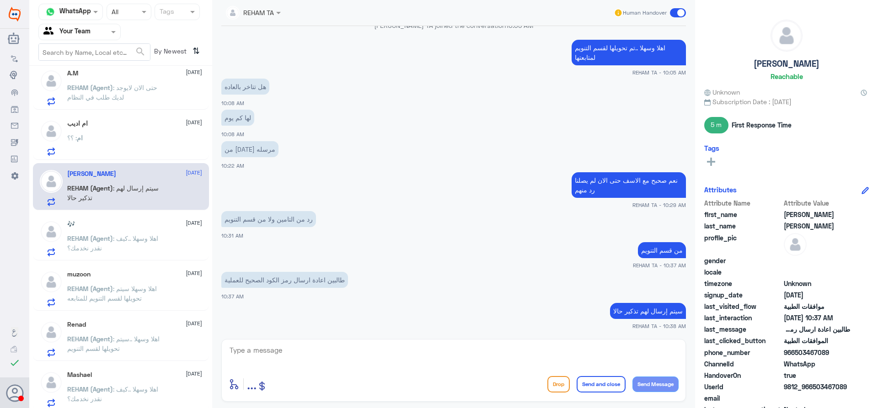
click at [113, 169] on div "Omar Bin Jahlan 23 August REHAM (Agent) : سيتم إرسال لهم تذكير حالا" at bounding box center [121, 186] width 176 height 47
click at [116, 151] on div "ام : ؟؟" at bounding box center [134, 145] width 135 height 21
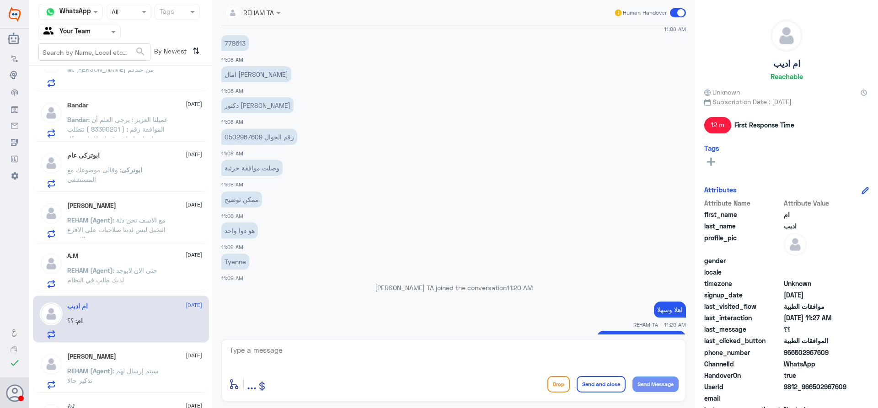
scroll to position [192, 0]
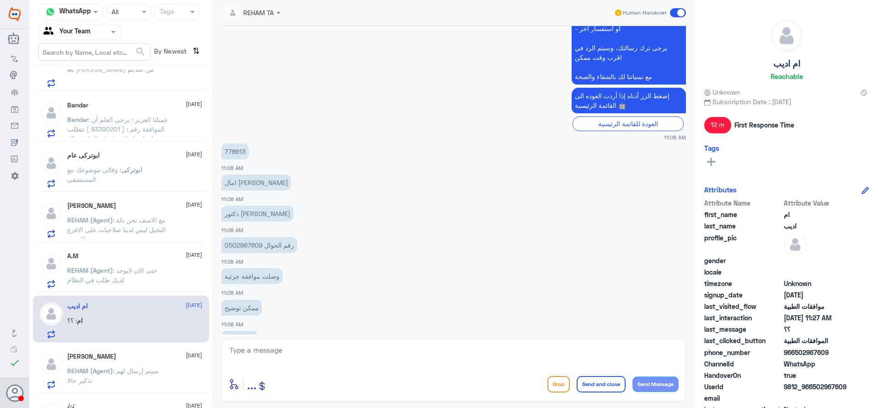
click at [234, 147] on p "778613" at bounding box center [234, 152] width 27 height 16
copy p "778613"
click at [140, 258] on div "A.M 23 August" at bounding box center [134, 256] width 135 height 8
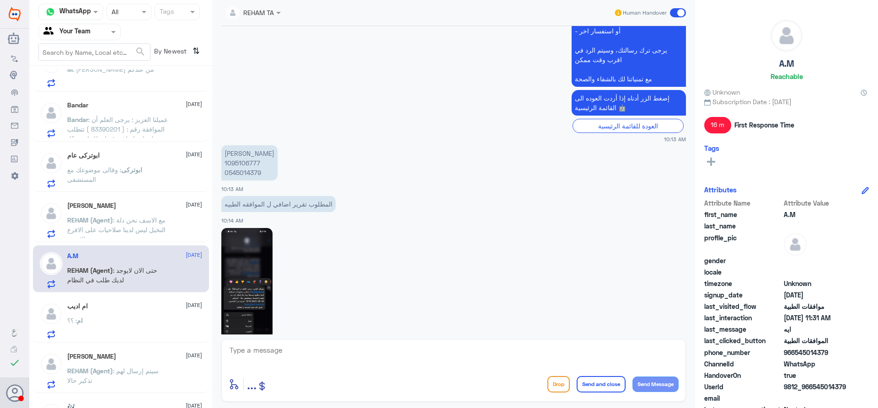
scroll to position [792, 0]
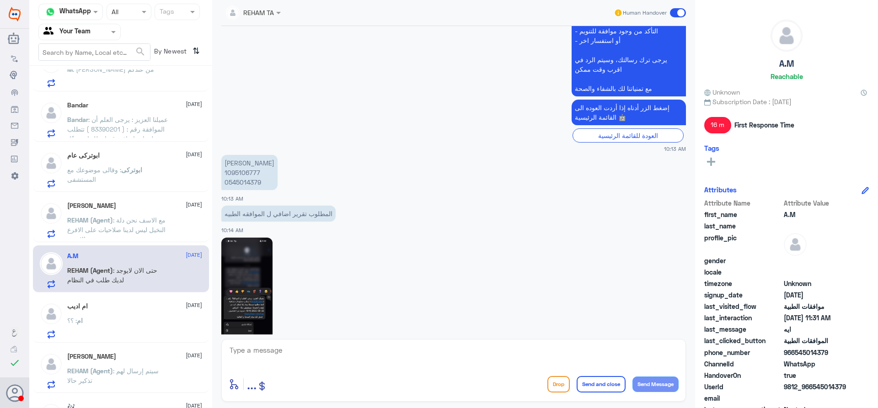
click at [226, 174] on p "عبدالرحمن حمد المرزوق 1095106777 0545014379" at bounding box center [249, 172] width 56 height 35
copy p "1095106777"
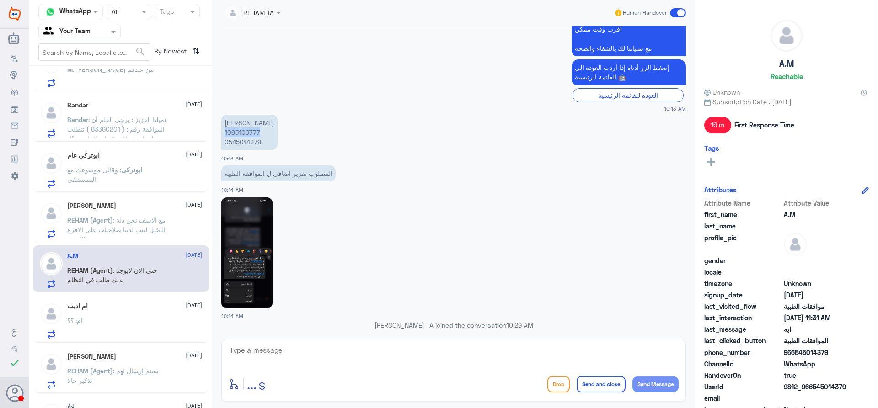
scroll to position [838, 0]
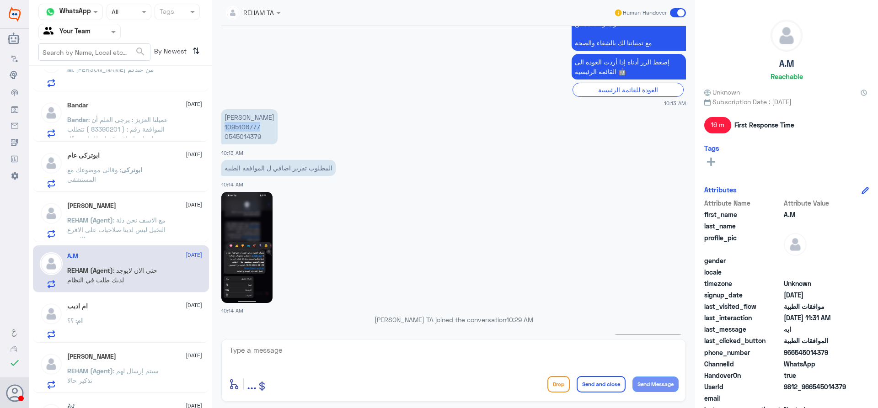
click at [247, 240] on img at bounding box center [246, 247] width 51 height 111
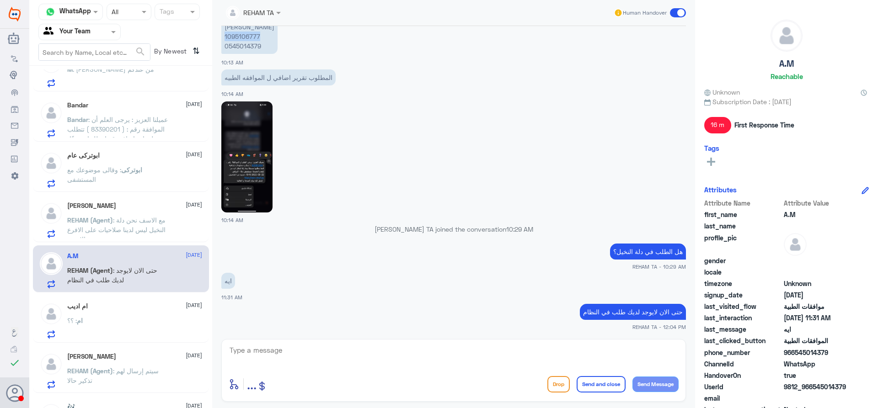
scroll to position [929, 0]
click at [128, 226] on span ": مع الاسف نحن دلة النخيل ليس لدينا صلاحيات على الافرع الاخرى" at bounding box center [116, 229] width 98 height 27
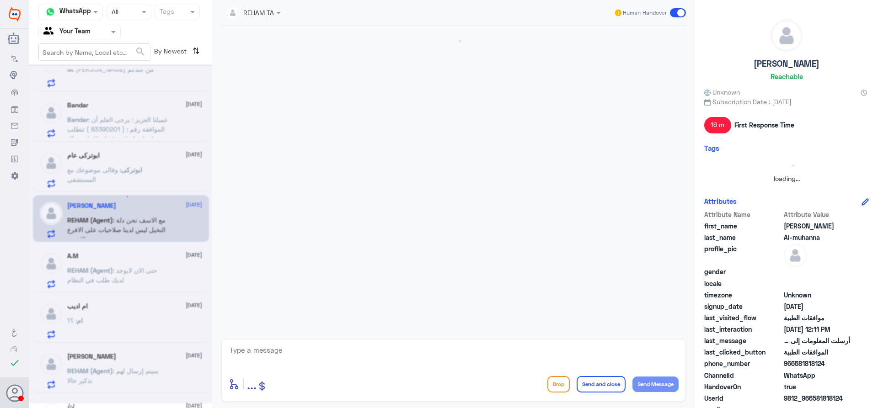
scroll to position [723, 0]
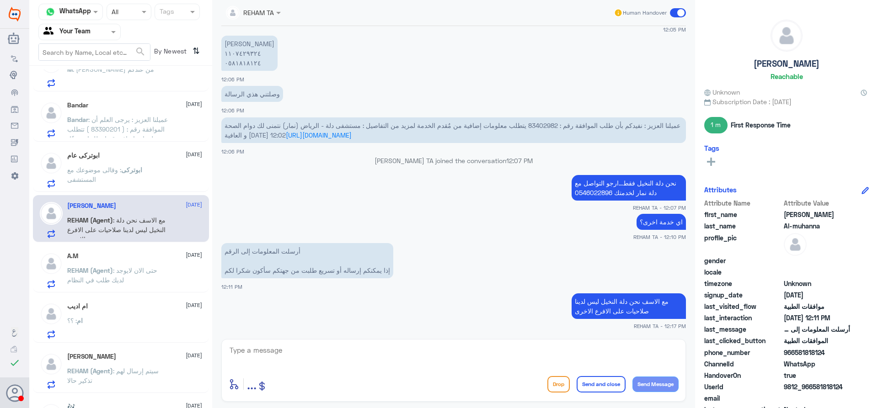
click at [149, 181] on p "ابوتركى : وقالى موضوعك مع المستشفى" at bounding box center [118, 176] width 103 height 23
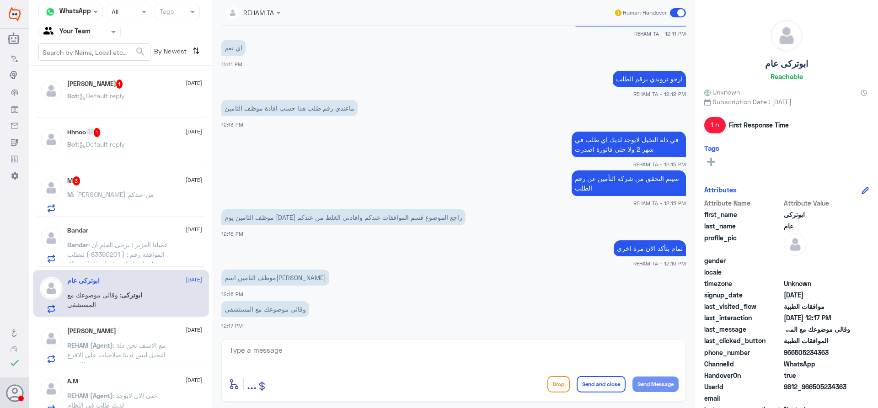
click at [115, 244] on span ": [PERSON_NAME] : يرجى العلم أن الموافقة رقم : ( 83390201 ) تتطلب معلومات إضافي…" at bounding box center [118, 278] width 103 height 75
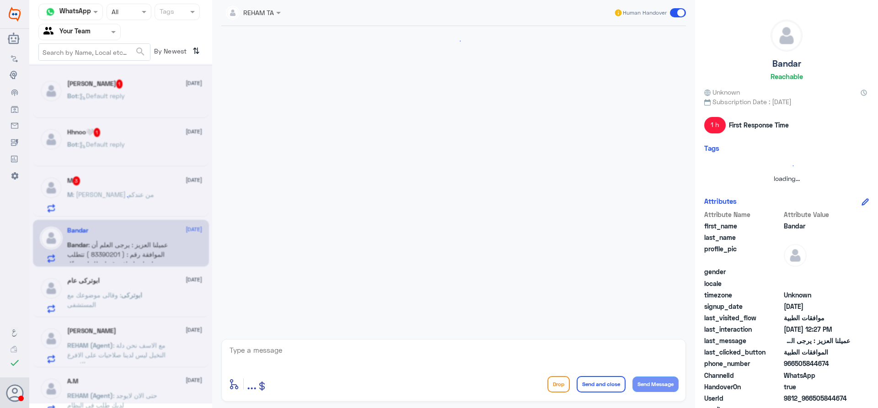
scroll to position [369, 0]
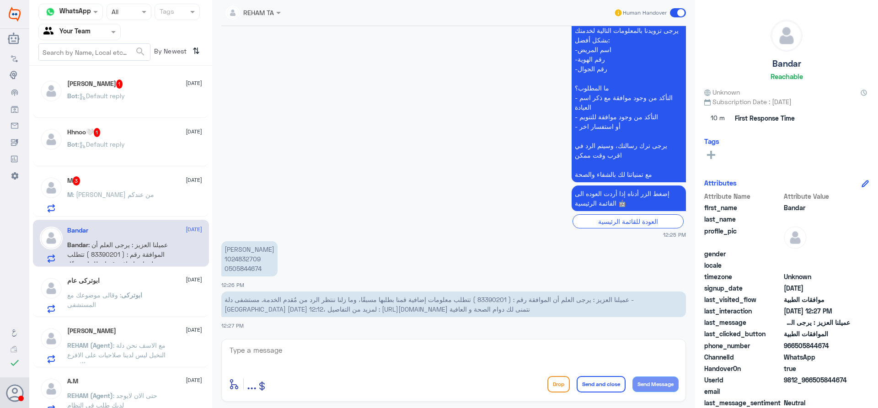
click at [151, 194] on div "M : ياليت تشيكون من عندكم" at bounding box center [134, 202] width 135 height 21
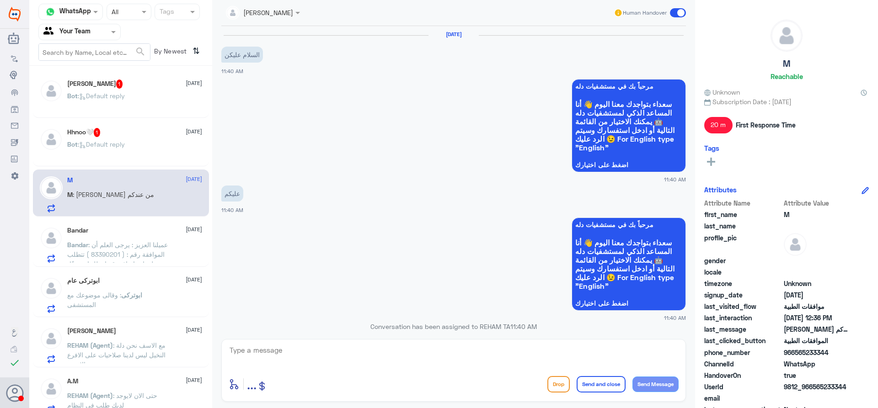
scroll to position [579, 0]
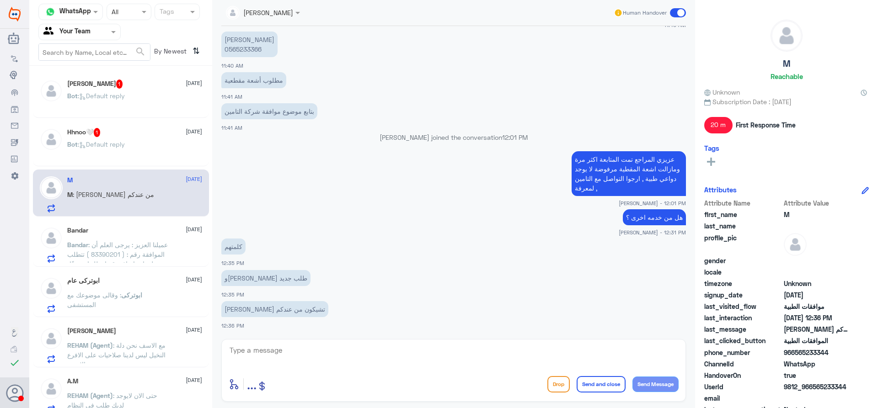
click at [159, 154] on div "Bot : Default reply" at bounding box center [134, 152] width 135 height 21
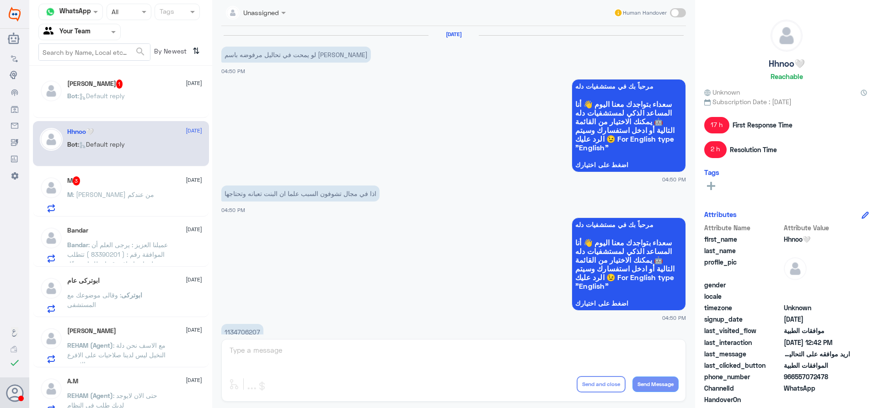
scroll to position [835, 0]
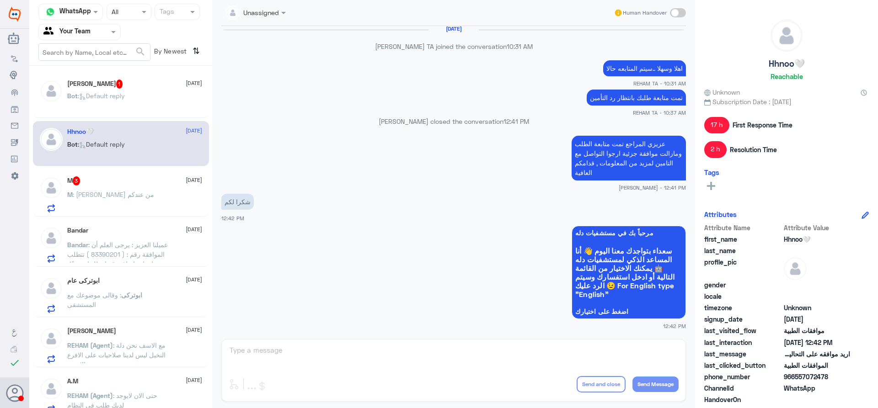
click at [106, 211] on p "M : ياليت تشيكون من عندكم" at bounding box center [110, 201] width 87 height 23
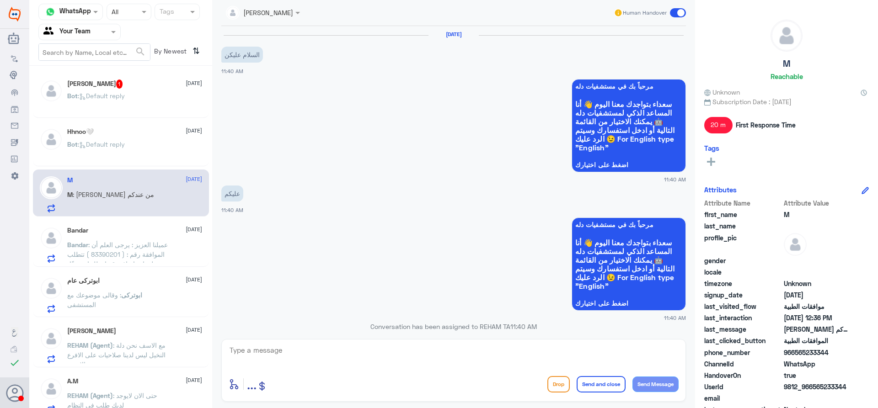
scroll to position [579, 0]
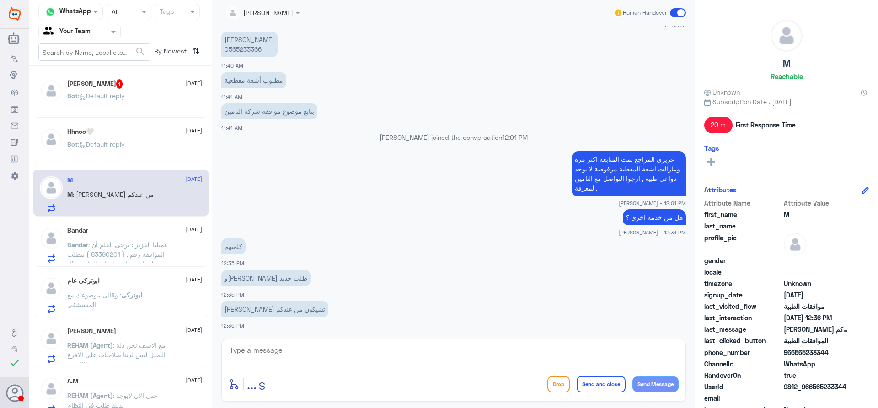
click at [139, 149] on div "Bot : Default reply" at bounding box center [134, 152] width 135 height 21
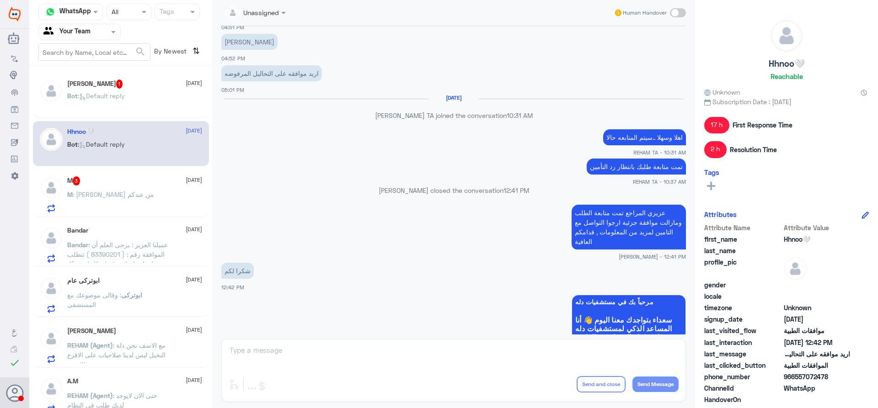
scroll to position [744, 0]
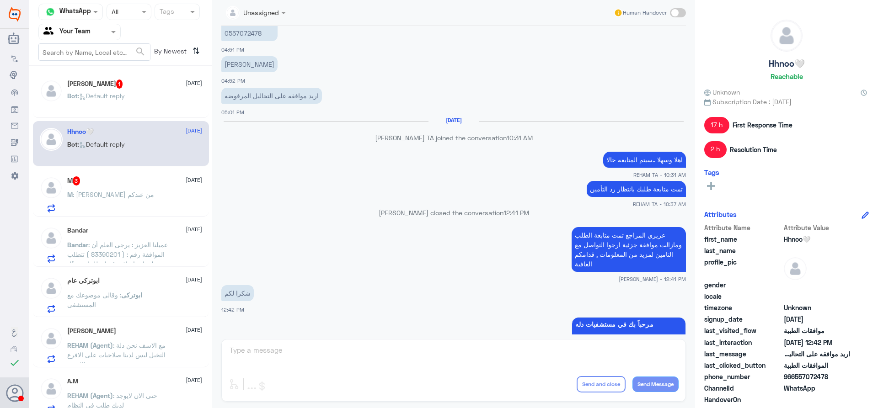
click at [116, 108] on p "Bot : Default reply" at bounding box center [96, 102] width 58 height 23
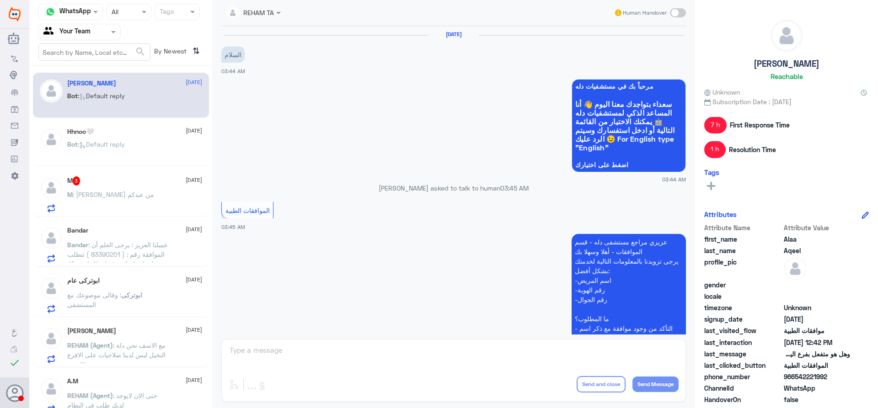
scroll to position [573, 0]
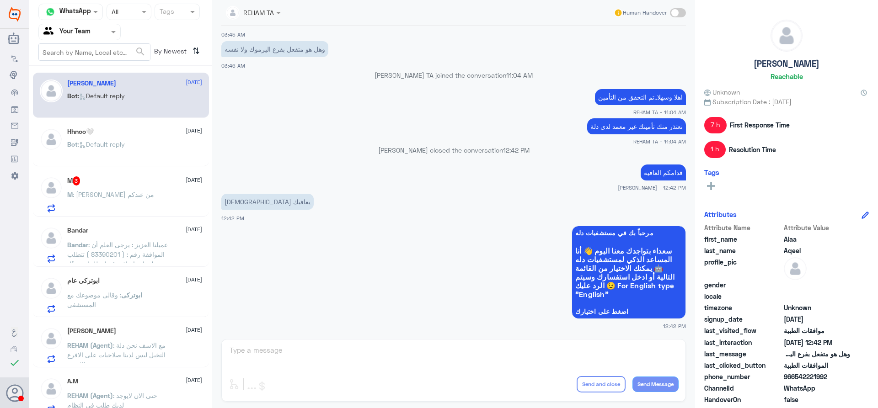
click at [110, 184] on div "M 3 23 August" at bounding box center [134, 181] width 135 height 9
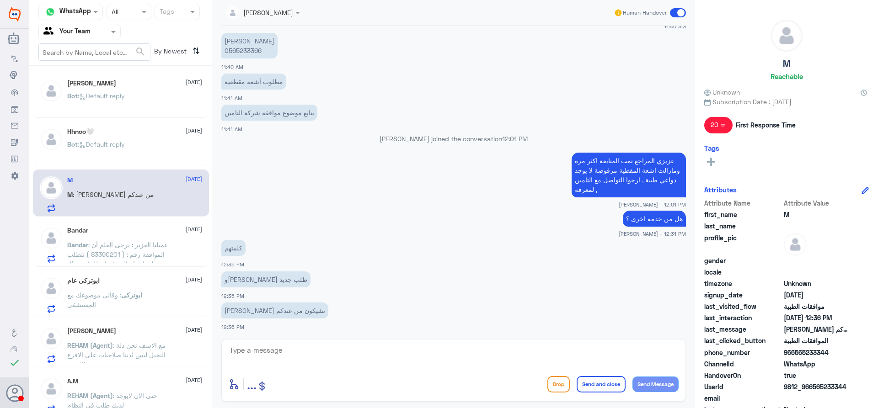
scroll to position [579, 0]
click at [248, 44] on p "عبدالله محمد المطيري 0565233366" at bounding box center [249, 45] width 56 height 26
copy p "0565233366"
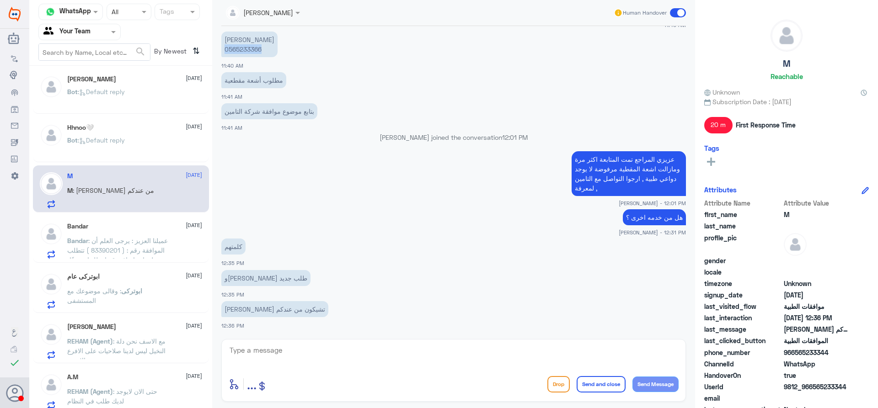
scroll to position [0, 0]
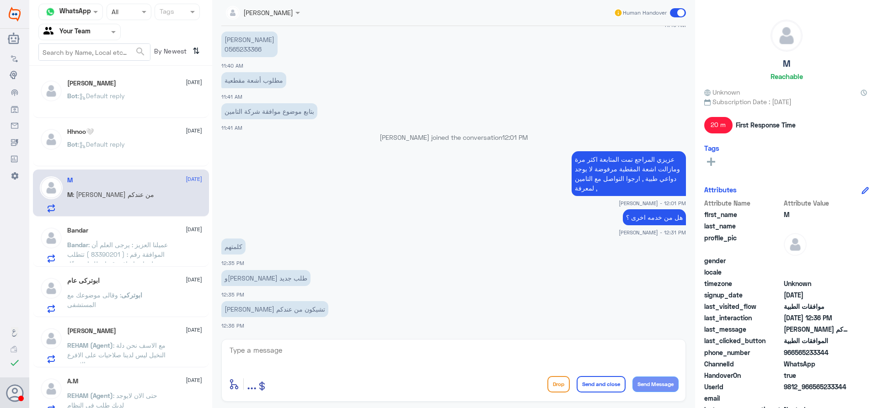
click at [375, 347] on textarea at bounding box center [454, 355] width 450 height 22
type textarea "ت"
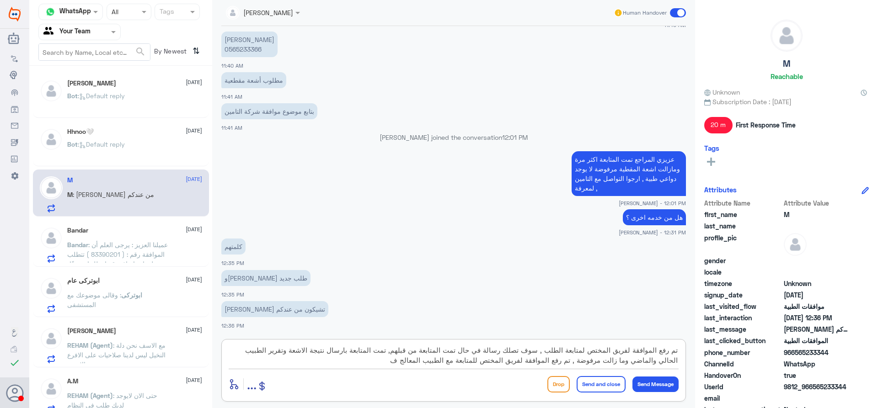
type textarea "تم رفع الموافقة لفريق المختص لمتابعة الطلب , سوف تصلك رسالة في حال تمت المتابعة…"
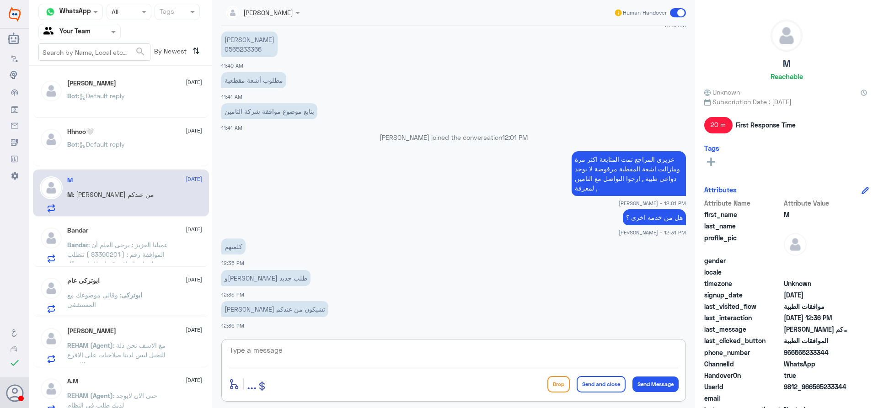
scroll to position [667, 0]
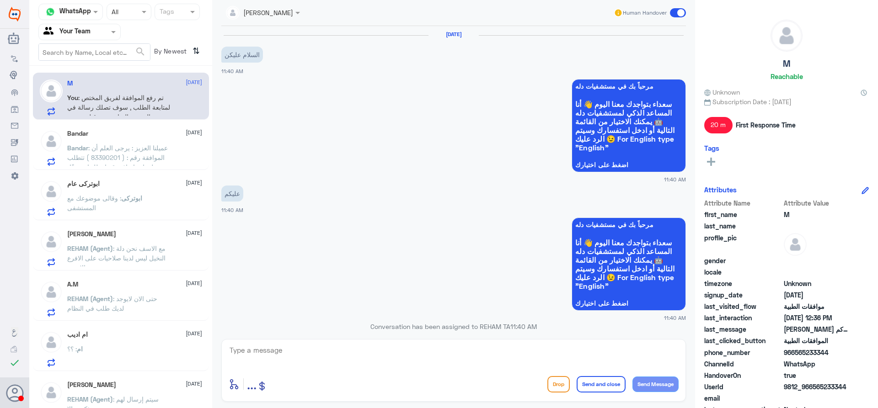
scroll to position [667, 0]
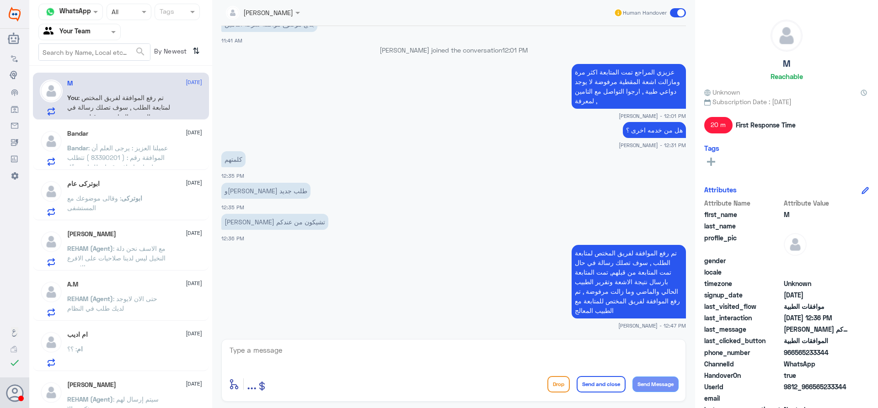
click at [433, 166] on app-msgs-text "كلمتهم" at bounding box center [453, 159] width 465 height 17
click at [165, 200] on p "ابوتركى : وقالى موضوعك مع المستشفى" at bounding box center [118, 204] width 103 height 23
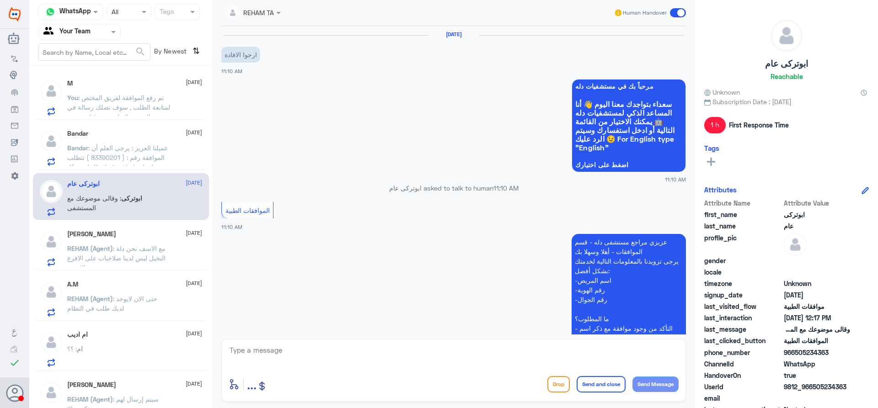
scroll to position [639, 0]
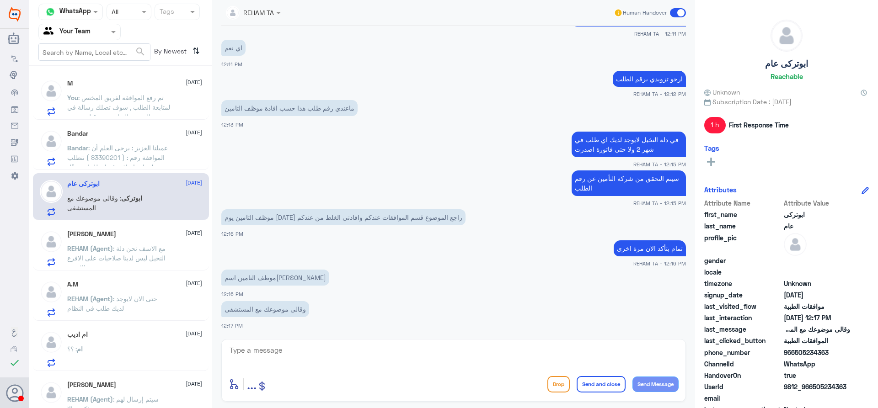
click at [150, 151] on span ": عميلنا العزيز : يرجى العلم أن الموافقة رقم : ( 83390201 ) تتطلب معلومات إضافي…" at bounding box center [118, 181] width 103 height 75
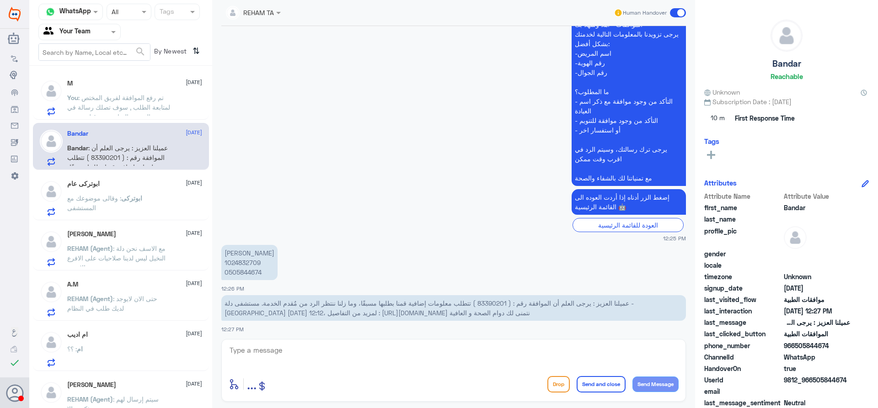
scroll to position [369, 0]
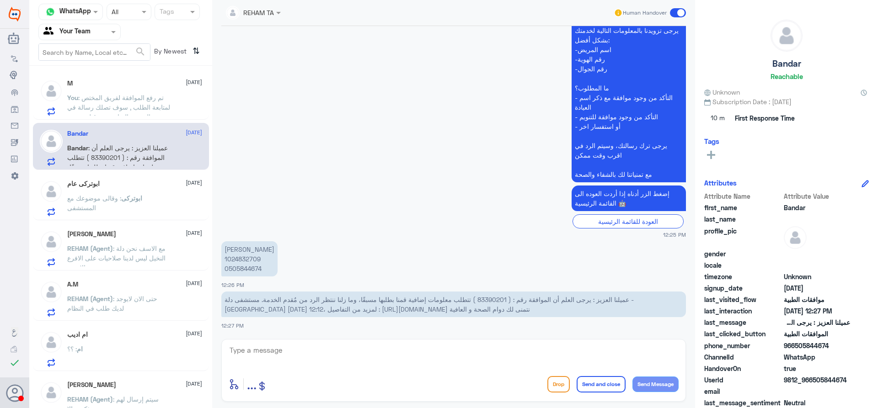
click at [529, 299] on span "عميلنا العزيز : يرجى العلم أن الموافقة رقم : ( 83390201 ) تتطلب معلومات إضافية …" at bounding box center [429, 304] width 409 height 17
copy span "83390201"
click at [139, 193] on p "ابوتركى : وقالى موضوعك مع المستشفى" at bounding box center [118, 204] width 103 height 23
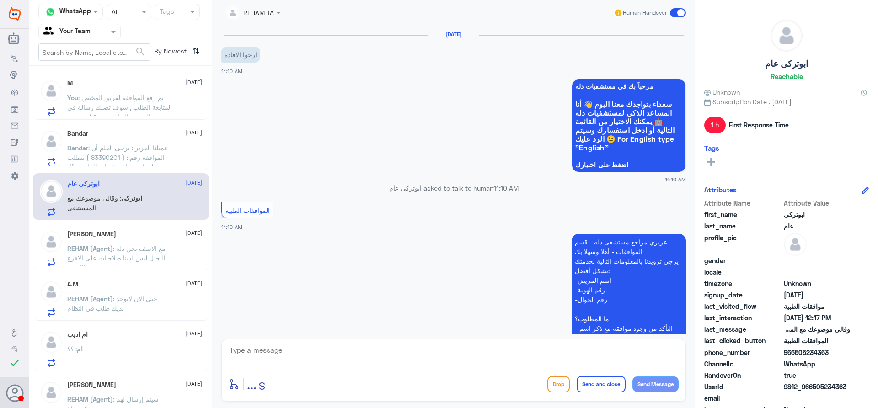
scroll to position [639, 0]
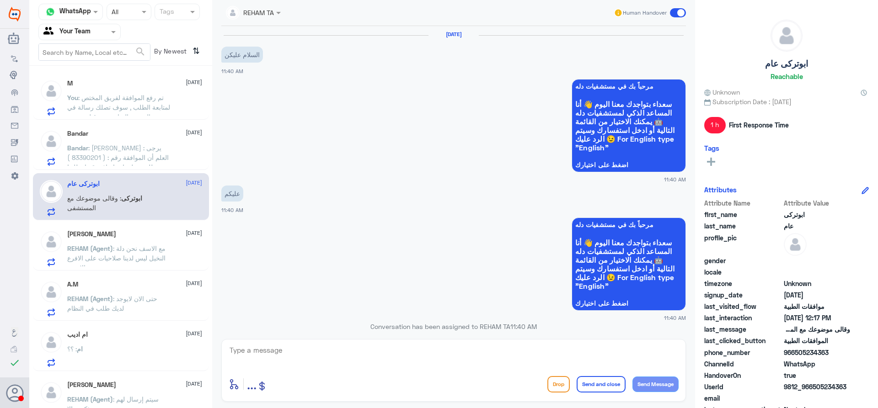
scroll to position [667, 0]
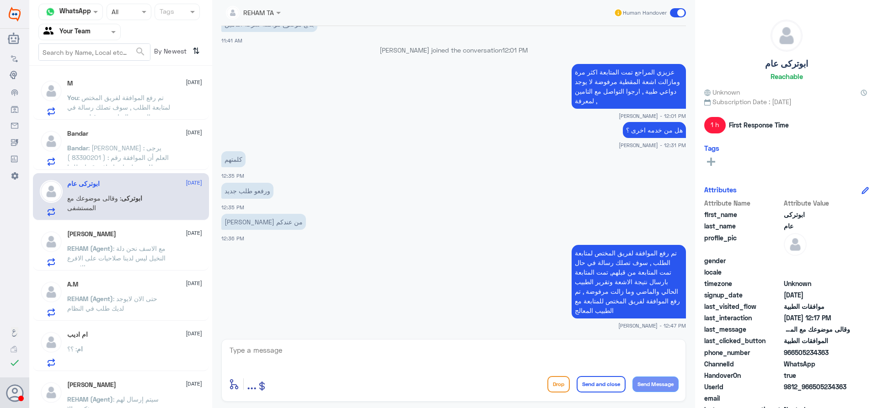
click at [126, 108] on span ": تم رفع الموافقة لفريق المختص لمتابعة الطلب , سوف تصلك رسالة في حال تمت المتاب…" at bounding box center [118, 126] width 103 height 65
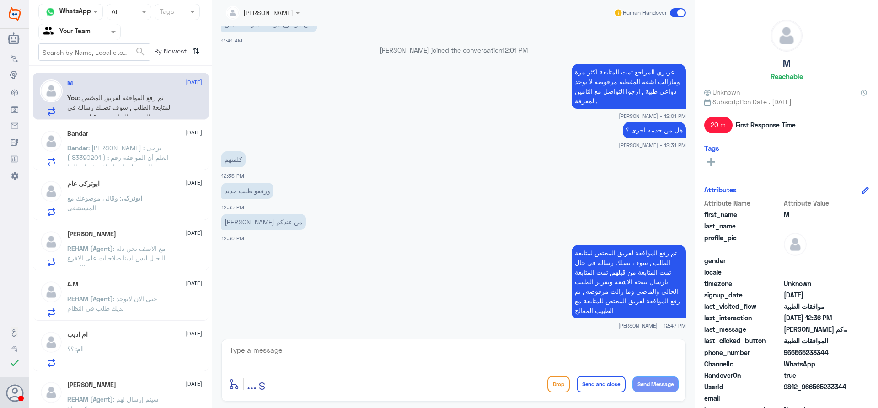
click at [130, 157] on span ": [PERSON_NAME] : يرجى العلم أن الموافقة رقم : ( 83390201 ) تتطلب معلومات إضافي…" at bounding box center [118, 186] width 103 height 85
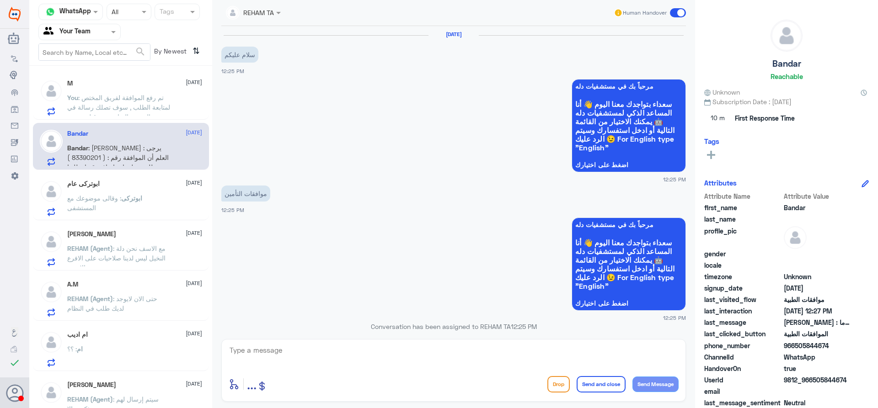
scroll to position [369, 0]
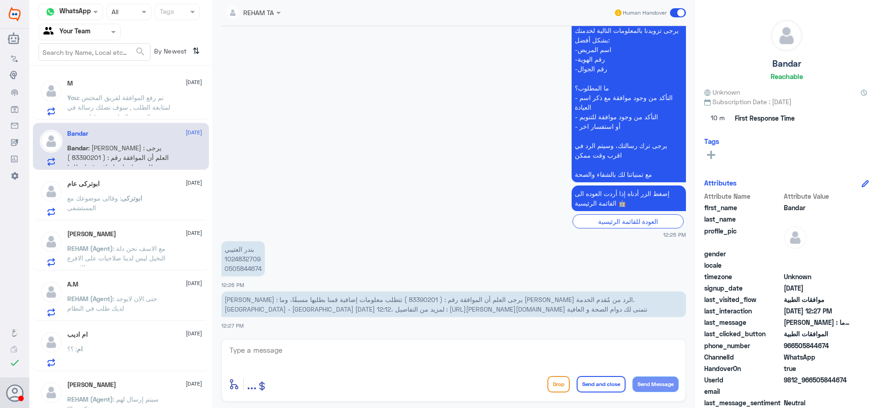
click at [141, 101] on span ": تم رفع الموافقة لفريق المختص لمتابعة الطلب , سوف تصلك رسالة في حال تمت المتاب…" at bounding box center [118, 126] width 103 height 65
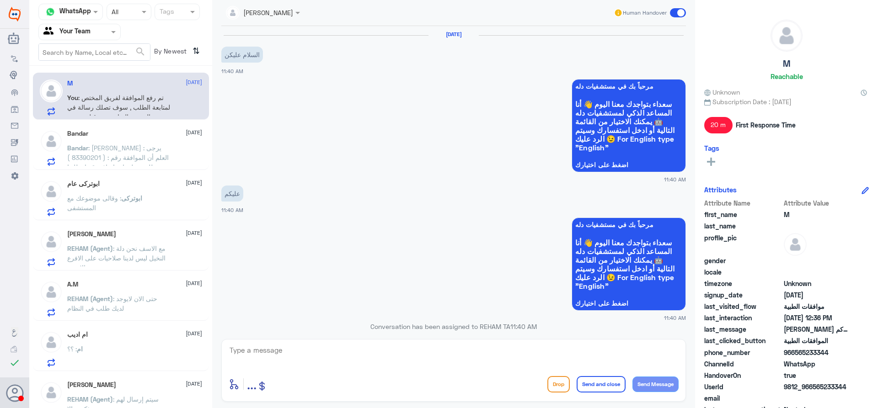
scroll to position [667, 0]
